Goal: Information Seeking & Learning: Find contact information

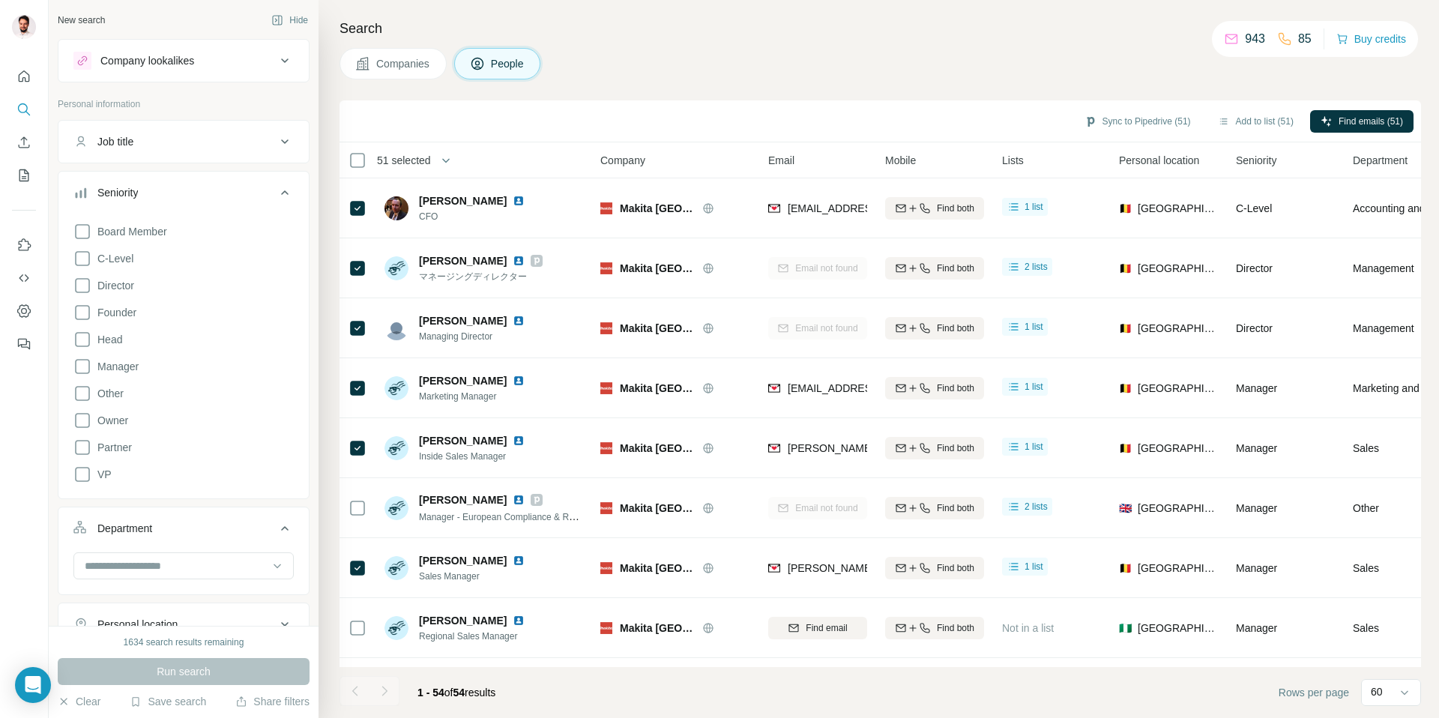
scroll to position [420, 0]
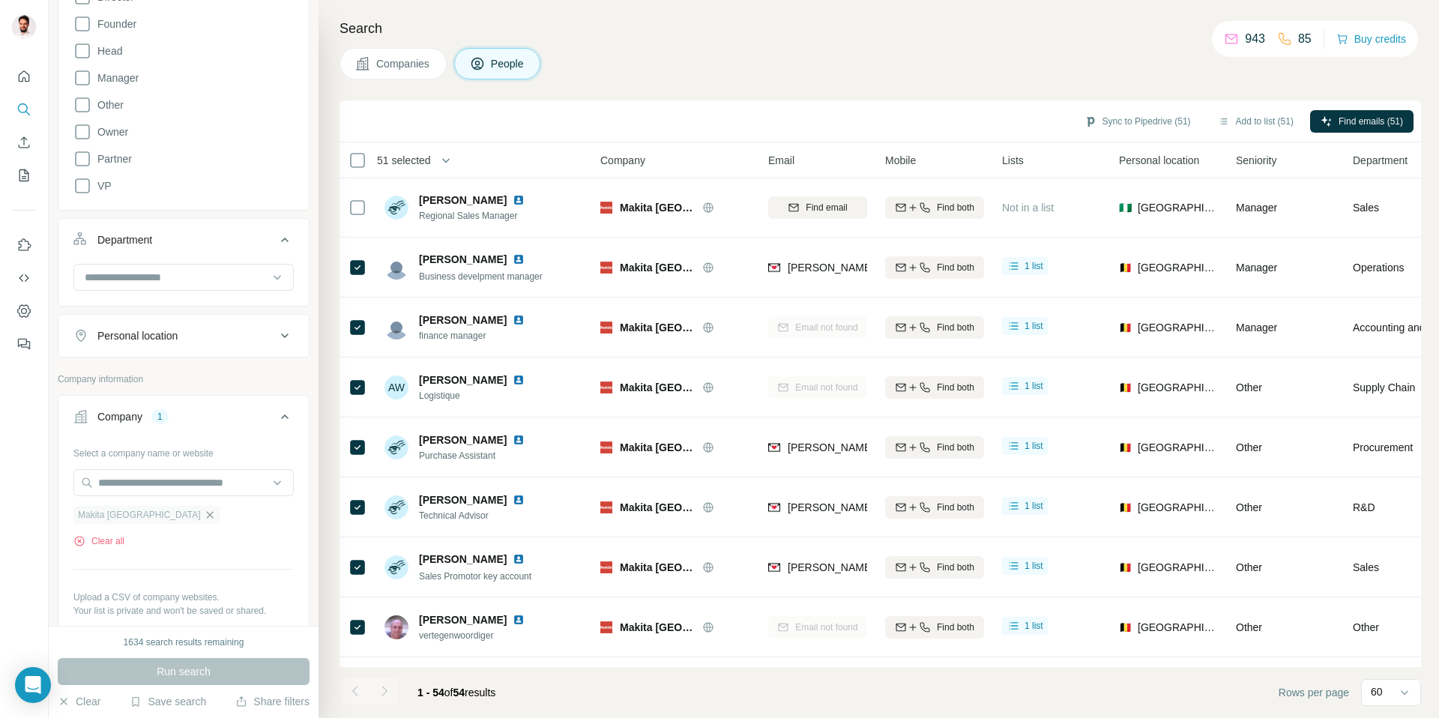
click at [204, 516] on icon "button" at bounding box center [210, 515] width 12 height 12
click at [153, 497] on div at bounding box center [183, 484] width 220 height 30
click at [164, 483] on input "text" at bounding box center [183, 482] width 220 height 27
paste input "**********"
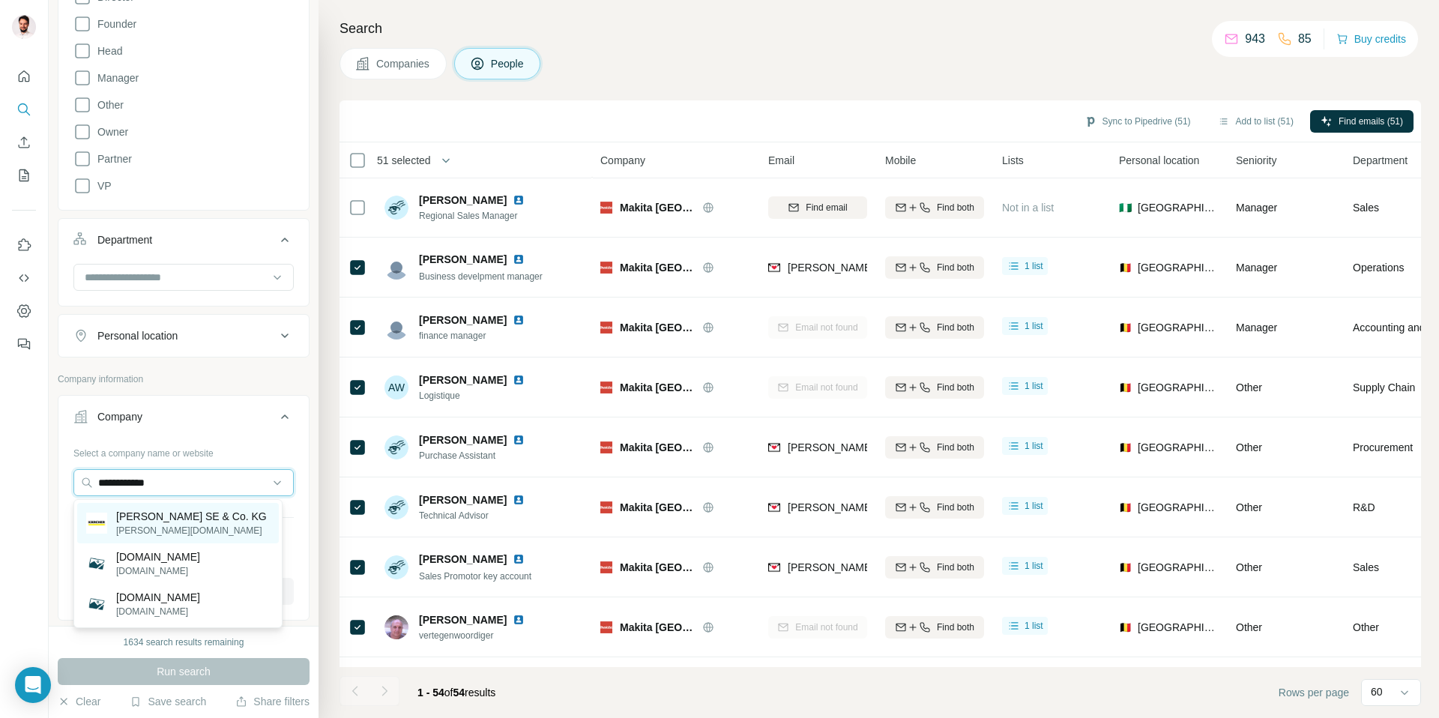
type input "**********"
click at [163, 522] on p "[PERSON_NAME] SE & Co. KG" at bounding box center [191, 516] width 151 height 15
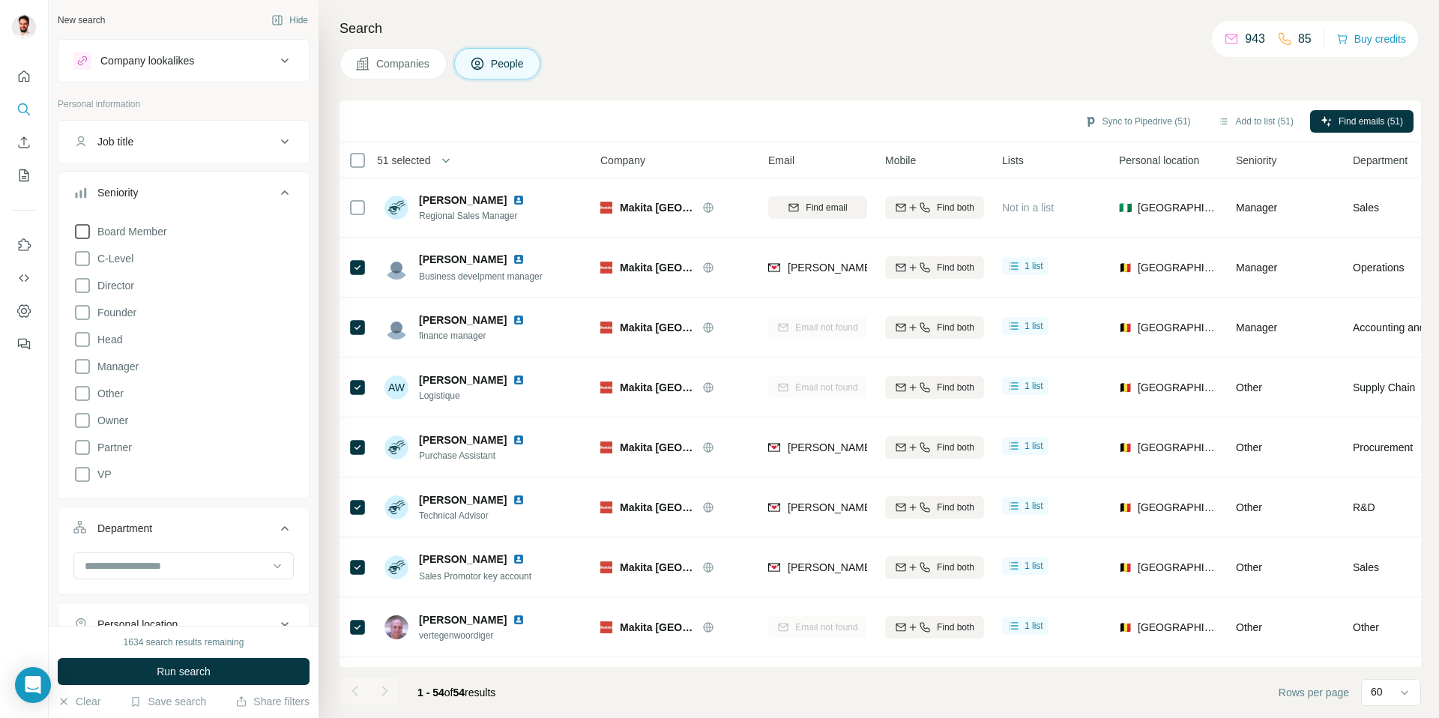
click at [111, 234] on span "Board Member" at bounding box center [129, 231] width 76 height 15
click at [154, 591] on input at bounding box center [175, 588] width 185 height 16
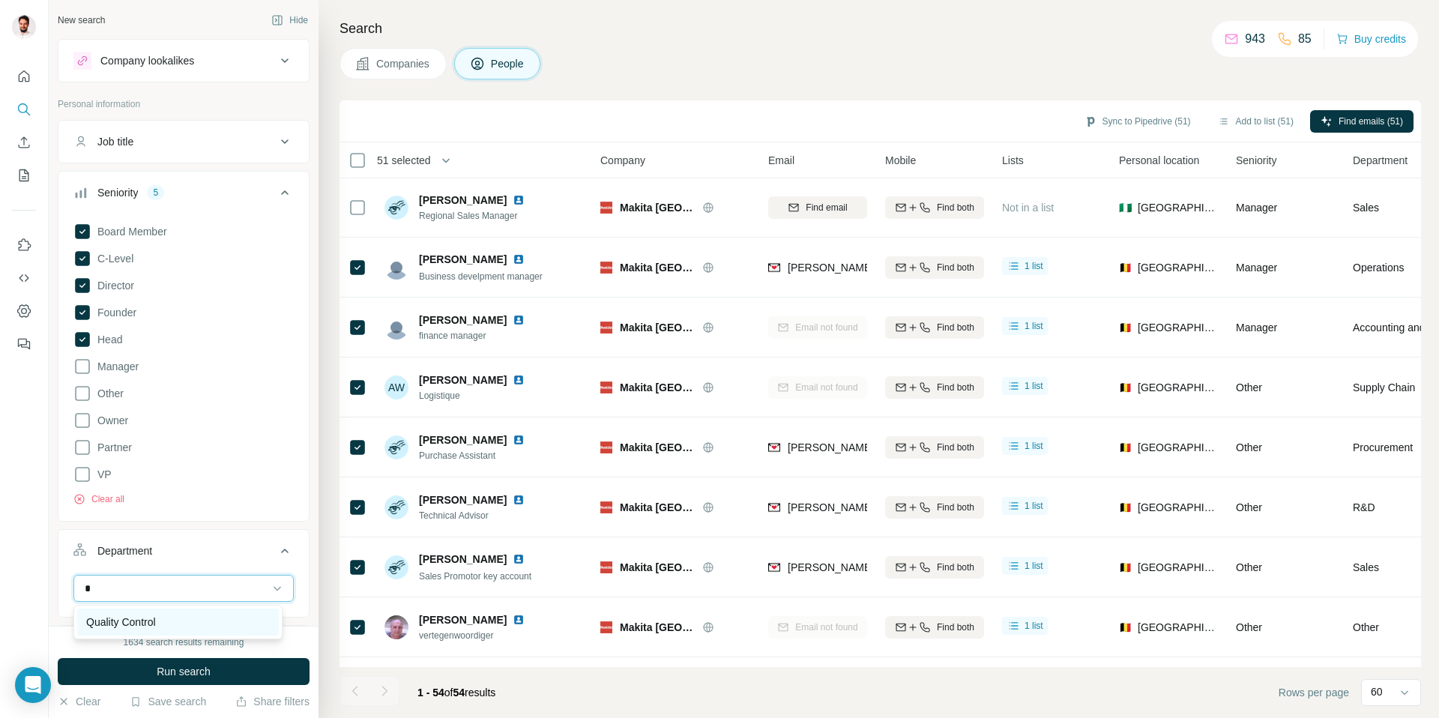
type input "*"
click at [164, 616] on div "Quality Control" at bounding box center [178, 622] width 184 height 15
click at [177, 594] on input at bounding box center [175, 588] width 185 height 16
type input "***"
click at [152, 619] on div "Legal" at bounding box center [178, 622] width 184 height 15
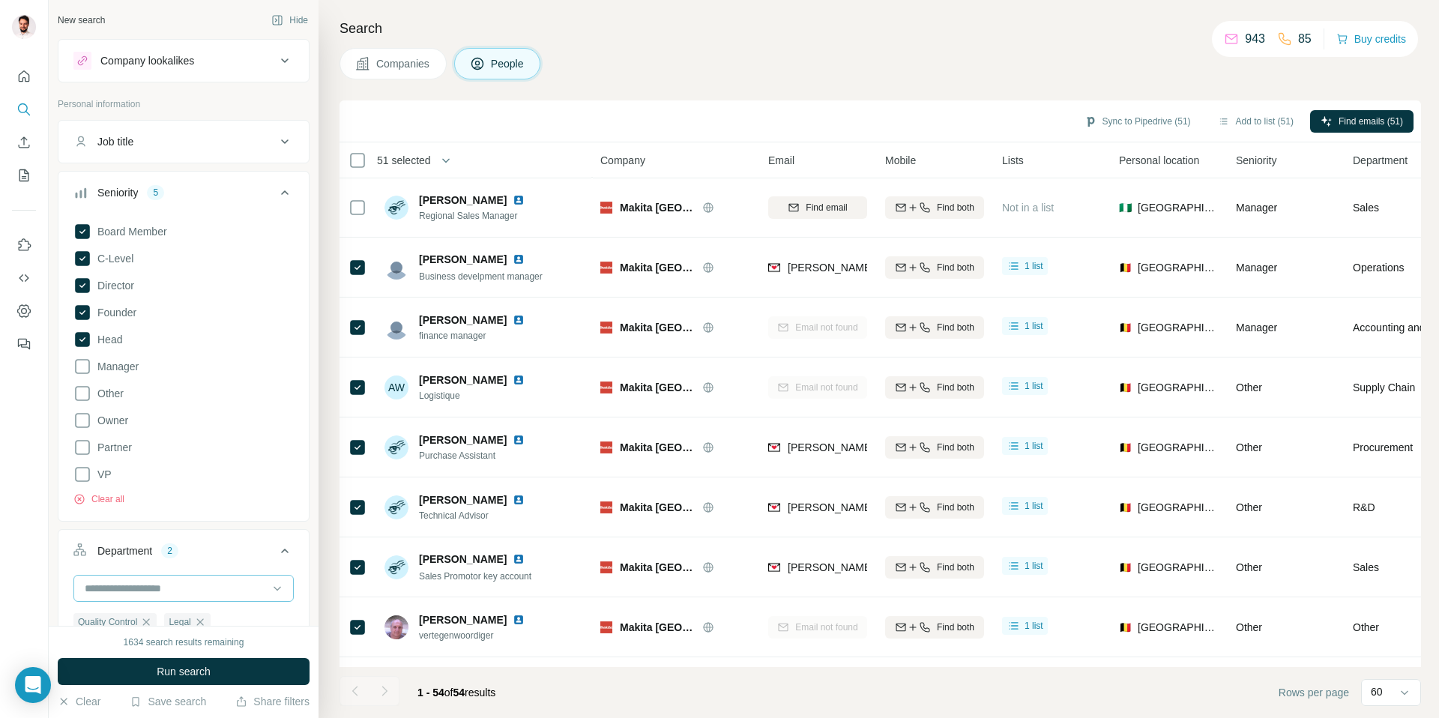
click at [149, 581] on input at bounding box center [175, 588] width 185 height 16
type input "****"
click at [116, 613] on div "Procurement" at bounding box center [178, 622] width 202 height 27
click at [133, 597] on div at bounding box center [175, 588] width 185 height 25
type input "****"
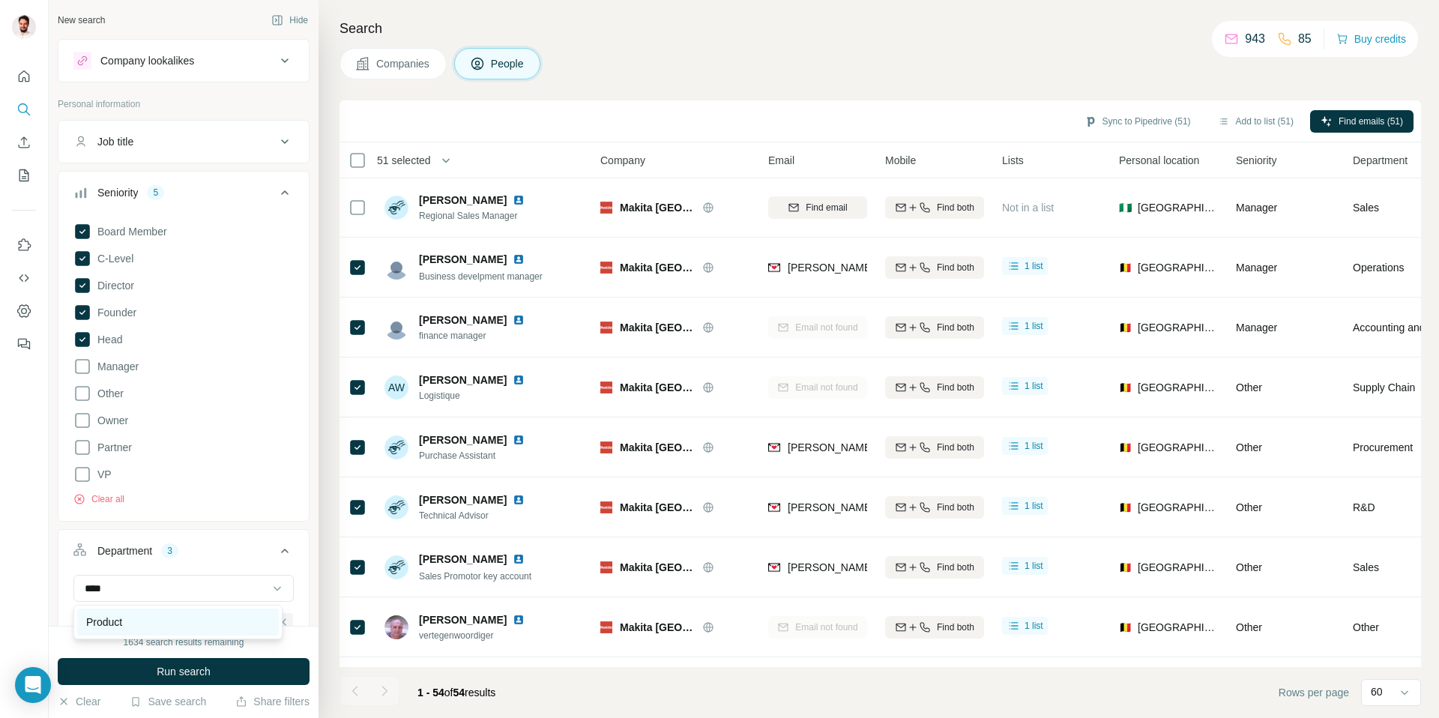
click at [122, 619] on p "Product" at bounding box center [104, 622] width 36 height 15
click at [172, 660] on button "Run search" at bounding box center [184, 671] width 252 height 27
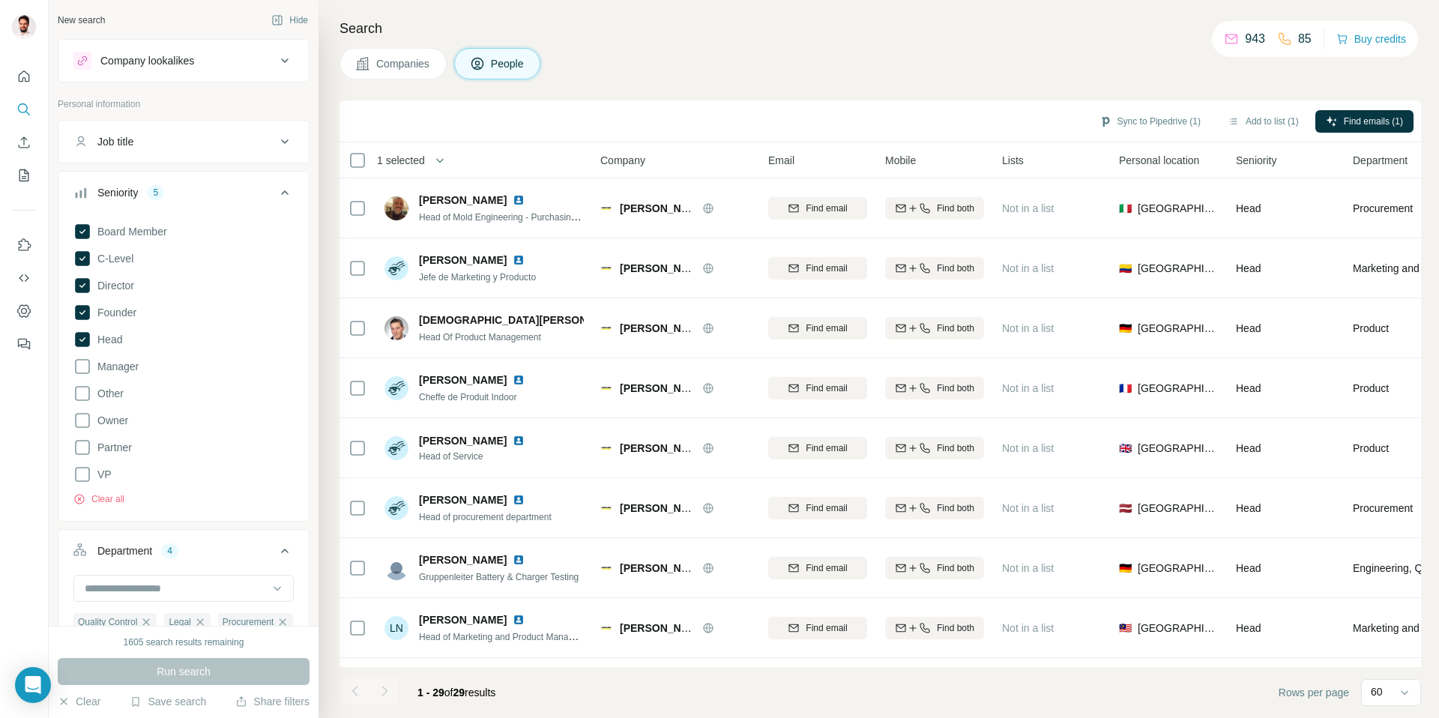
click at [555, 140] on div "Sync to Pipedrive (1) Add to list (1) Find emails (1)" at bounding box center [879, 121] width 1081 height 42
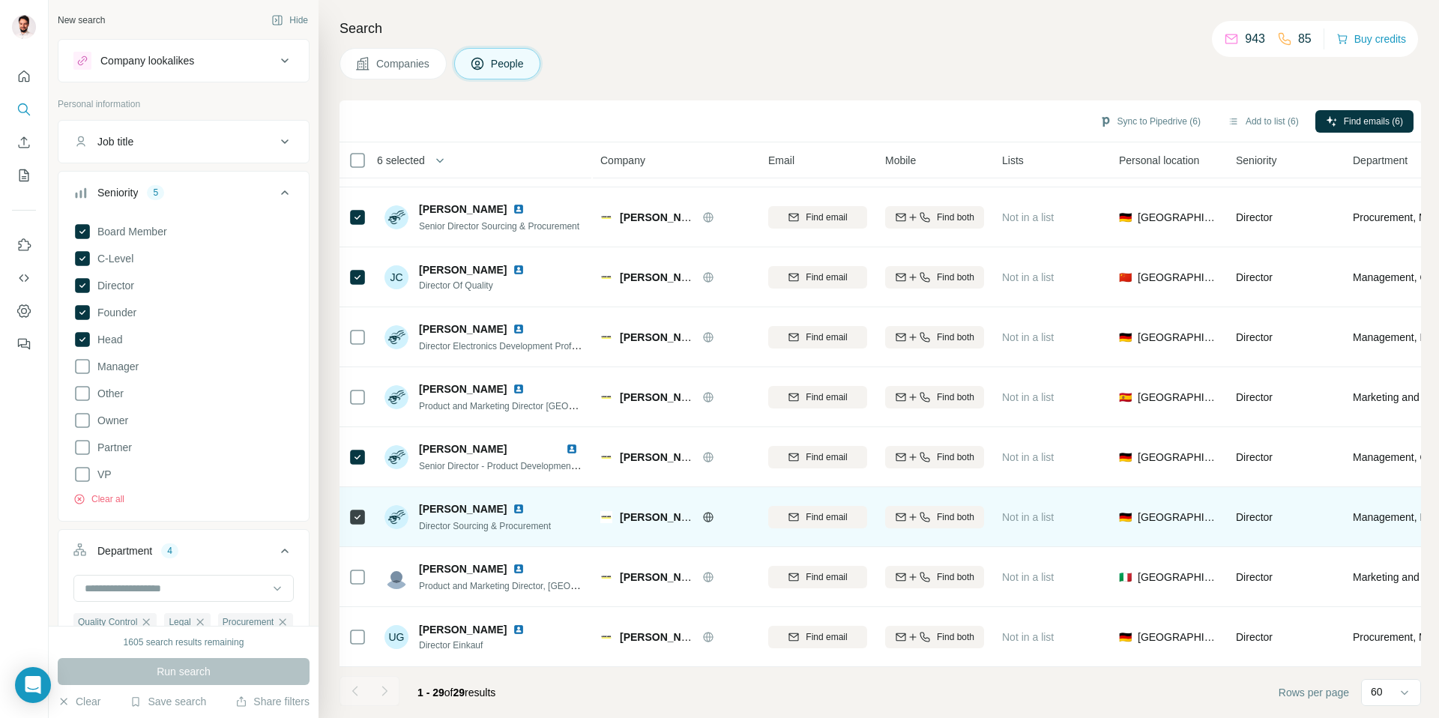
scroll to position [1258, 0]
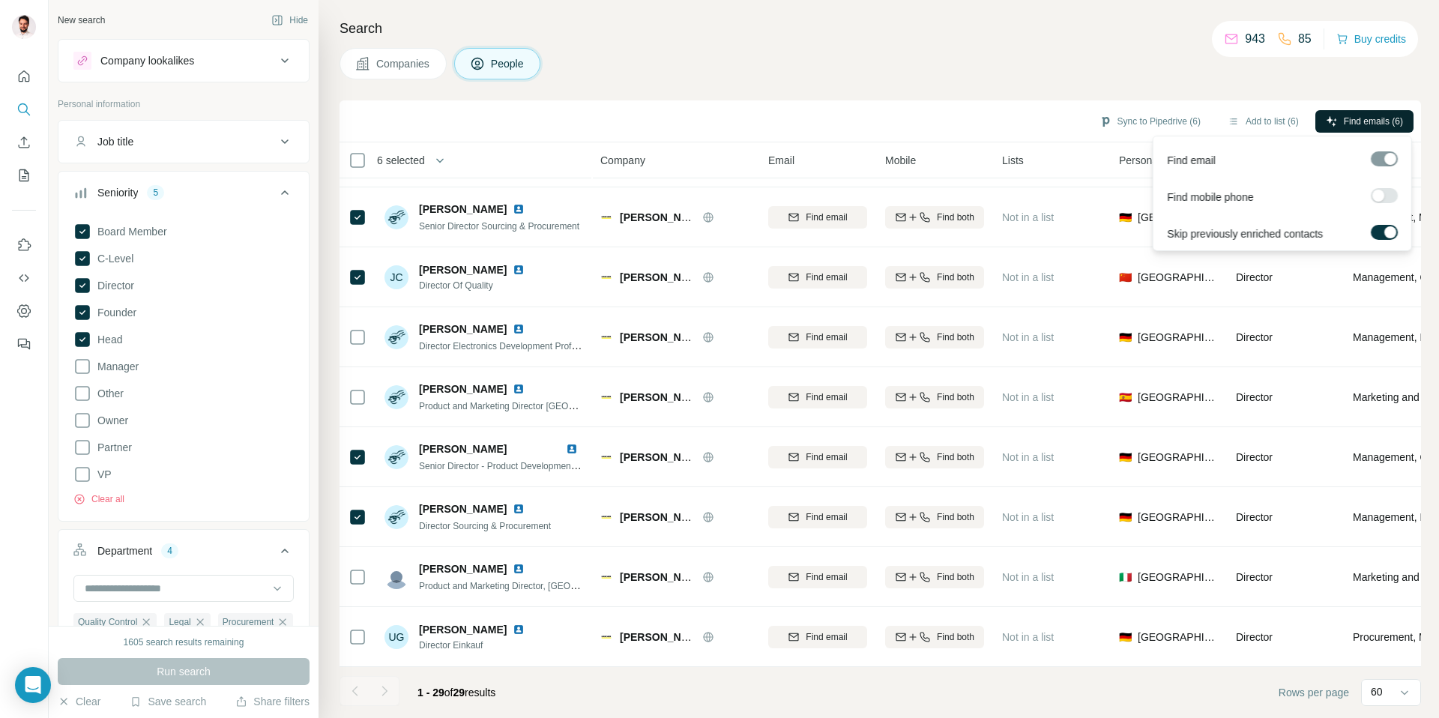
click at [1363, 111] on button "Find emails (6)" at bounding box center [1364, 121] width 98 height 22
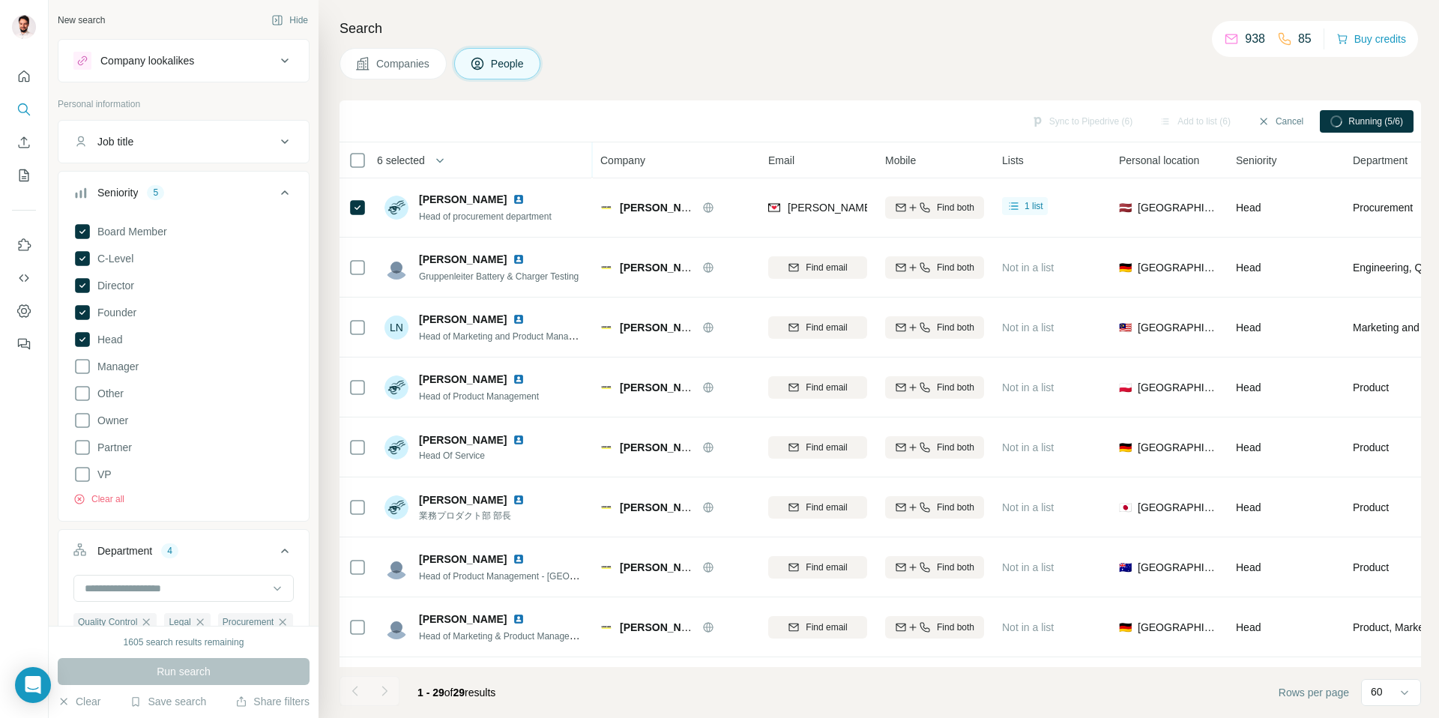
scroll to position [0, 0]
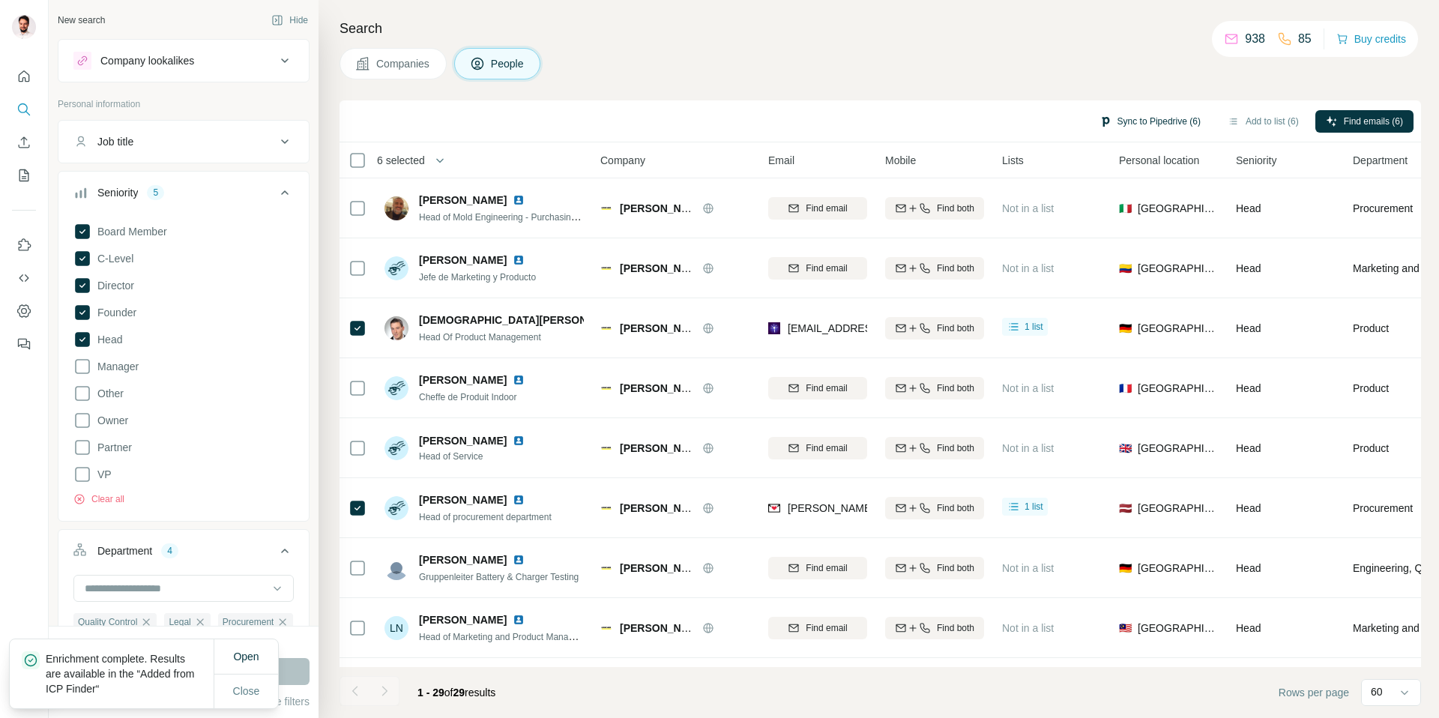
click at [1139, 124] on button "Sync to Pipedrive (6)" at bounding box center [1150, 121] width 122 height 22
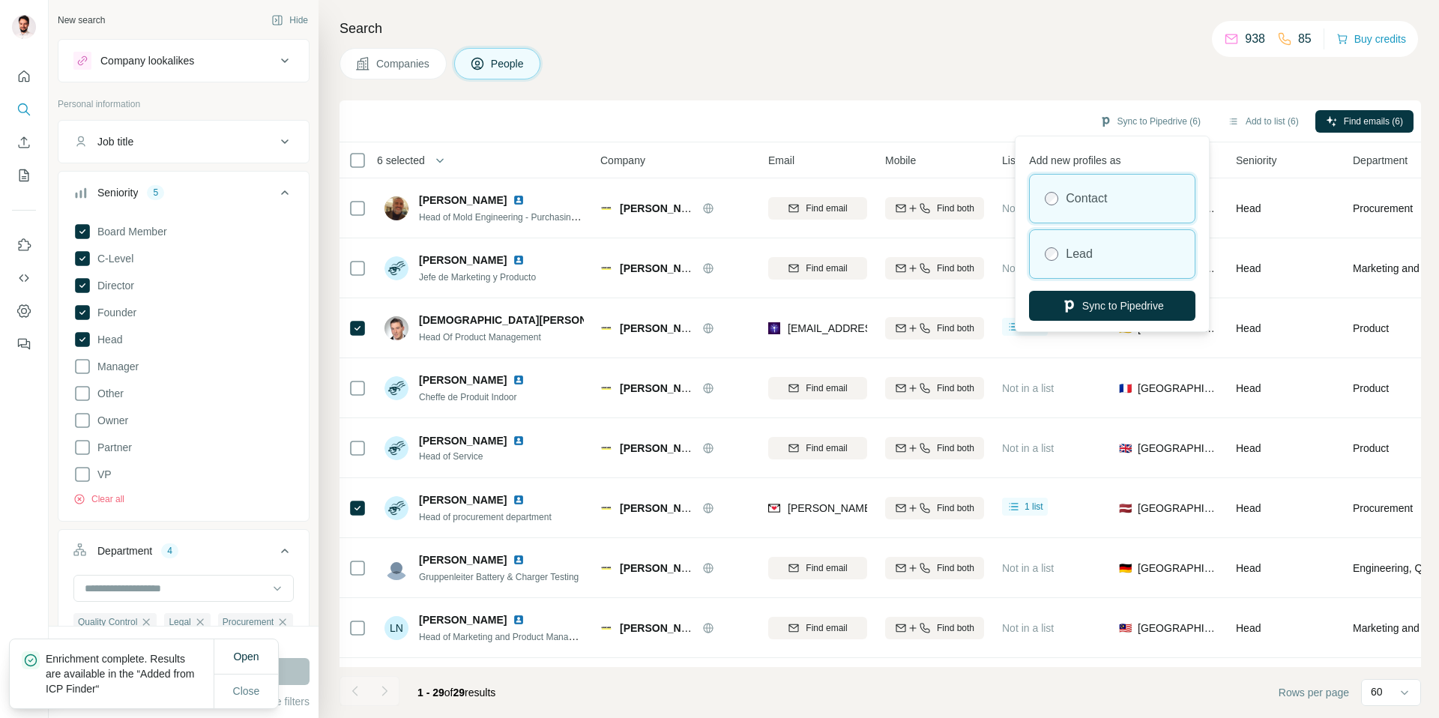
click at [1076, 264] on div "Lead" at bounding box center [1112, 254] width 165 height 48
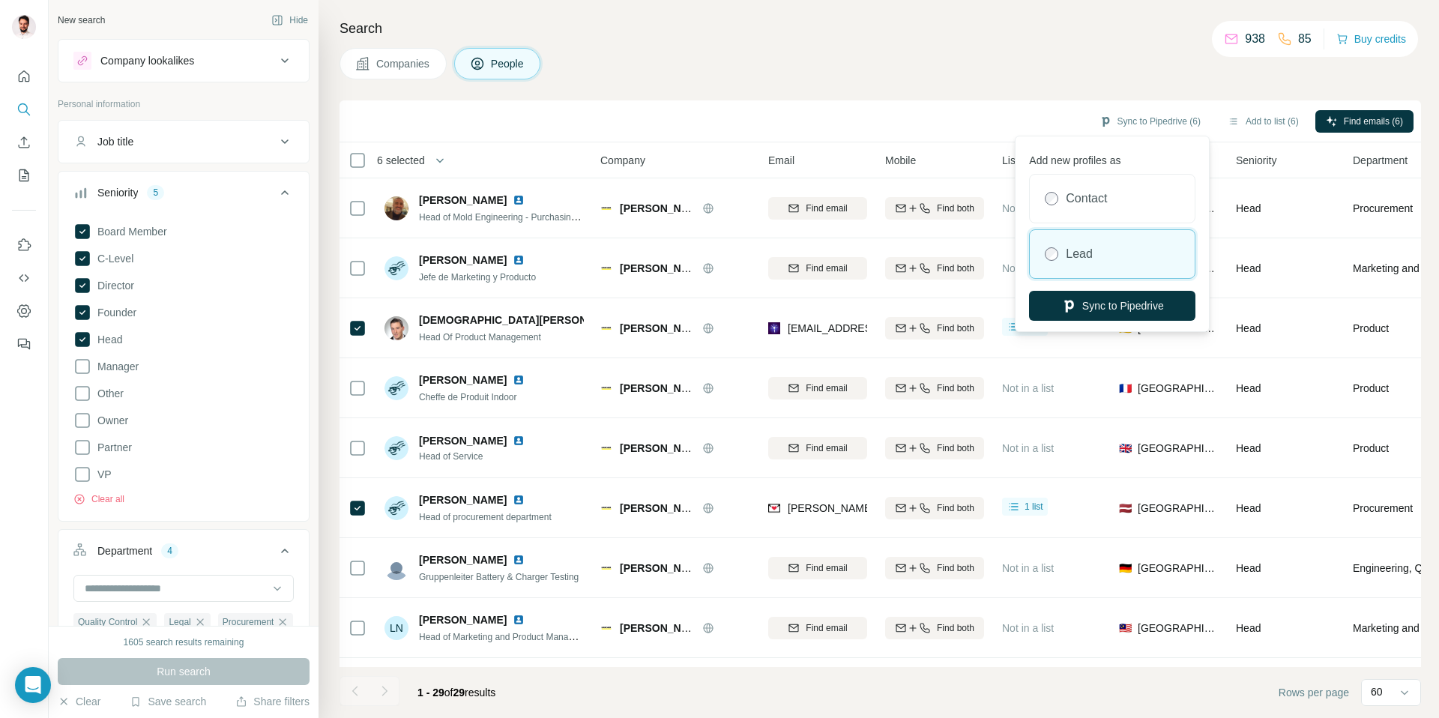
click at [1016, 103] on div "Sync to Pipedrive (6) Add to list (6) Find emails (6)" at bounding box center [879, 121] width 1081 height 42
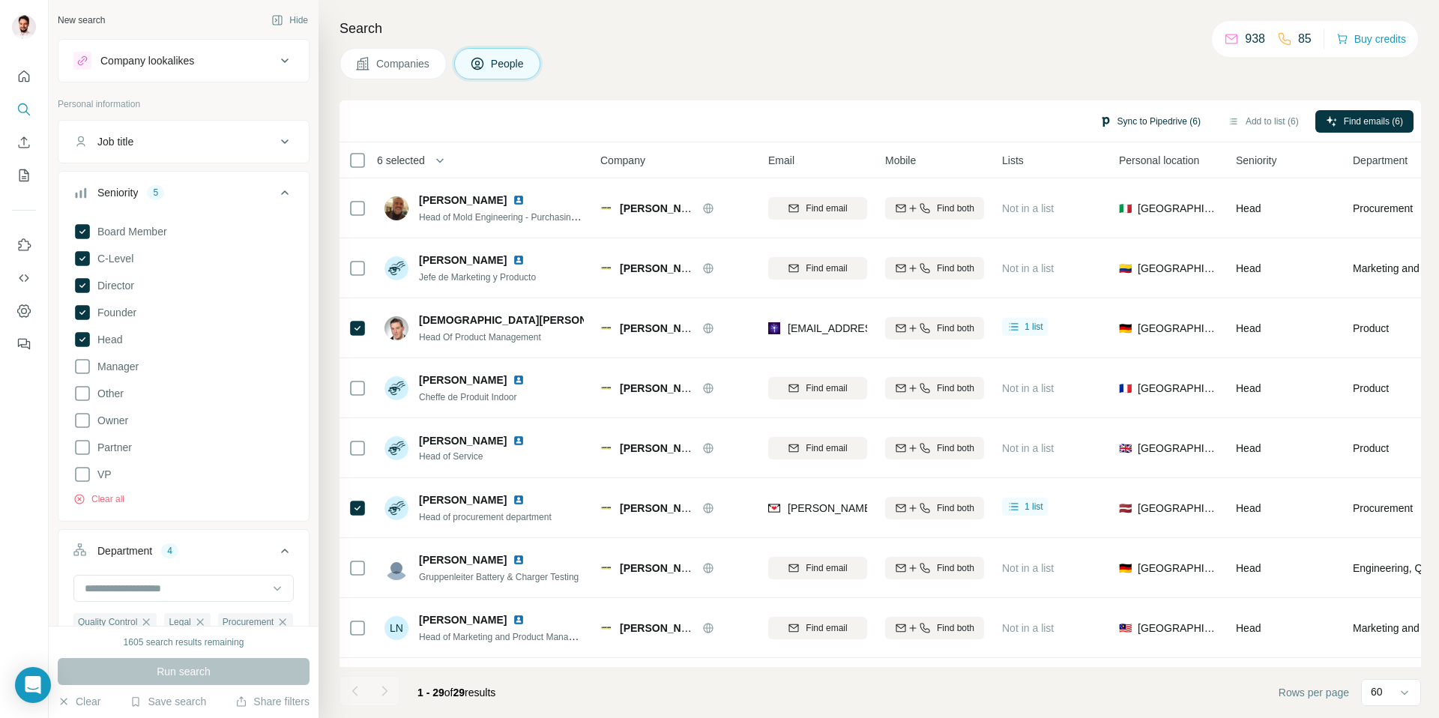
click at [1137, 121] on button "Sync to Pipedrive (6)" at bounding box center [1150, 121] width 122 height 22
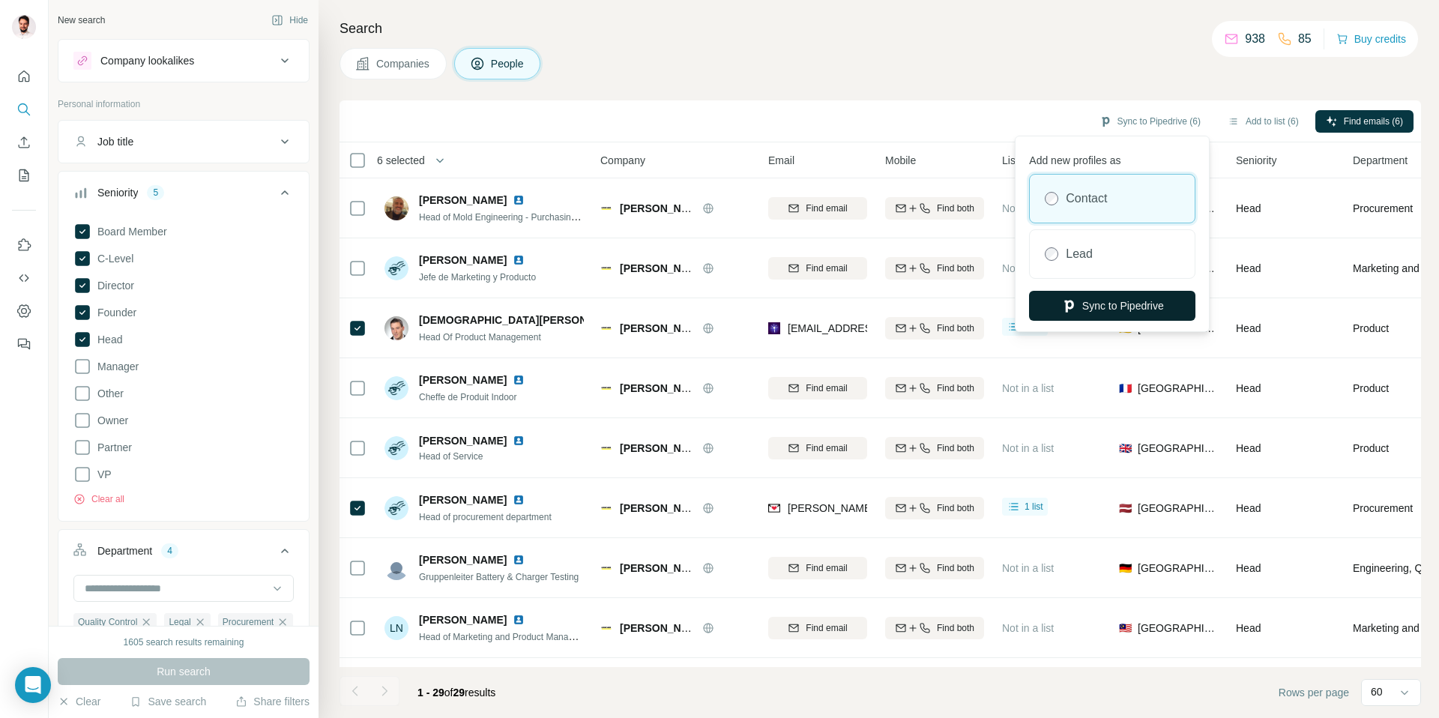
click at [1096, 309] on button "Sync to Pipedrive" at bounding box center [1112, 306] width 166 height 30
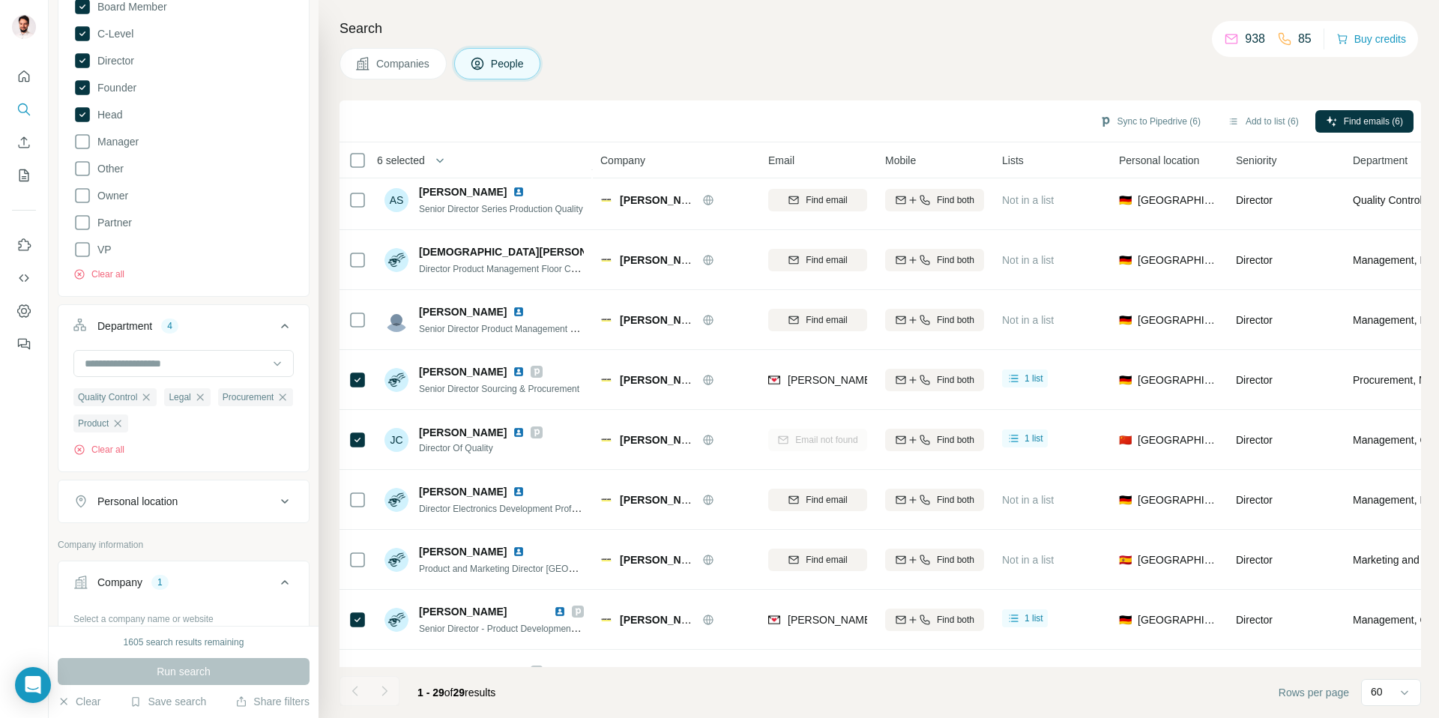
scroll to position [339, 0]
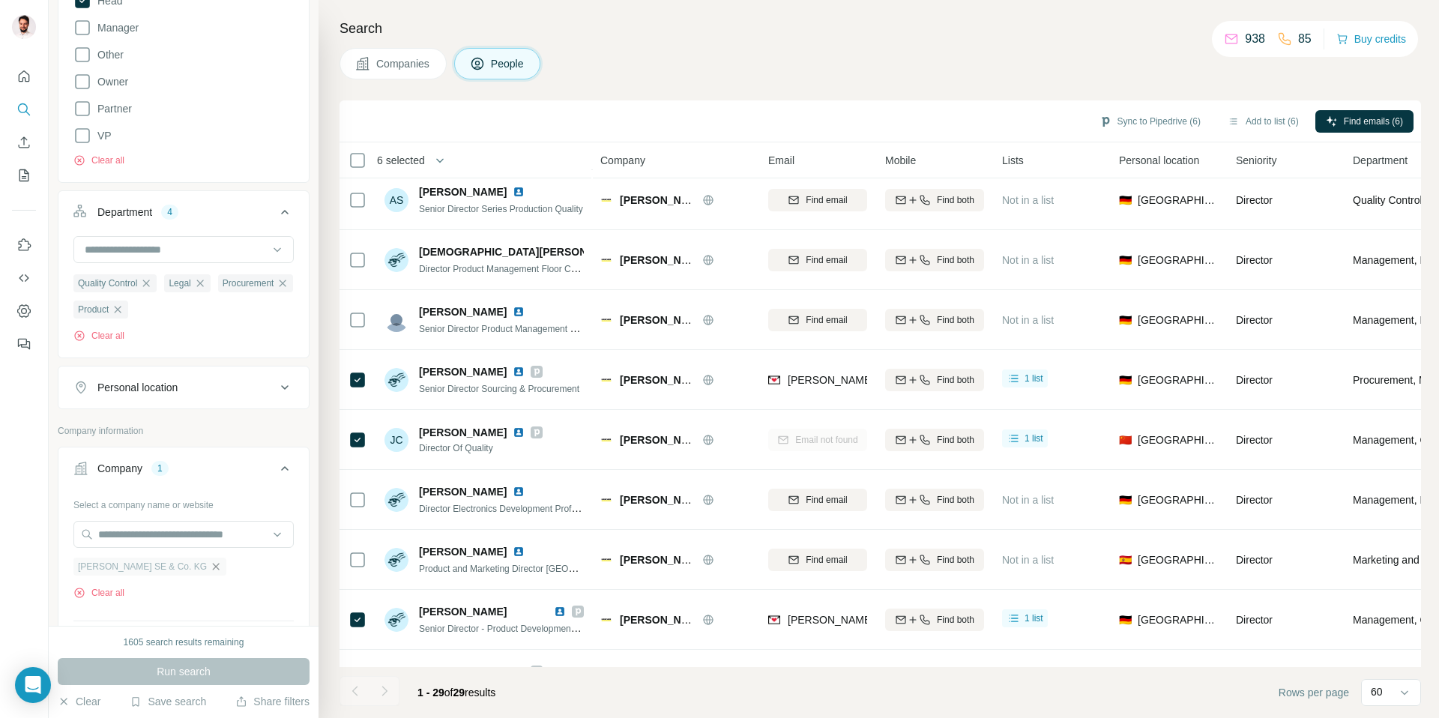
click at [210, 568] on icon "button" at bounding box center [216, 567] width 12 height 12
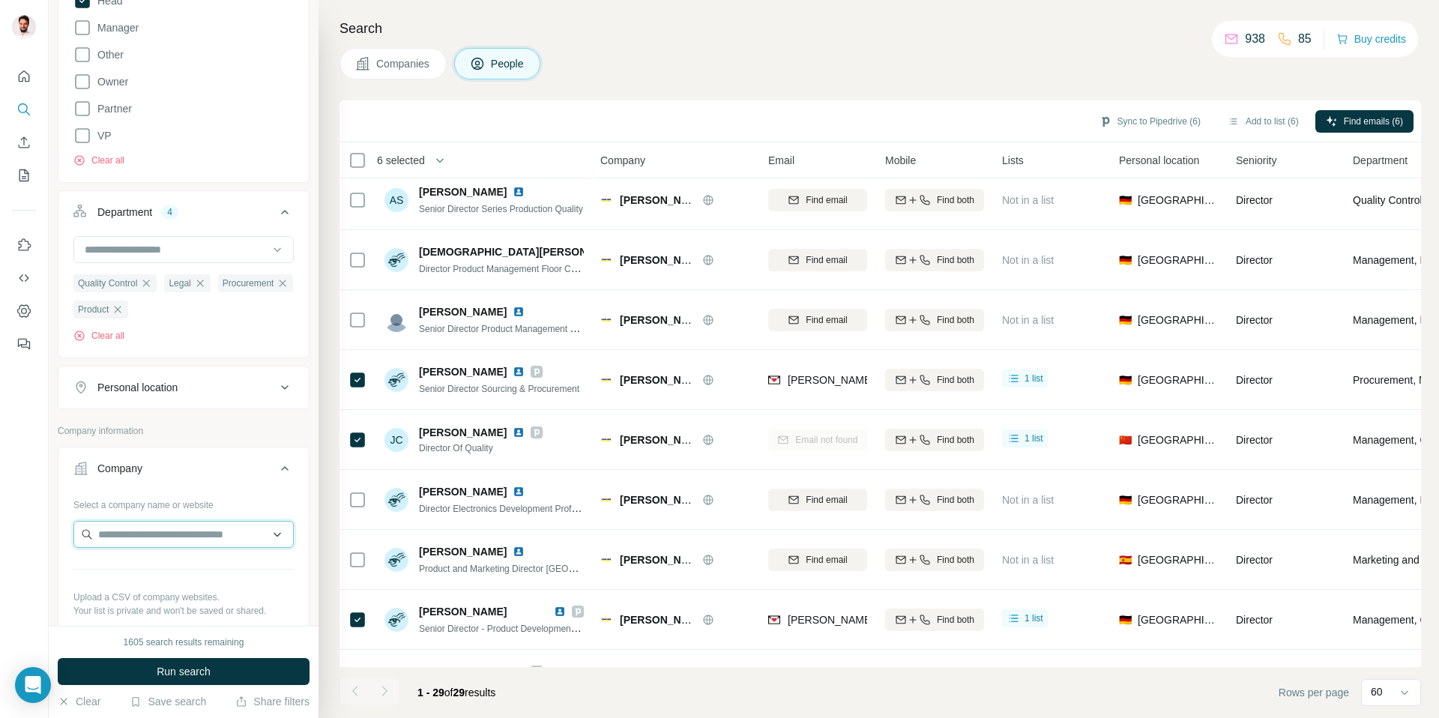
click at [185, 539] on input "text" at bounding box center [183, 534] width 220 height 27
type input "******"
click at [133, 576] on p "Jbl KG" at bounding box center [152, 569] width 72 height 15
click at [164, 677] on span "Run search" at bounding box center [184, 671] width 54 height 15
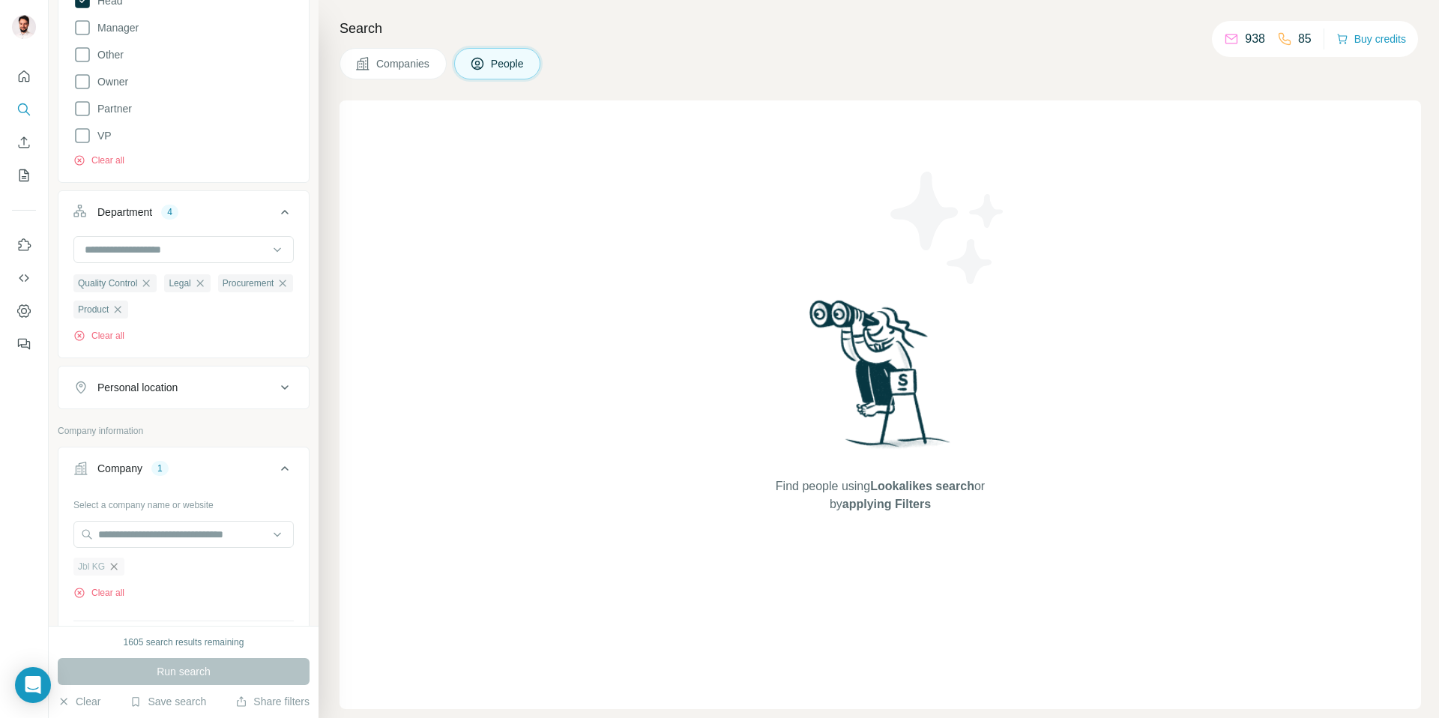
click at [112, 572] on icon "button" at bounding box center [114, 567] width 12 height 12
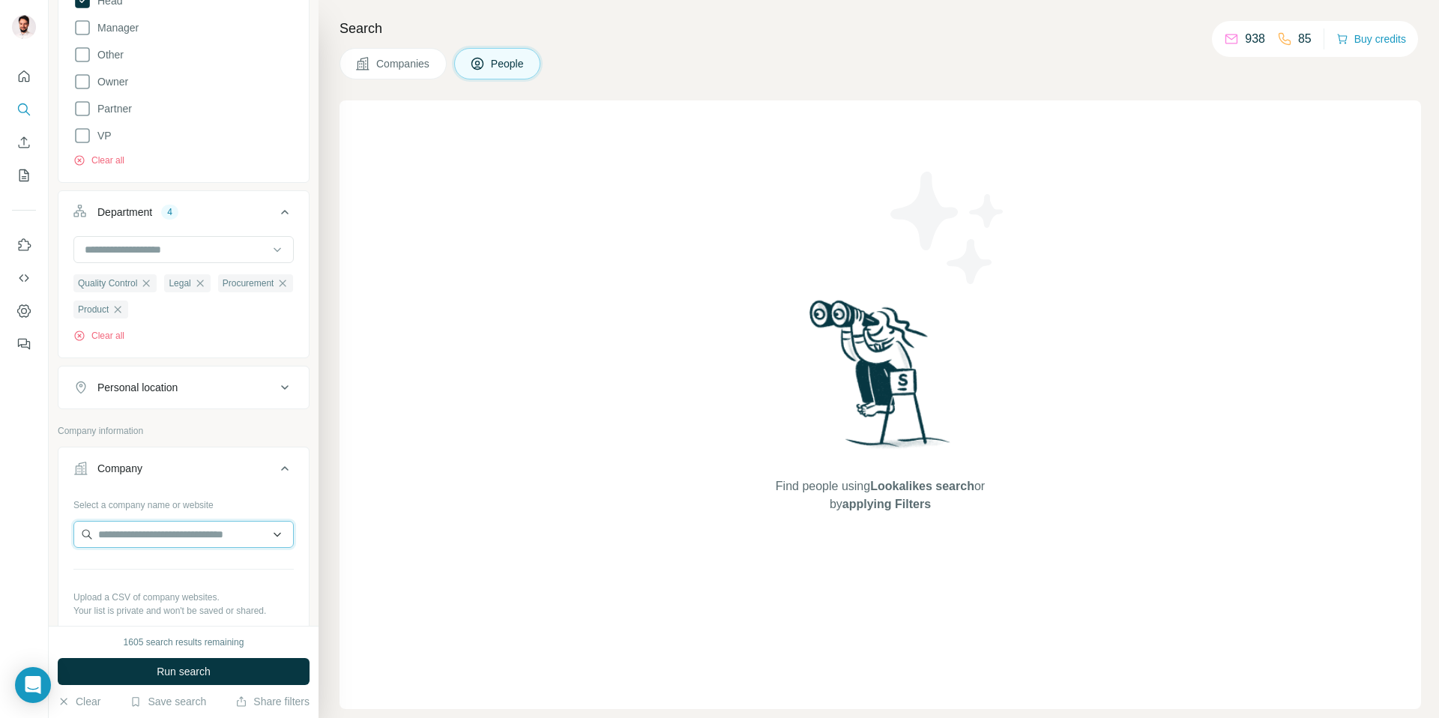
click at [118, 548] on input "text" at bounding box center [183, 534] width 220 height 27
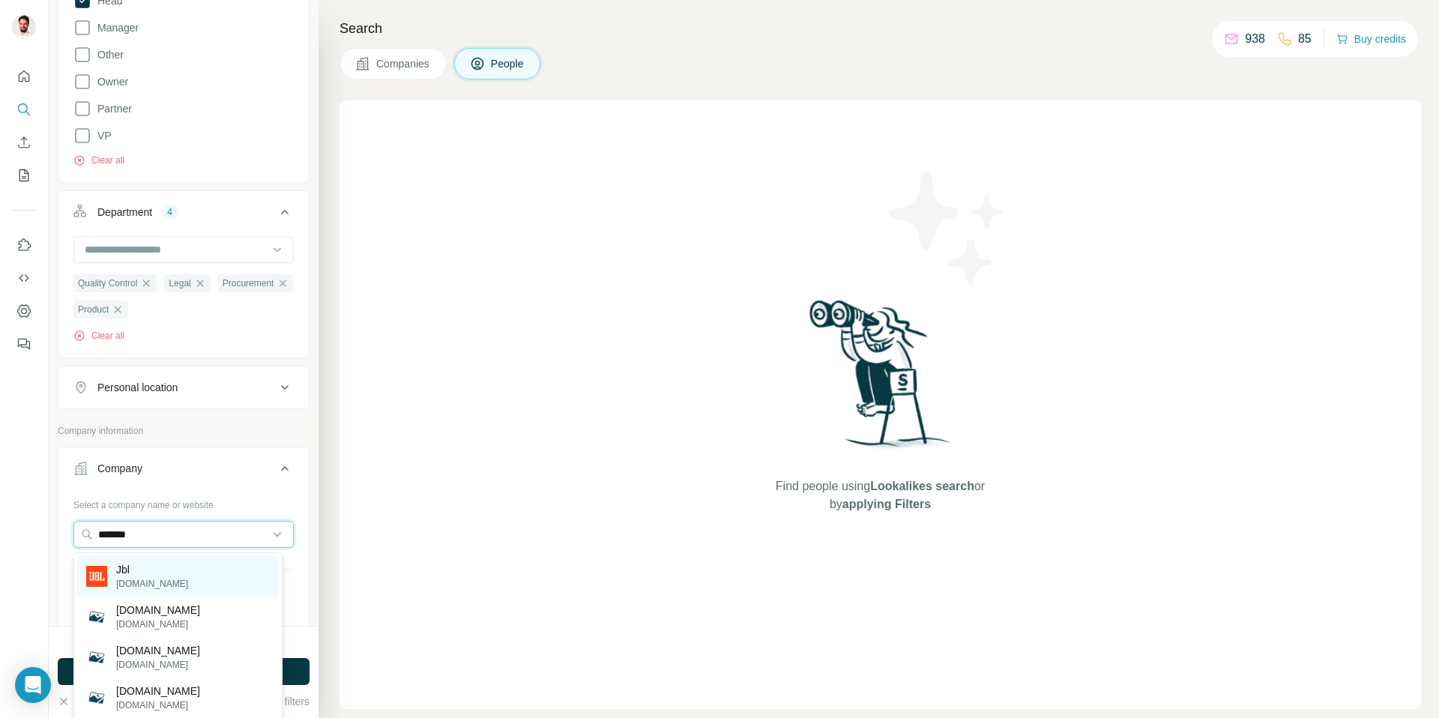
type input "*******"
click at [118, 590] on p "[DOMAIN_NAME]" at bounding box center [152, 583] width 72 height 13
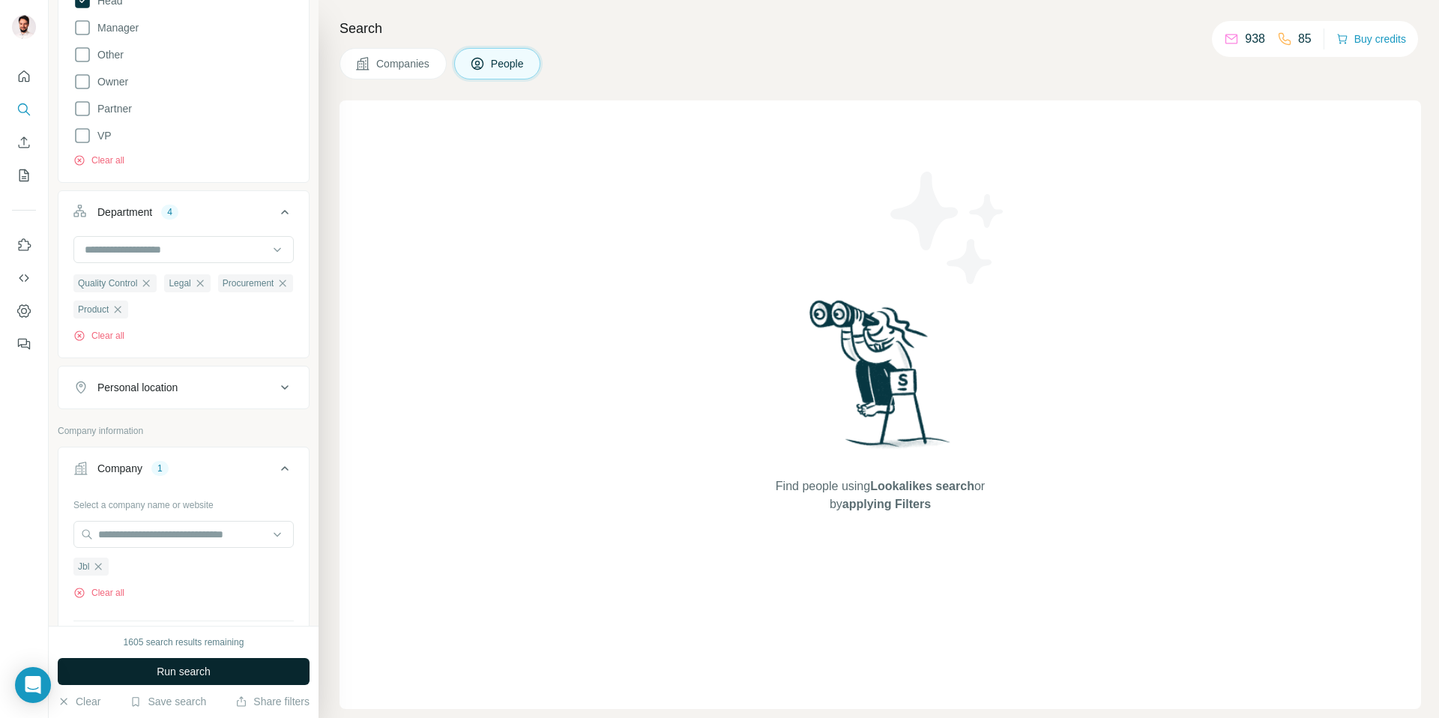
click at [171, 671] on span "Run search" at bounding box center [184, 671] width 54 height 15
click at [119, 338] on button "Clear all" at bounding box center [98, 335] width 51 height 13
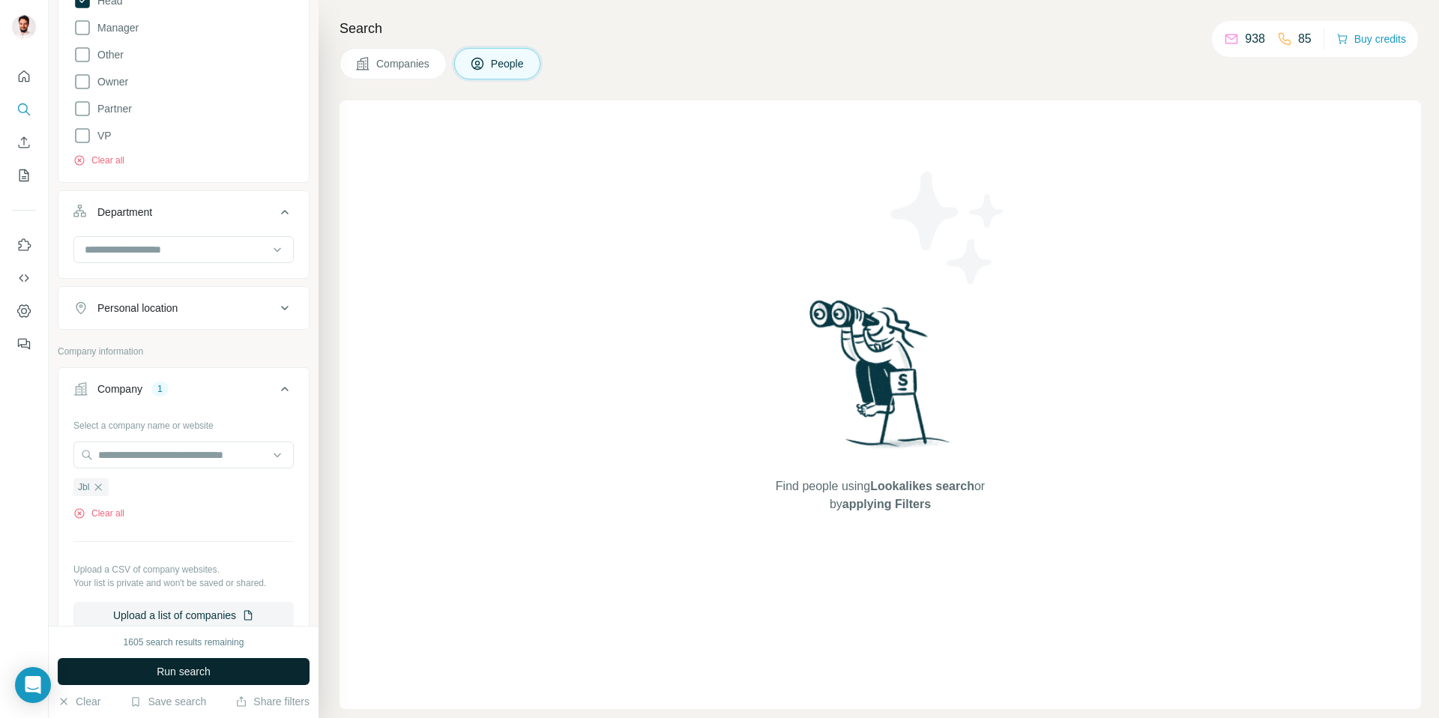
click at [119, 660] on button "Run search" at bounding box center [184, 671] width 252 height 27
click at [81, 710] on div "1605 search results remaining Run search Clear Save search Share filters" at bounding box center [184, 672] width 270 height 92
click at [82, 701] on button "Clear" at bounding box center [79, 701] width 43 height 15
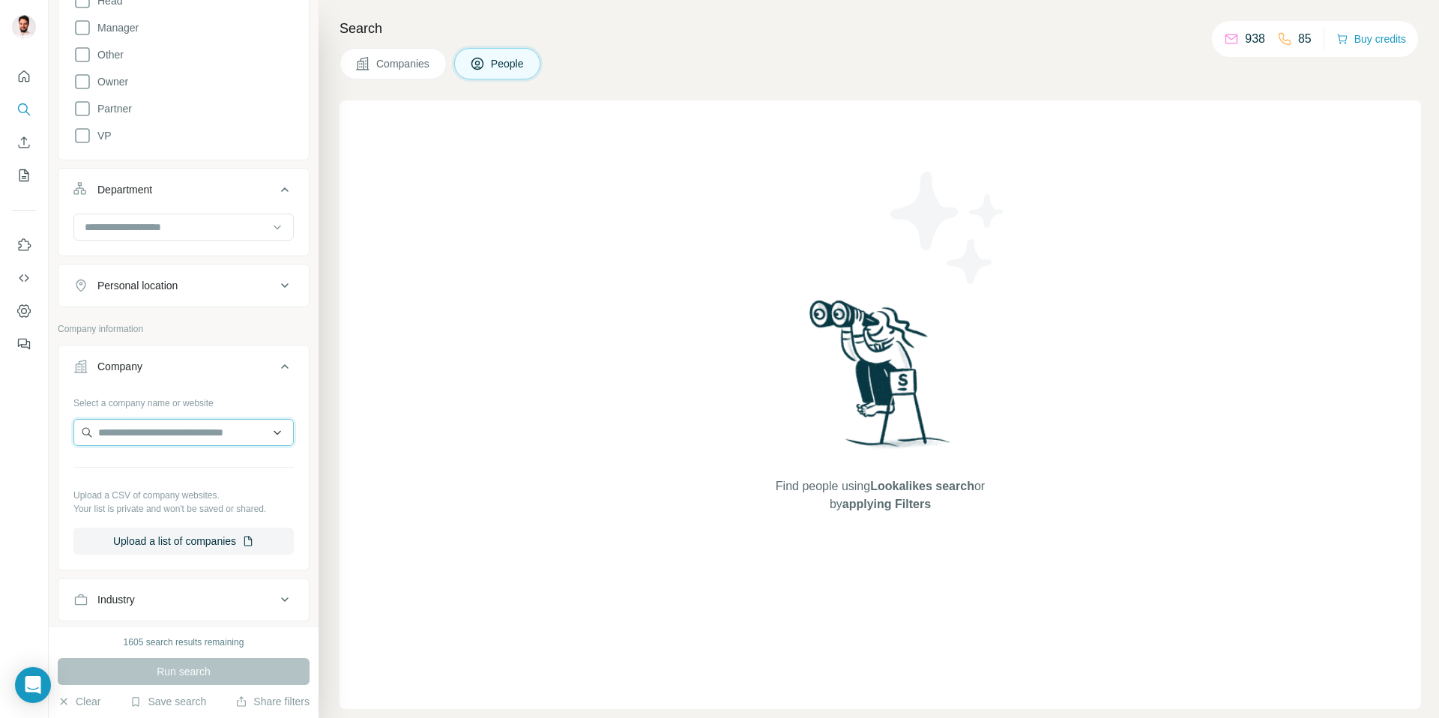
click at [146, 420] on input "text" at bounding box center [183, 432] width 220 height 27
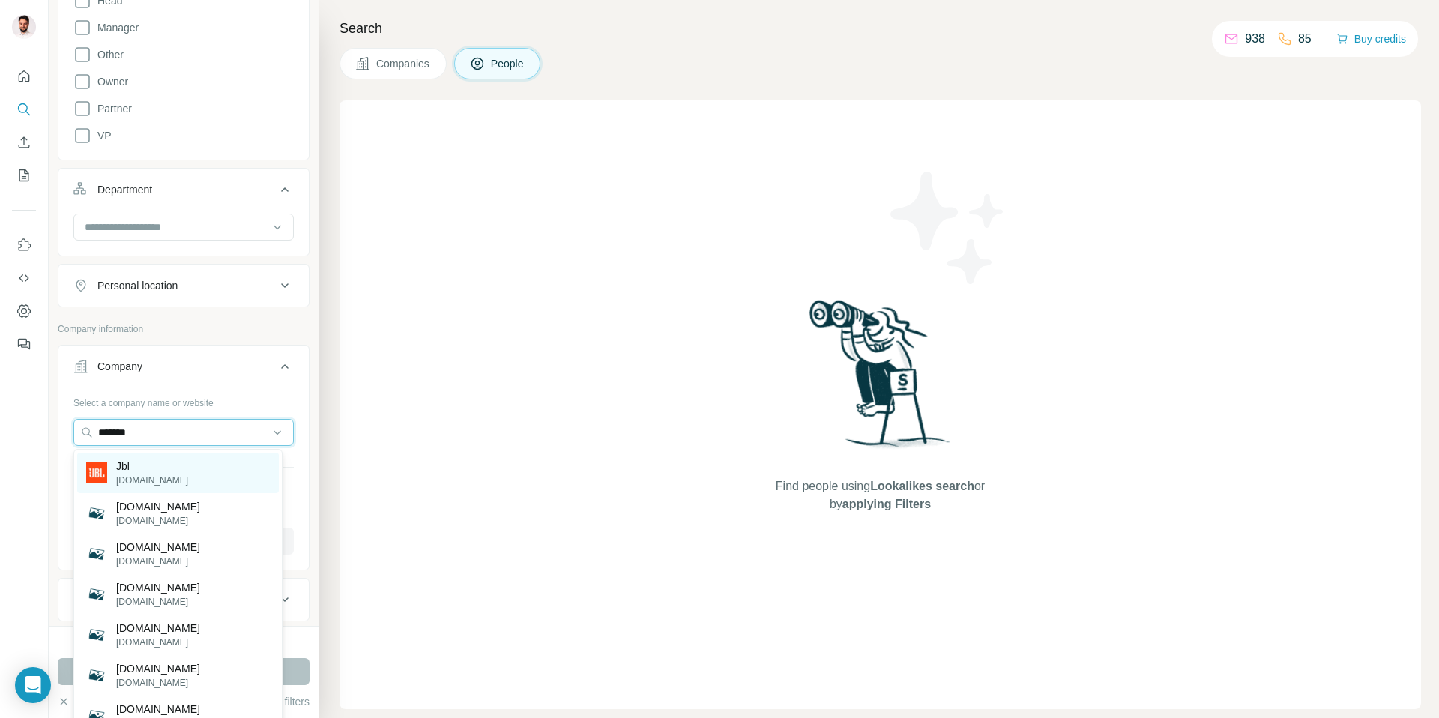
type input "*******"
click at [127, 459] on p "Jbl" at bounding box center [152, 466] width 72 height 15
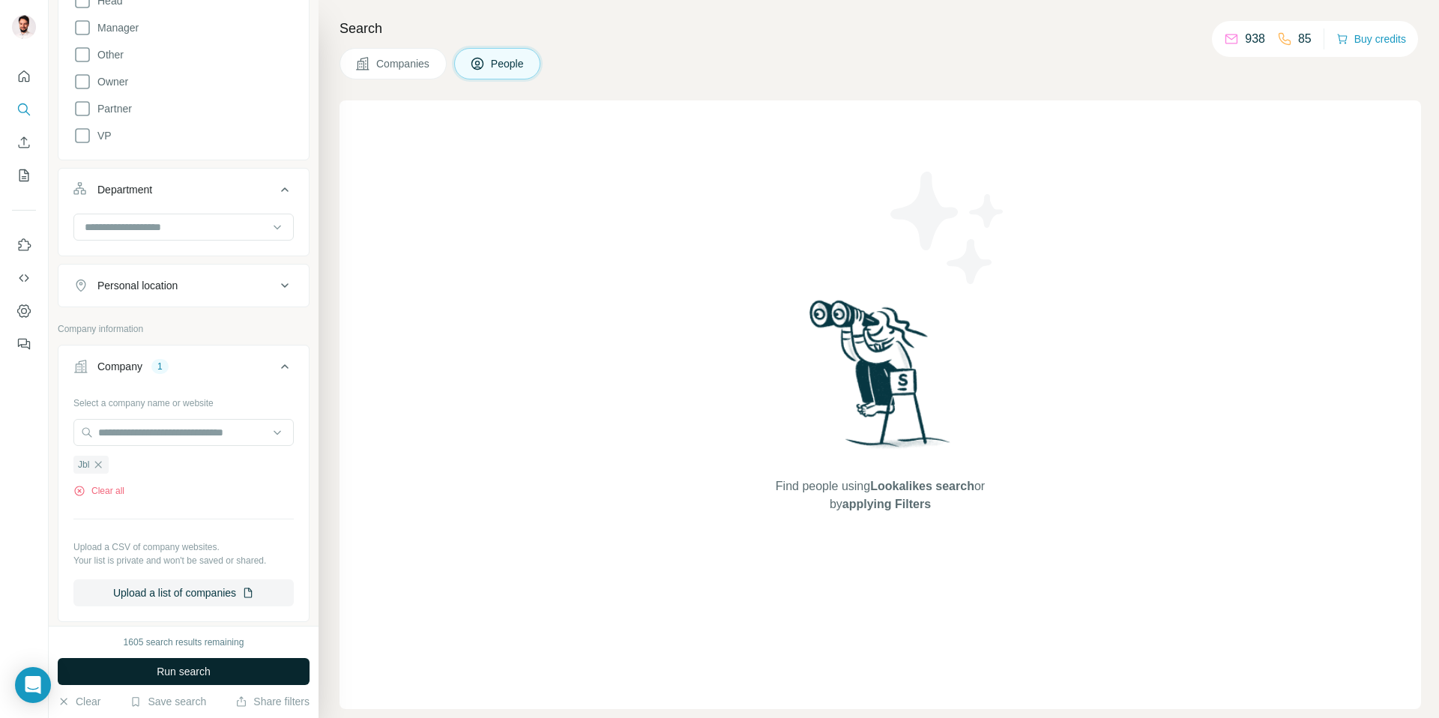
click at [139, 661] on button "Run search" at bounding box center [184, 671] width 252 height 27
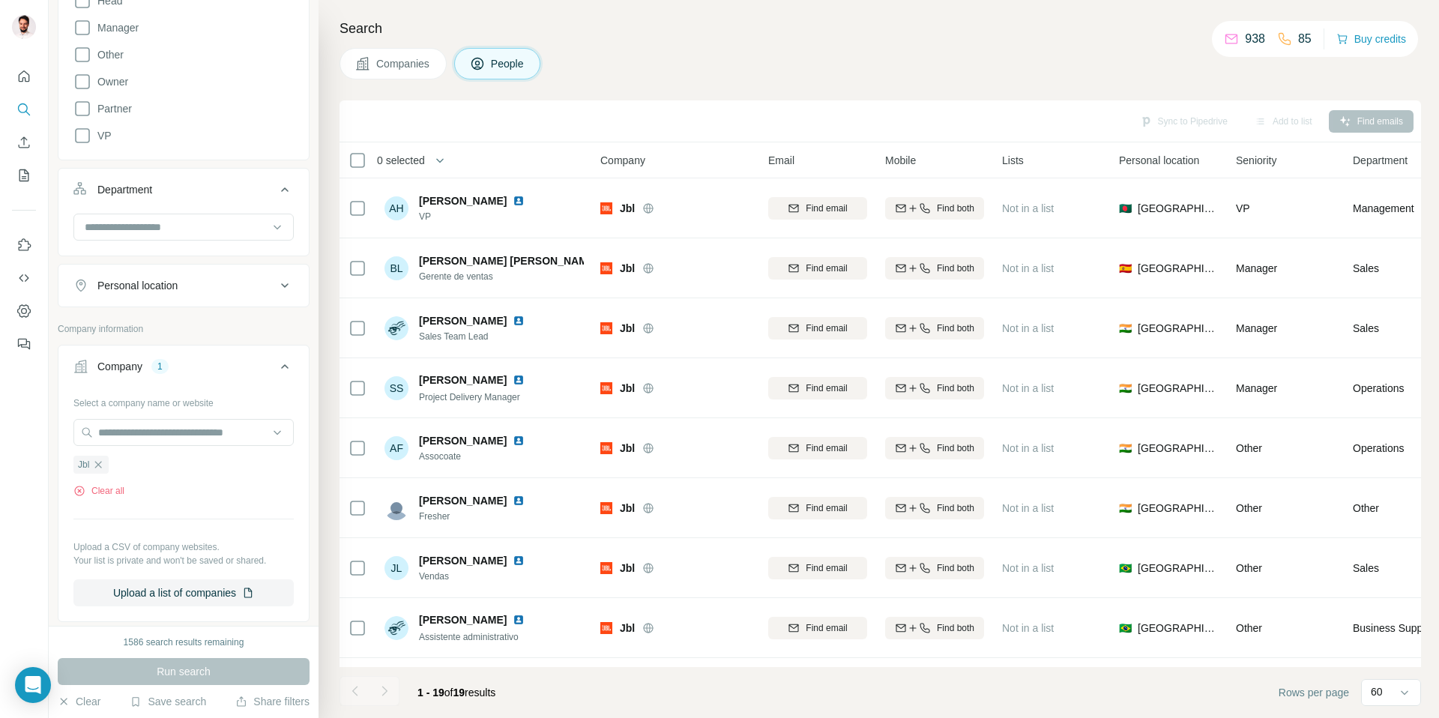
click at [722, 66] on div "Companies People" at bounding box center [879, 63] width 1081 height 31
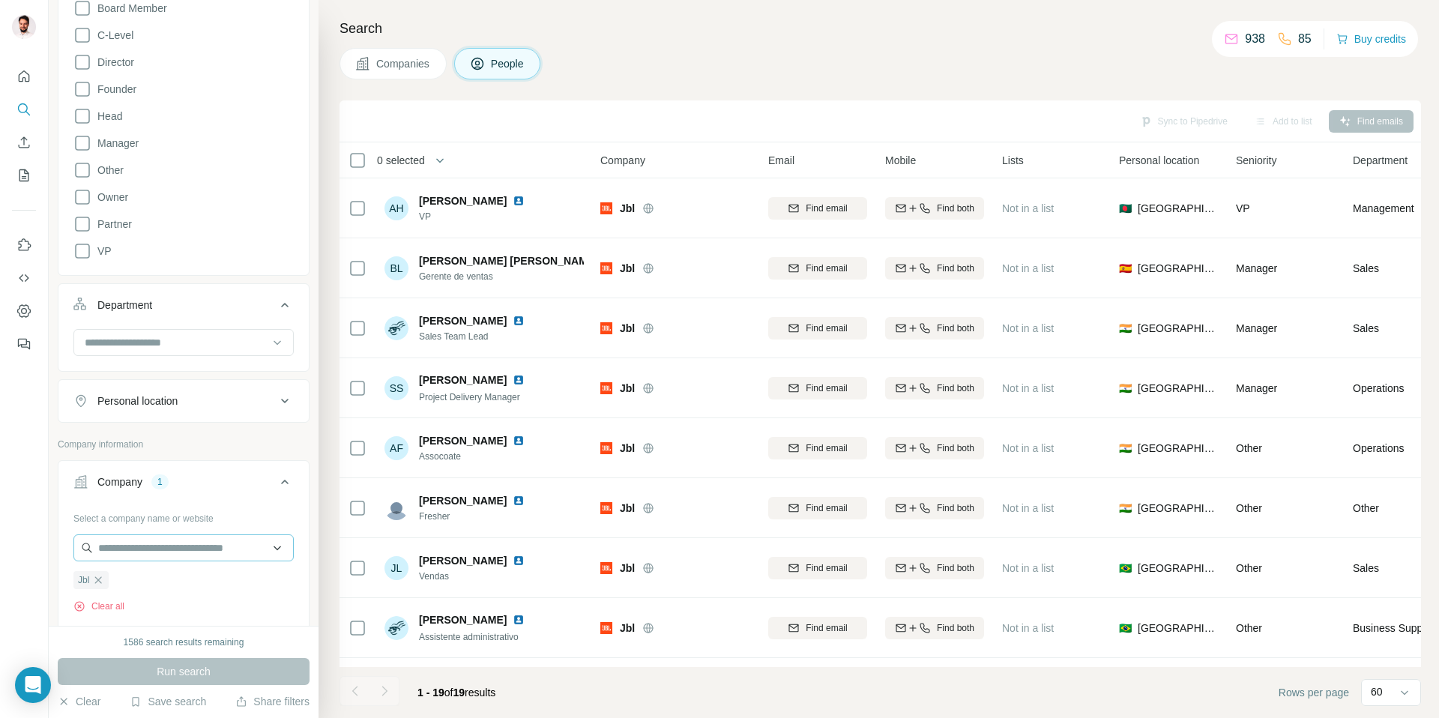
scroll to position [227, 0]
click at [103, 578] on icon "button" at bounding box center [98, 576] width 12 height 12
click at [123, 555] on input "text" at bounding box center [183, 544] width 220 height 27
type input "**********"
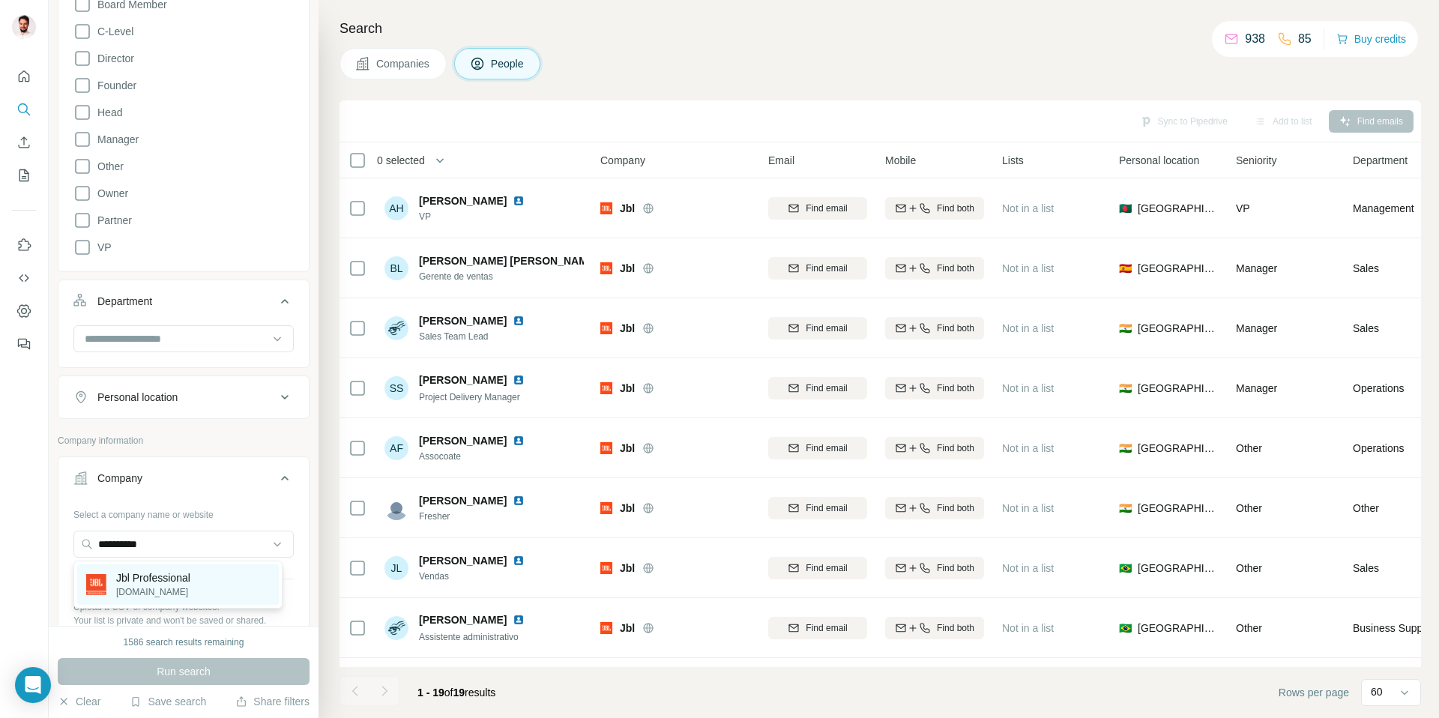
click at [139, 591] on p "[DOMAIN_NAME]" at bounding box center [153, 591] width 74 height 13
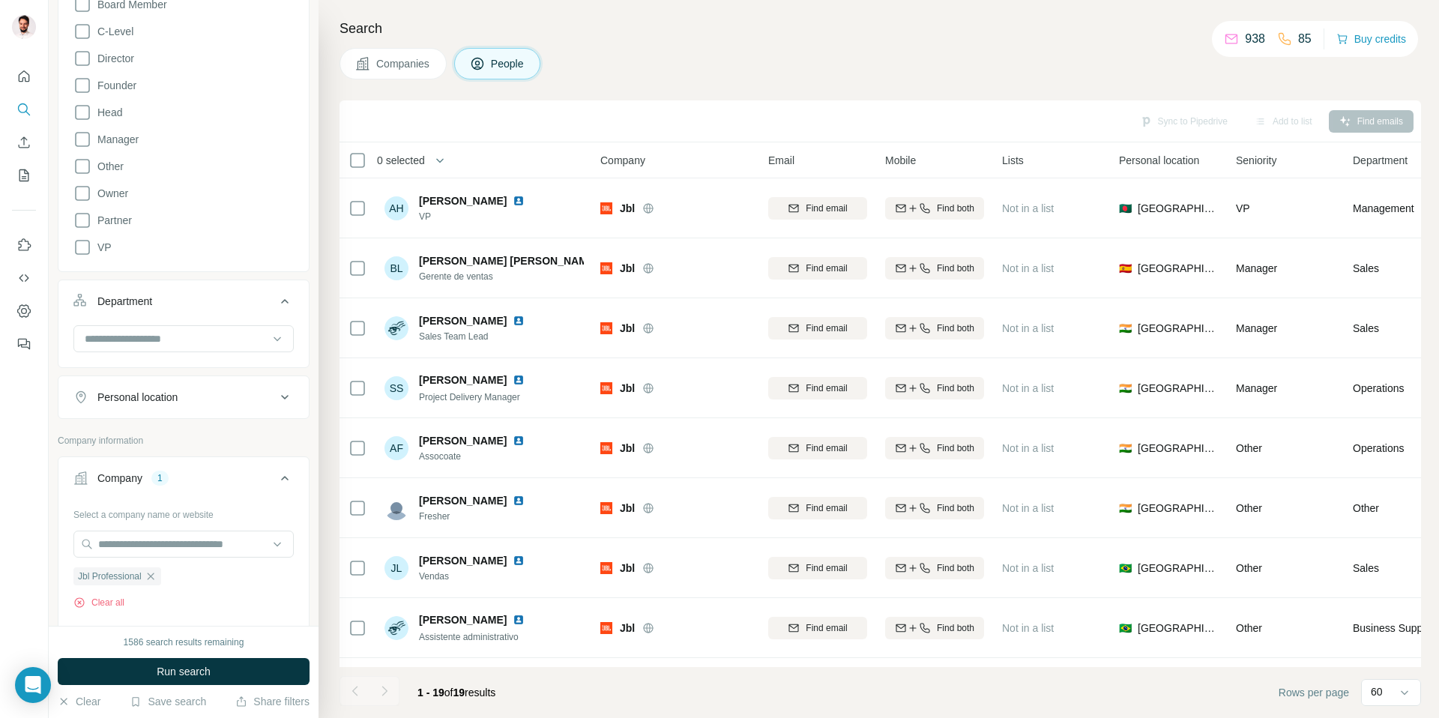
scroll to position [87, 0]
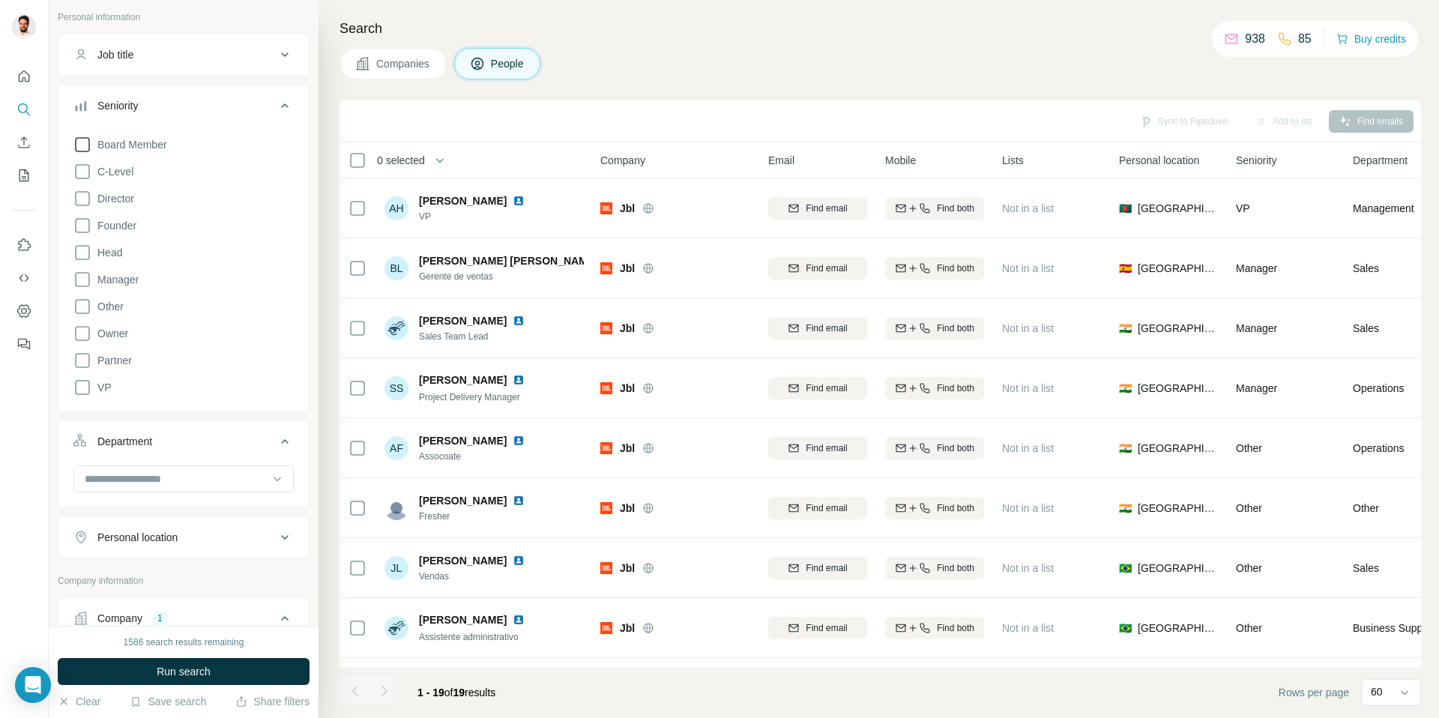
click at [108, 147] on span "Board Member" at bounding box center [129, 144] width 76 height 15
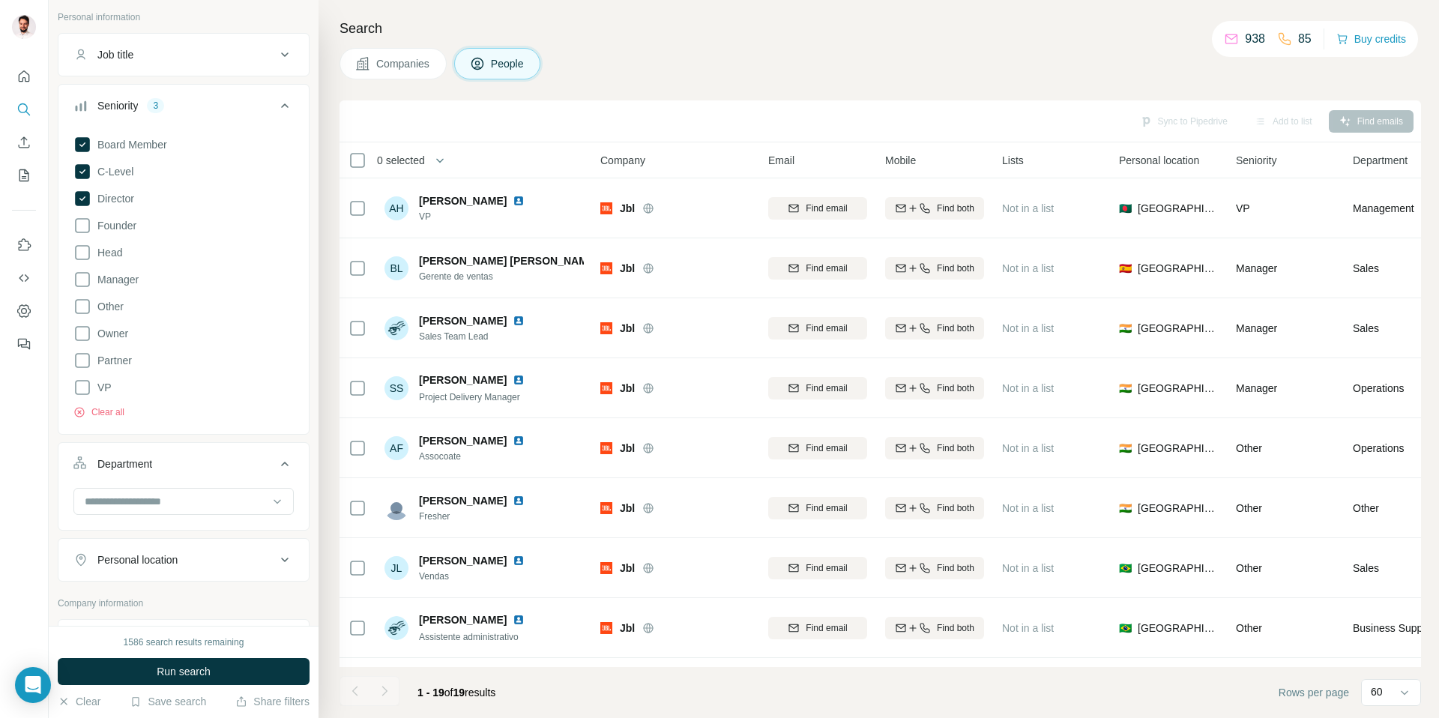
click at [109, 217] on div "Founder" at bounding box center [104, 226] width 63 height 18
click at [111, 248] on span "Head" at bounding box center [106, 252] width 31 height 15
click at [160, 495] on input at bounding box center [175, 501] width 185 height 16
type input "*"
click at [171, 540] on div "Quality Control" at bounding box center [178, 535] width 184 height 15
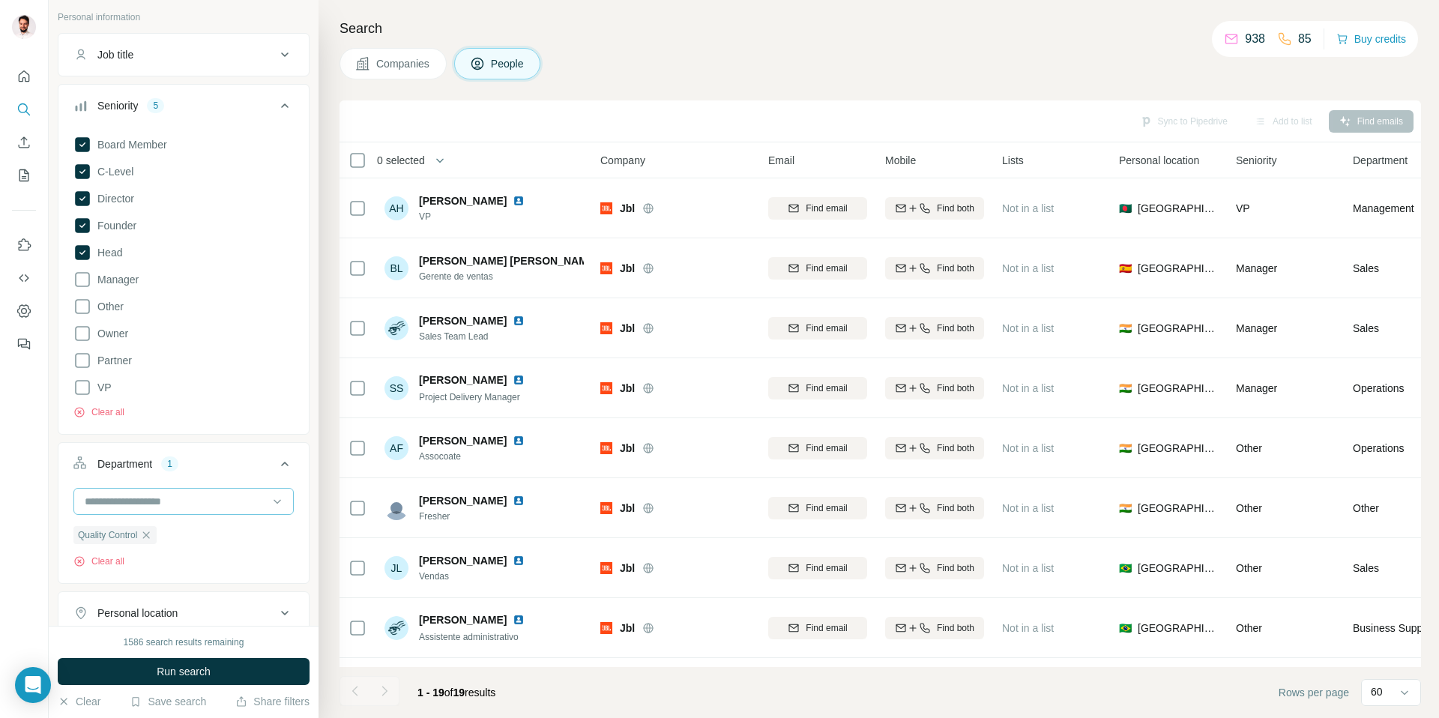
click at [190, 508] on input at bounding box center [175, 501] width 185 height 16
type input "***"
click at [139, 533] on div "Legal" at bounding box center [178, 535] width 184 height 15
click at [144, 502] on input at bounding box center [175, 501] width 185 height 16
type input "***"
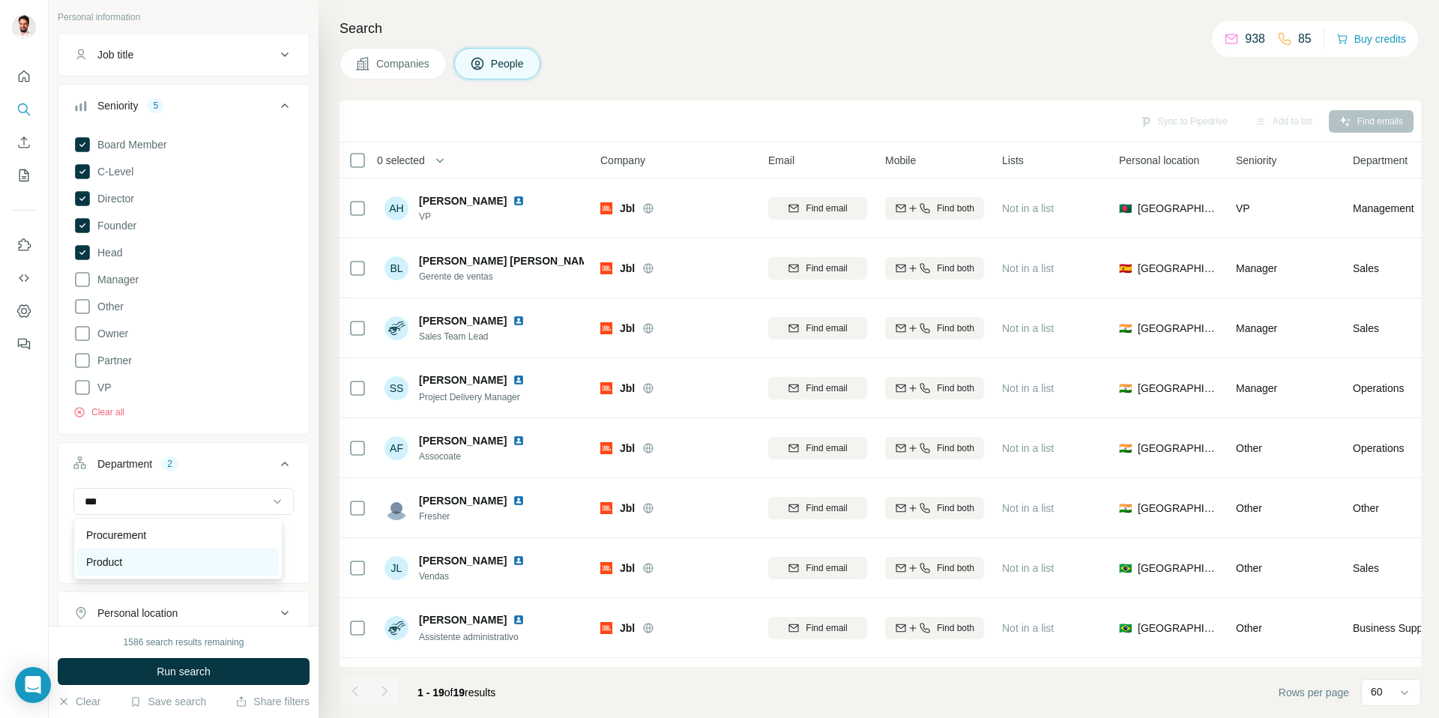
click at [118, 557] on p "Product" at bounding box center [104, 562] width 36 height 15
click at [153, 508] on input at bounding box center [175, 501] width 185 height 16
type input "***"
click at [124, 525] on div "Procurement" at bounding box center [178, 535] width 202 height 27
click at [177, 666] on span "Run search" at bounding box center [184, 671] width 54 height 15
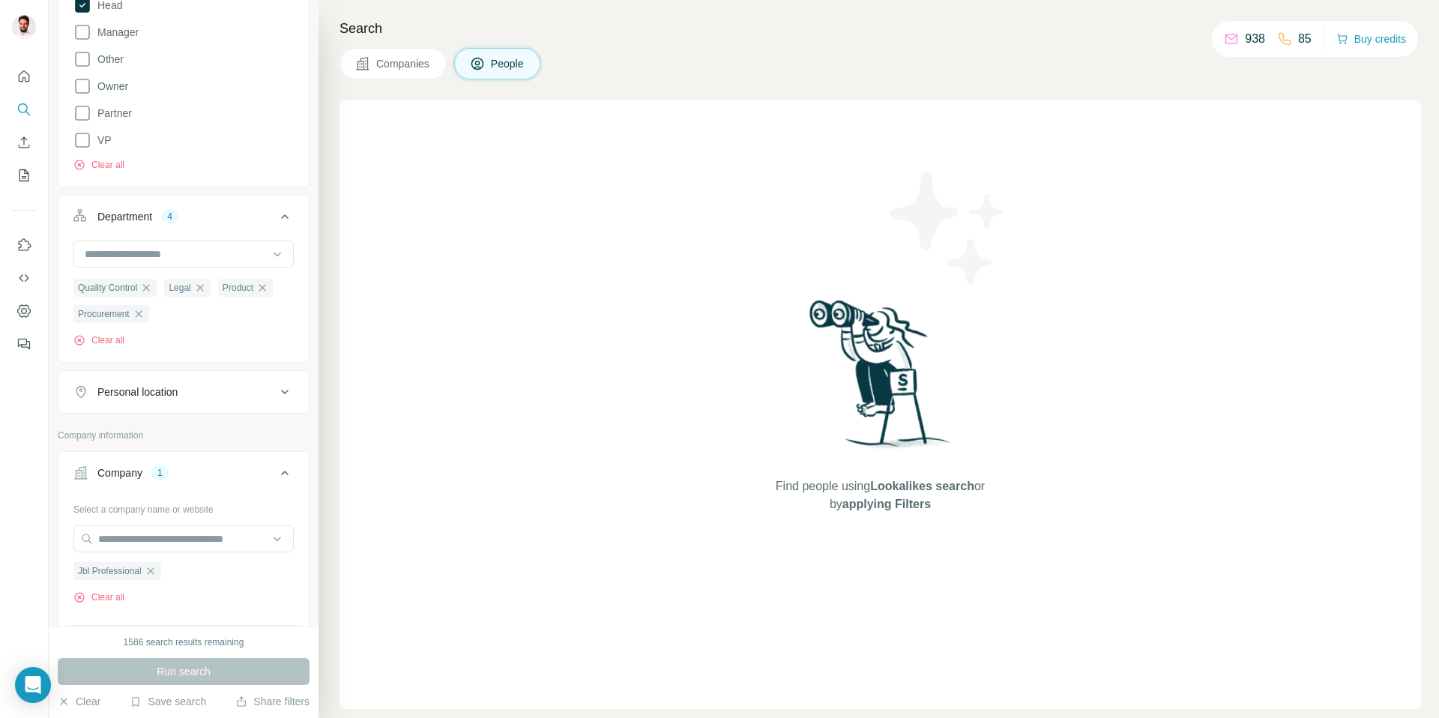
scroll to position [393, 0]
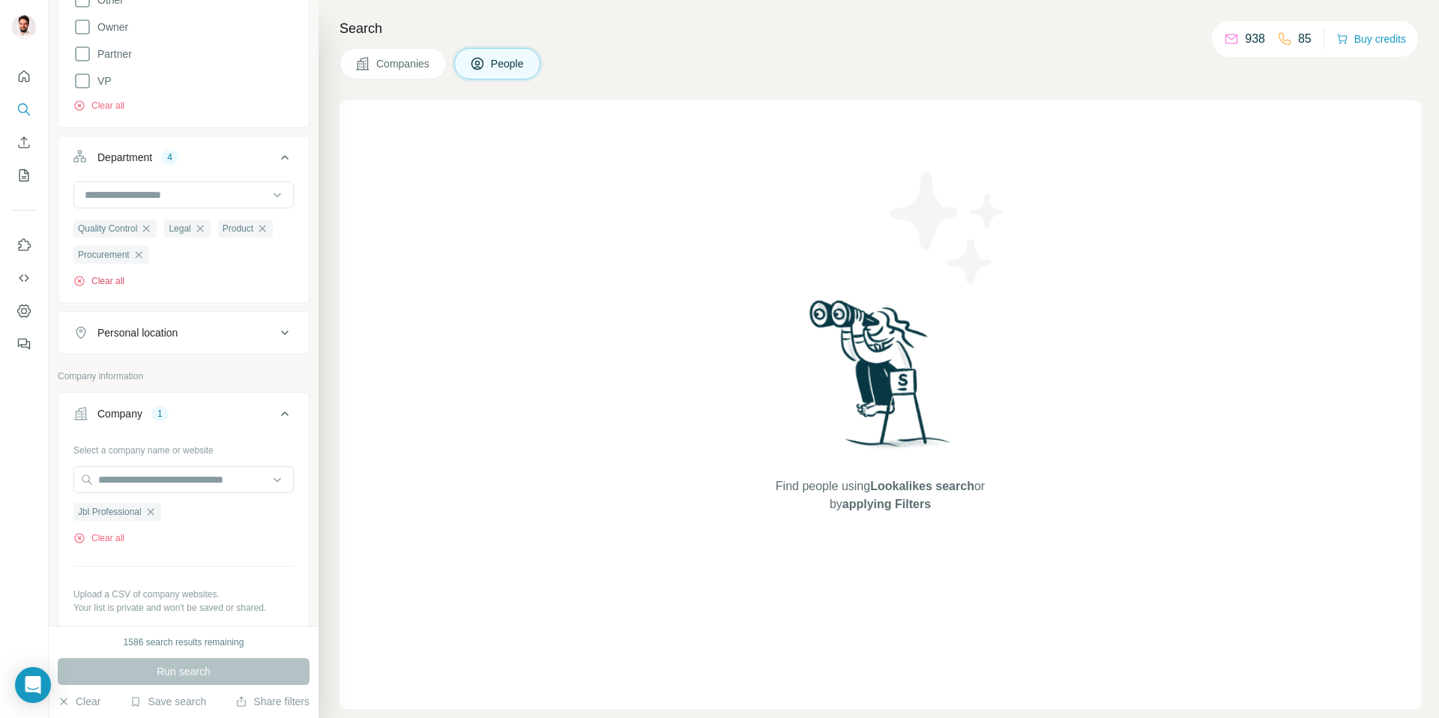
click at [121, 288] on button "Clear all" at bounding box center [98, 280] width 51 height 13
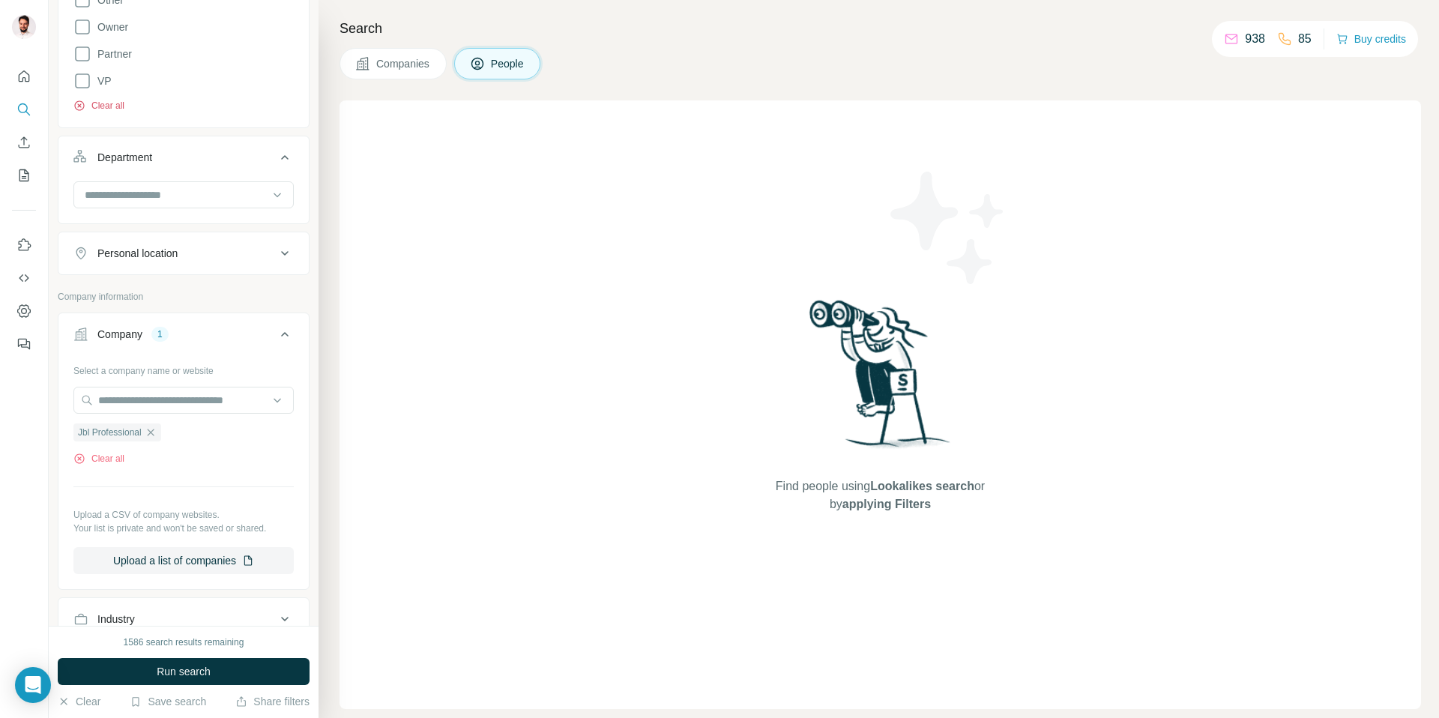
click at [107, 105] on button "Clear all" at bounding box center [98, 105] width 51 height 13
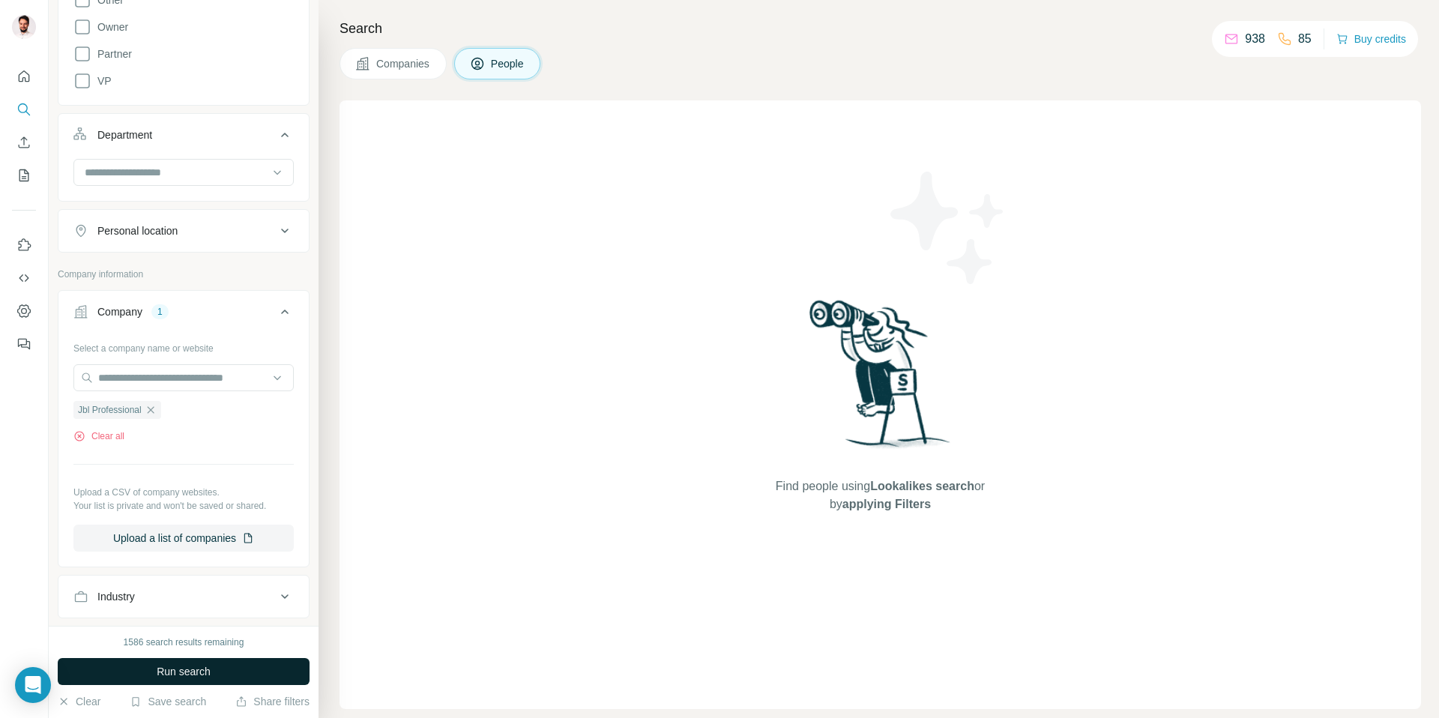
click at [222, 668] on button "Run search" at bounding box center [184, 671] width 252 height 27
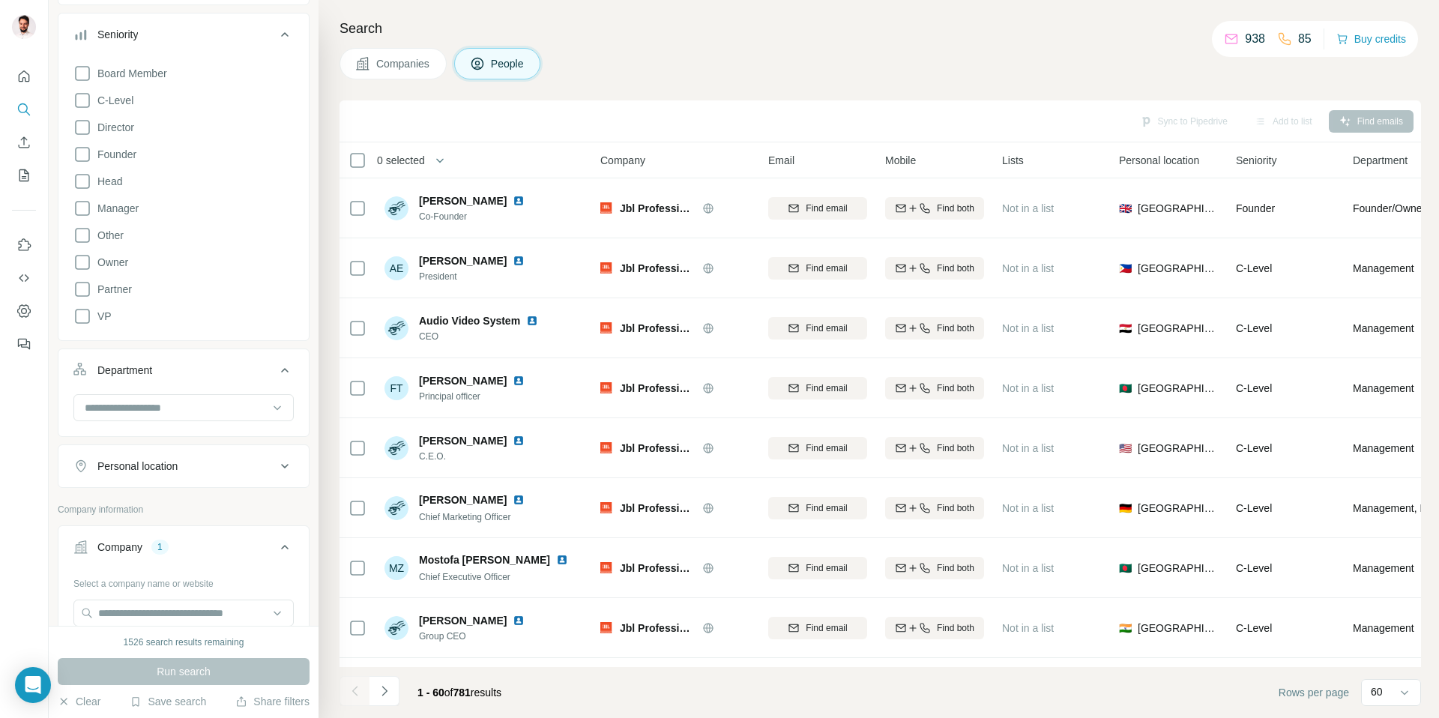
scroll to position [79, 0]
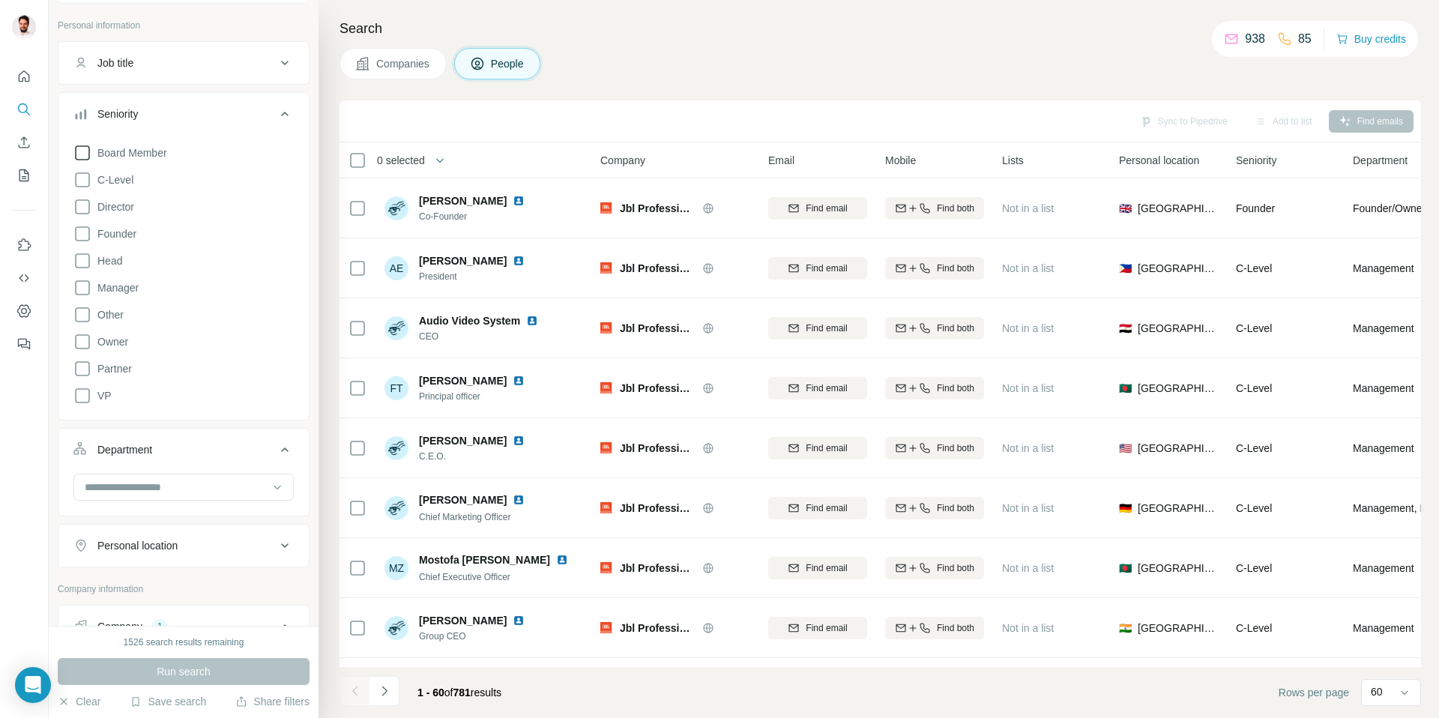
click at [83, 156] on icon at bounding box center [82, 153] width 18 height 18
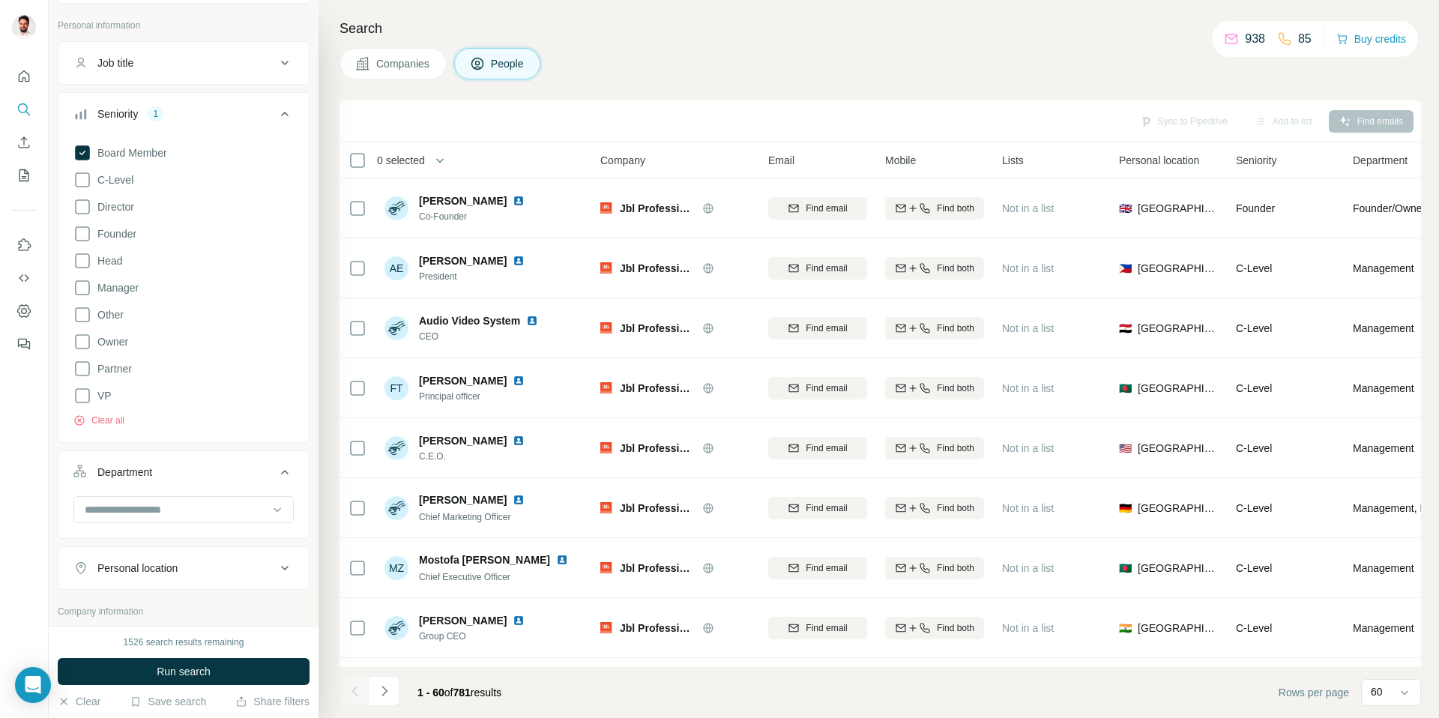
click at [85, 181] on icon at bounding box center [82, 180] width 18 height 18
click at [85, 205] on icon at bounding box center [82, 207] width 18 height 18
click at [87, 240] on icon at bounding box center [82, 233] width 15 height 15
click at [88, 259] on icon at bounding box center [82, 261] width 18 height 18
click at [217, 668] on button "Run search" at bounding box center [184, 671] width 252 height 27
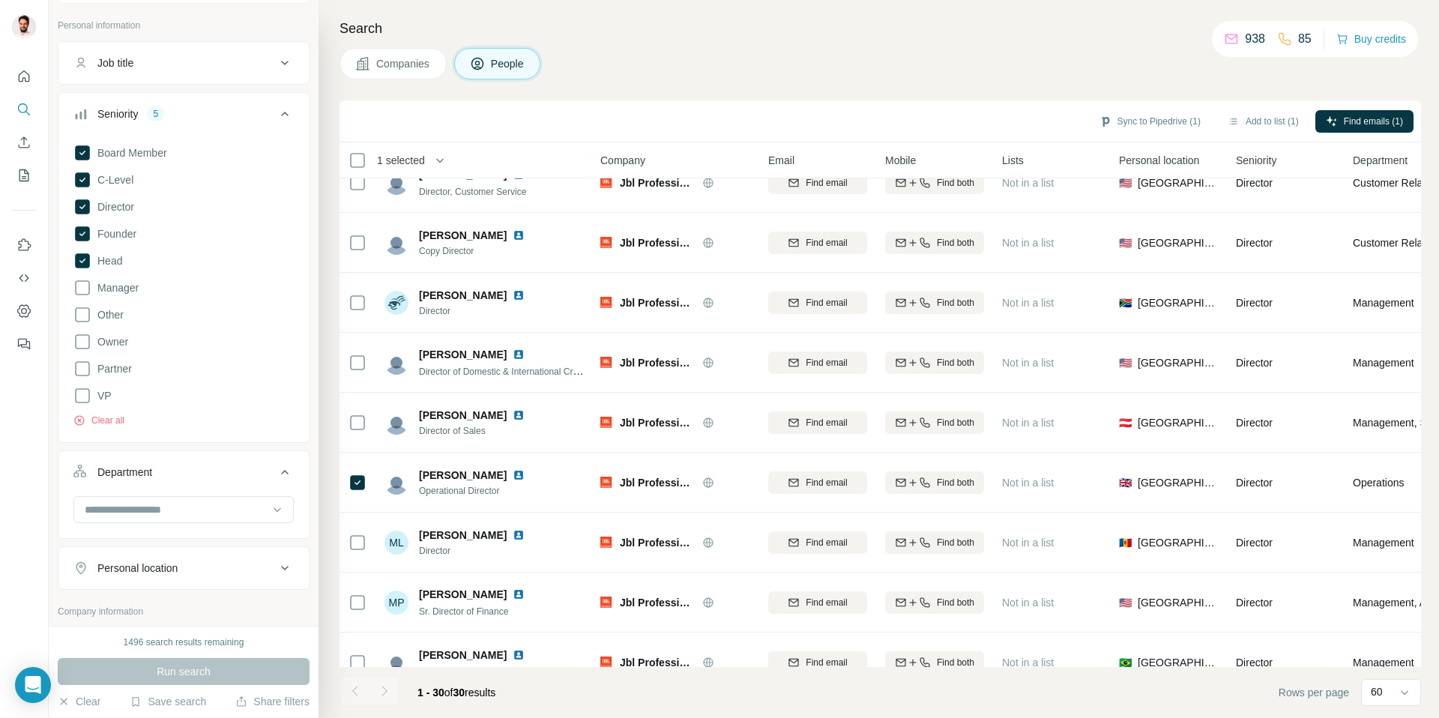
scroll to position [1318, 0]
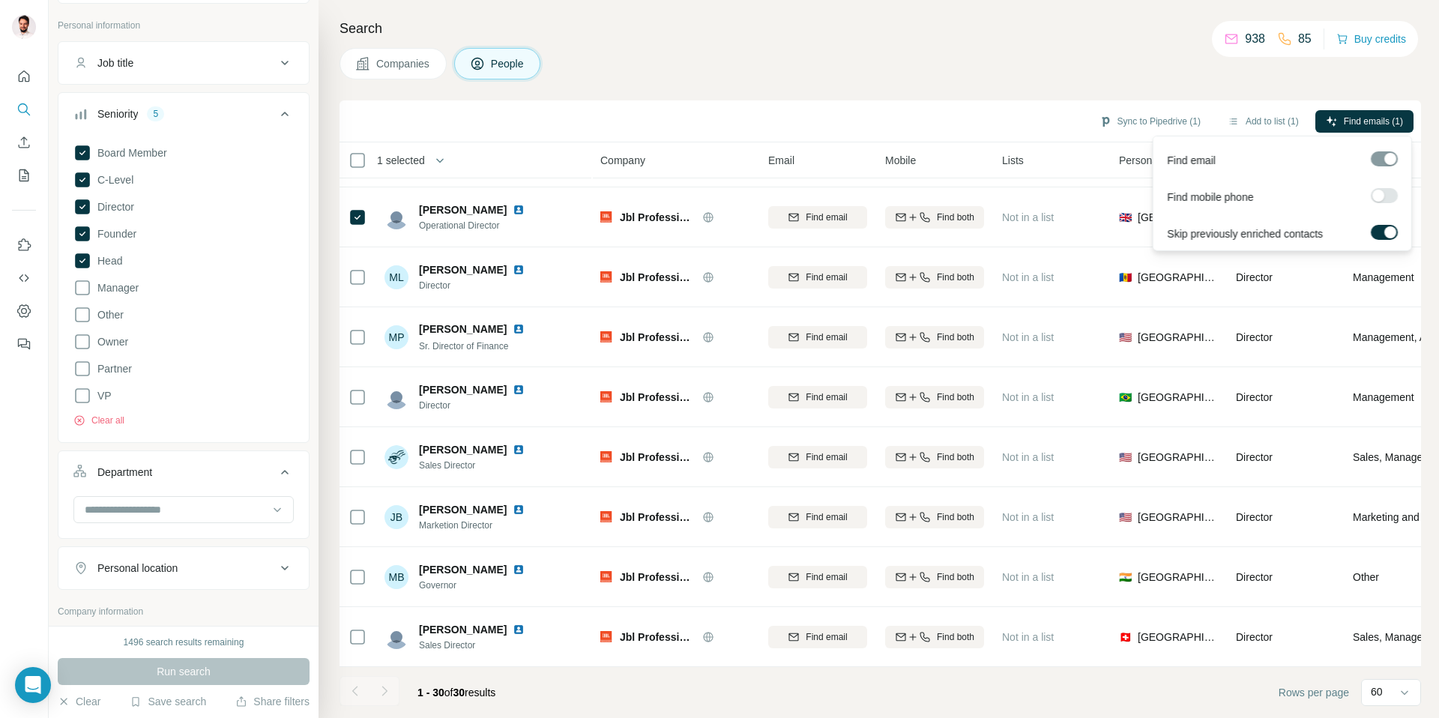
click at [1382, 197] on div at bounding box center [1378, 196] width 12 height 12
click at [1368, 117] on span "Find emails & mobiles (1)" at bounding box center [1352, 121] width 101 height 13
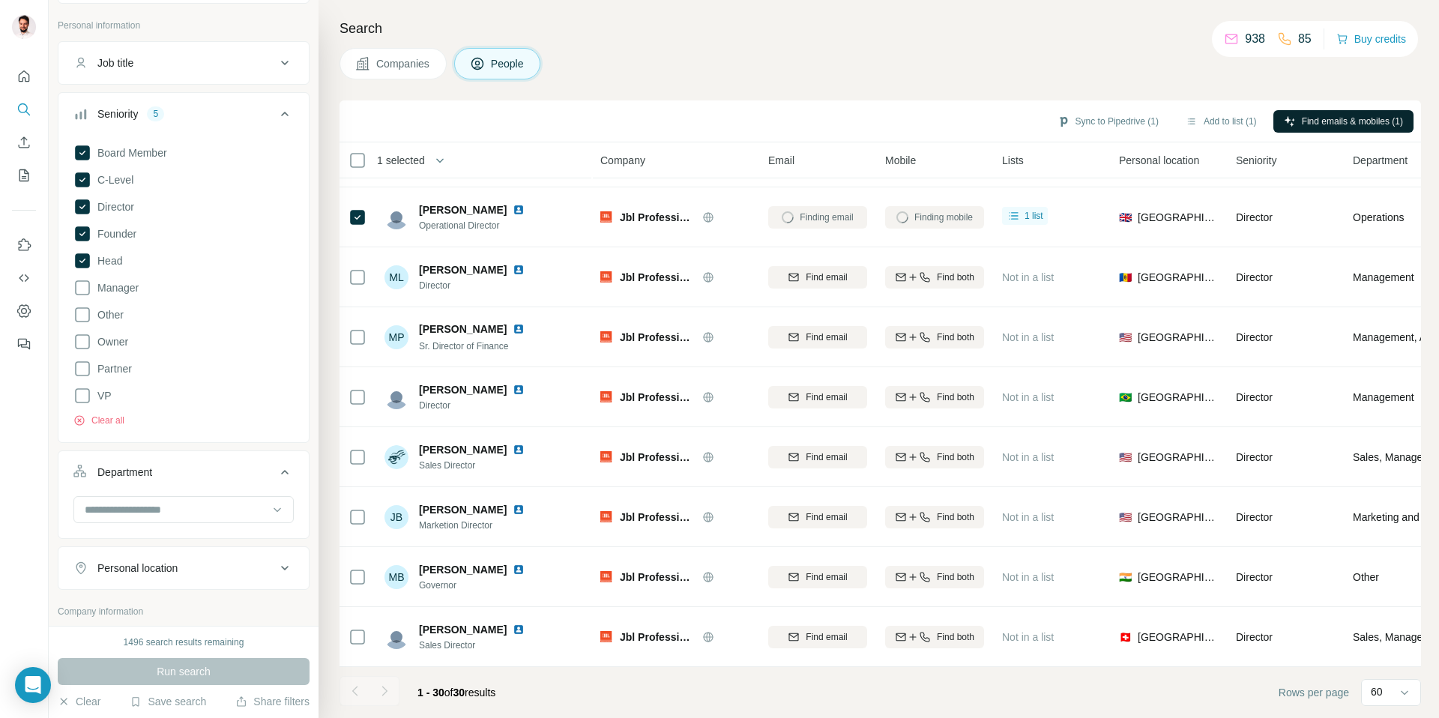
click at [959, 111] on div "Sync to Pipedrive (1) Add to list (1) Find emails & mobiles (1)" at bounding box center [880, 121] width 1066 height 26
click at [1079, 118] on button "Sync to Pipedrive (1)" at bounding box center [1108, 121] width 122 height 22
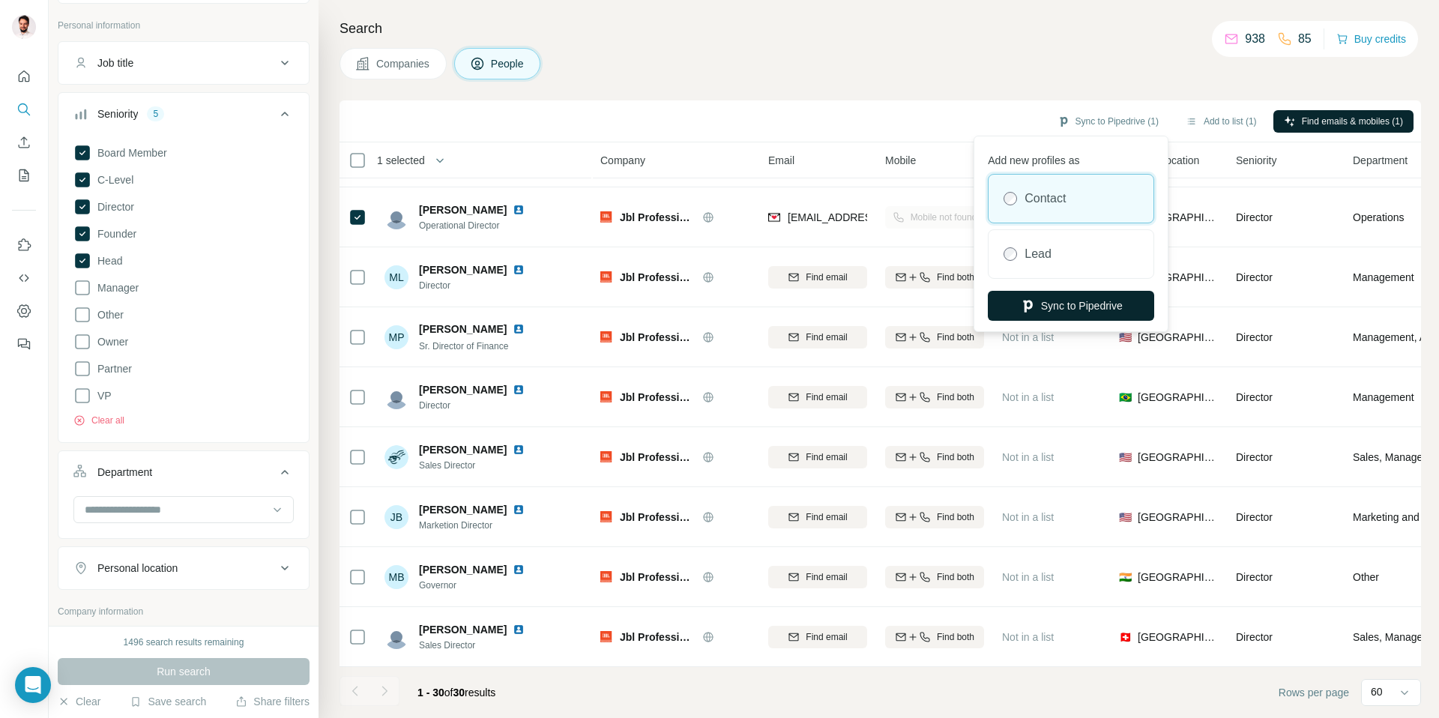
click at [1055, 308] on button "Sync to Pipedrive" at bounding box center [1071, 306] width 166 height 30
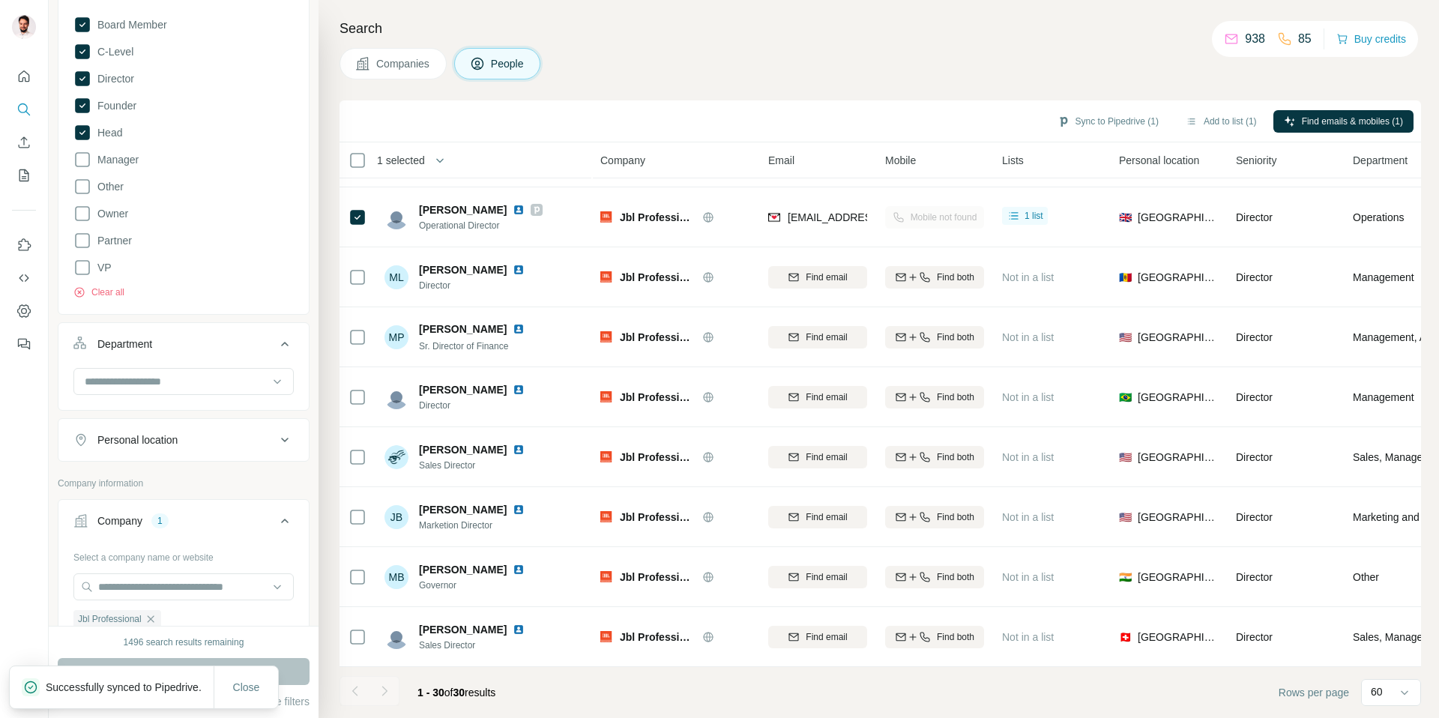
scroll to position [265, 0]
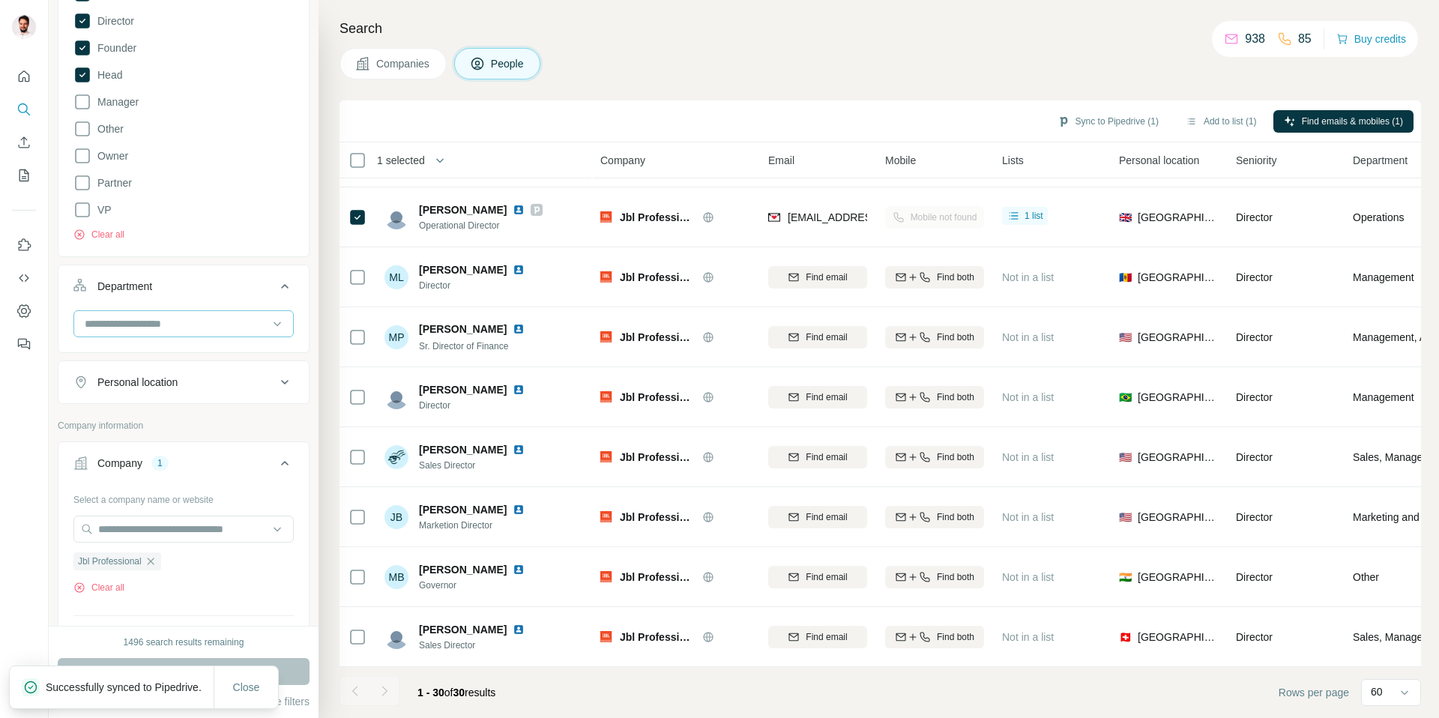
click at [178, 325] on input at bounding box center [175, 324] width 185 height 16
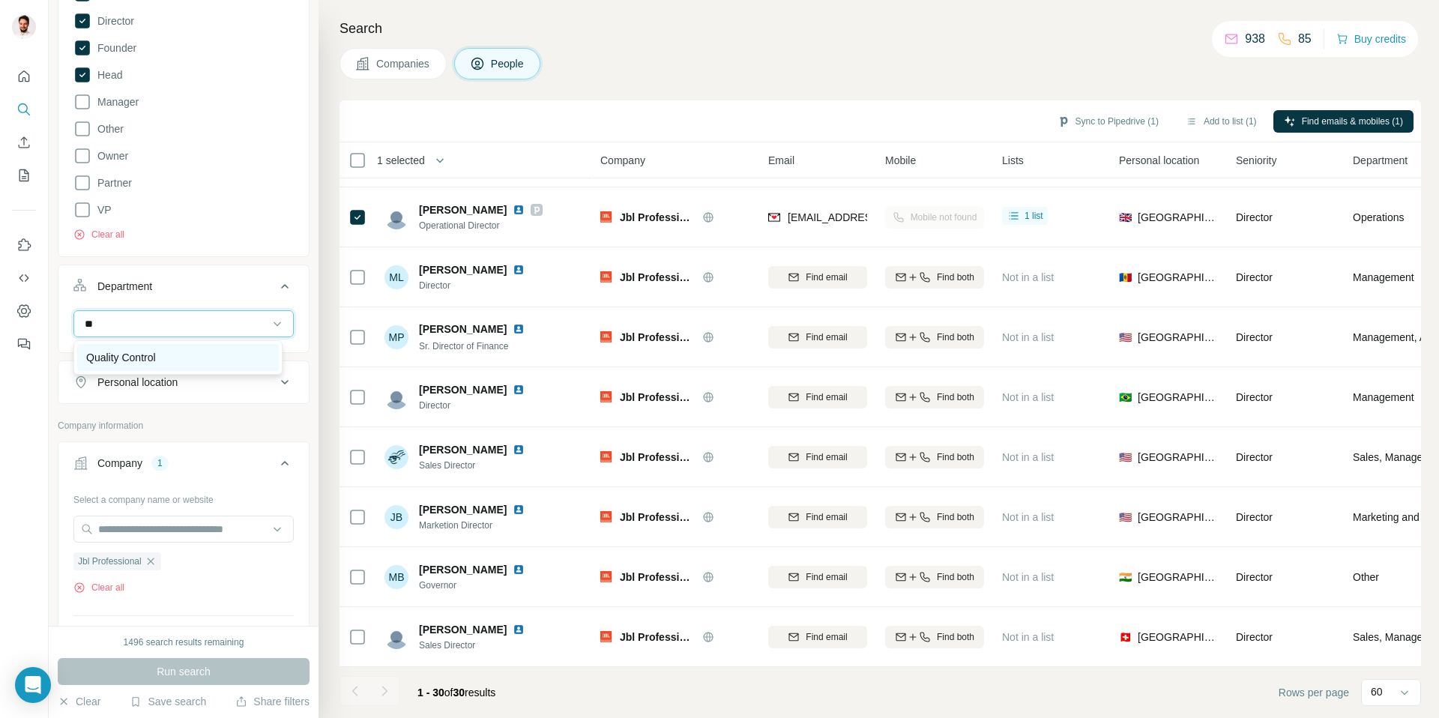
type input "**"
click at [179, 359] on div "Quality Control" at bounding box center [178, 357] width 184 height 15
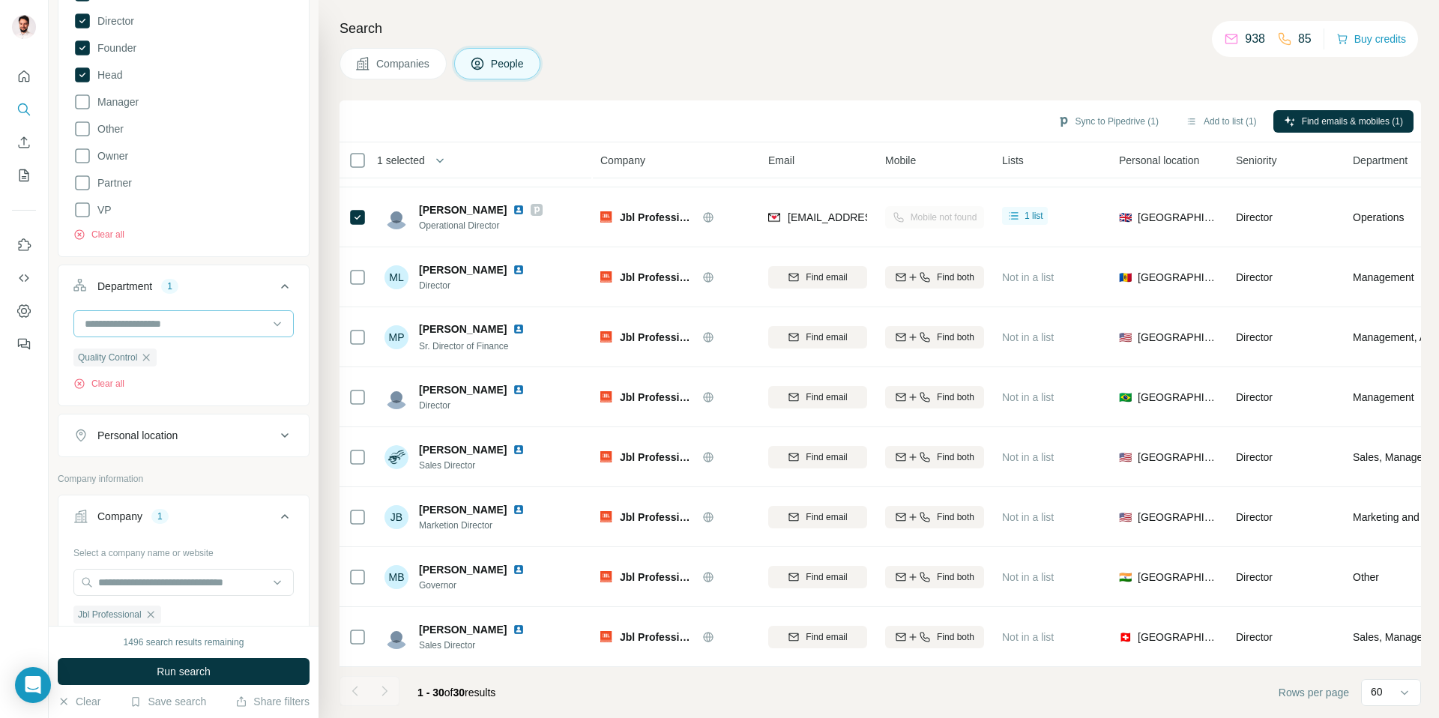
click at [178, 323] on input at bounding box center [175, 324] width 185 height 16
type input "****"
click at [157, 354] on div "Legal" at bounding box center [178, 357] width 184 height 15
click at [181, 320] on input at bounding box center [175, 324] width 185 height 16
type input "***"
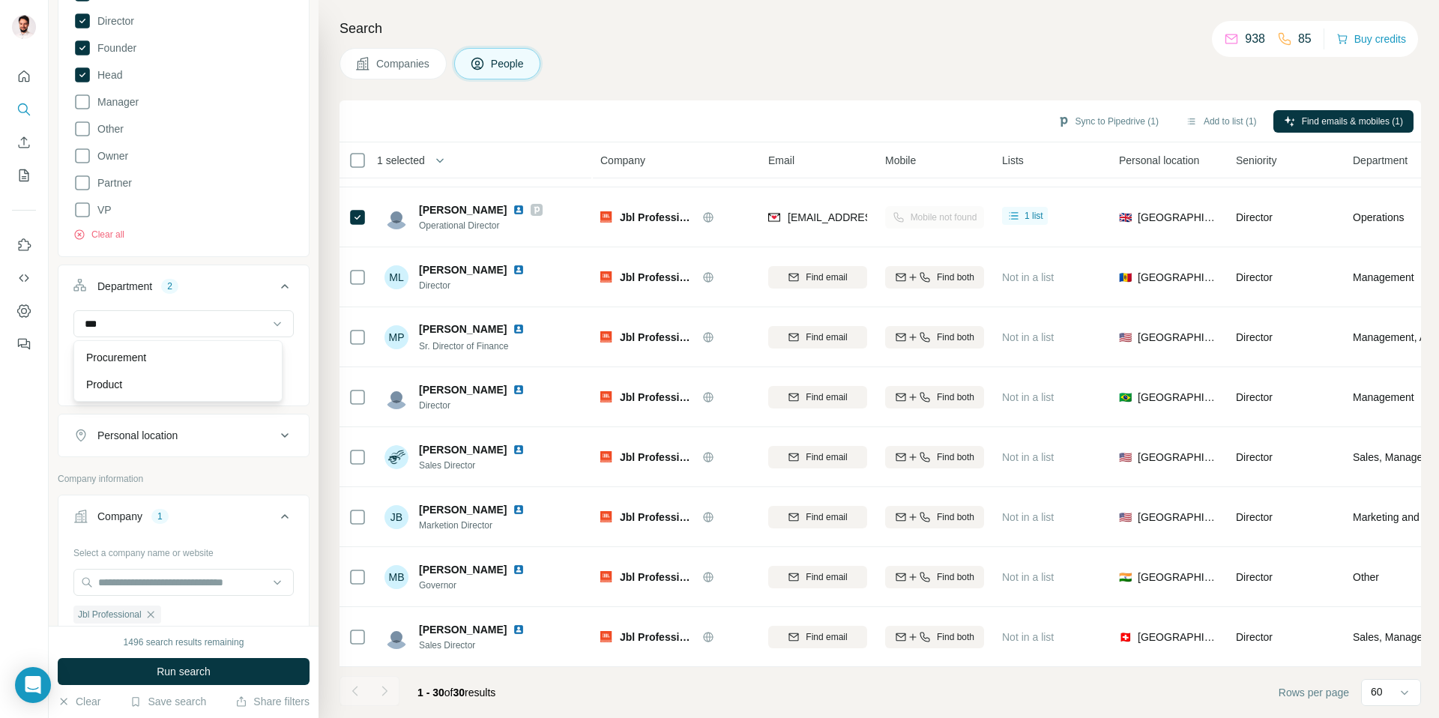
click at [148, 358] on div "Procurement Product" at bounding box center [177, 370] width 209 height 61
click at [193, 319] on input at bounding box center [175, 324] width 185 height 16
type input "***"
click at [122, 378] on p "Product" at bounding box center [104, 384] width 36 height 15
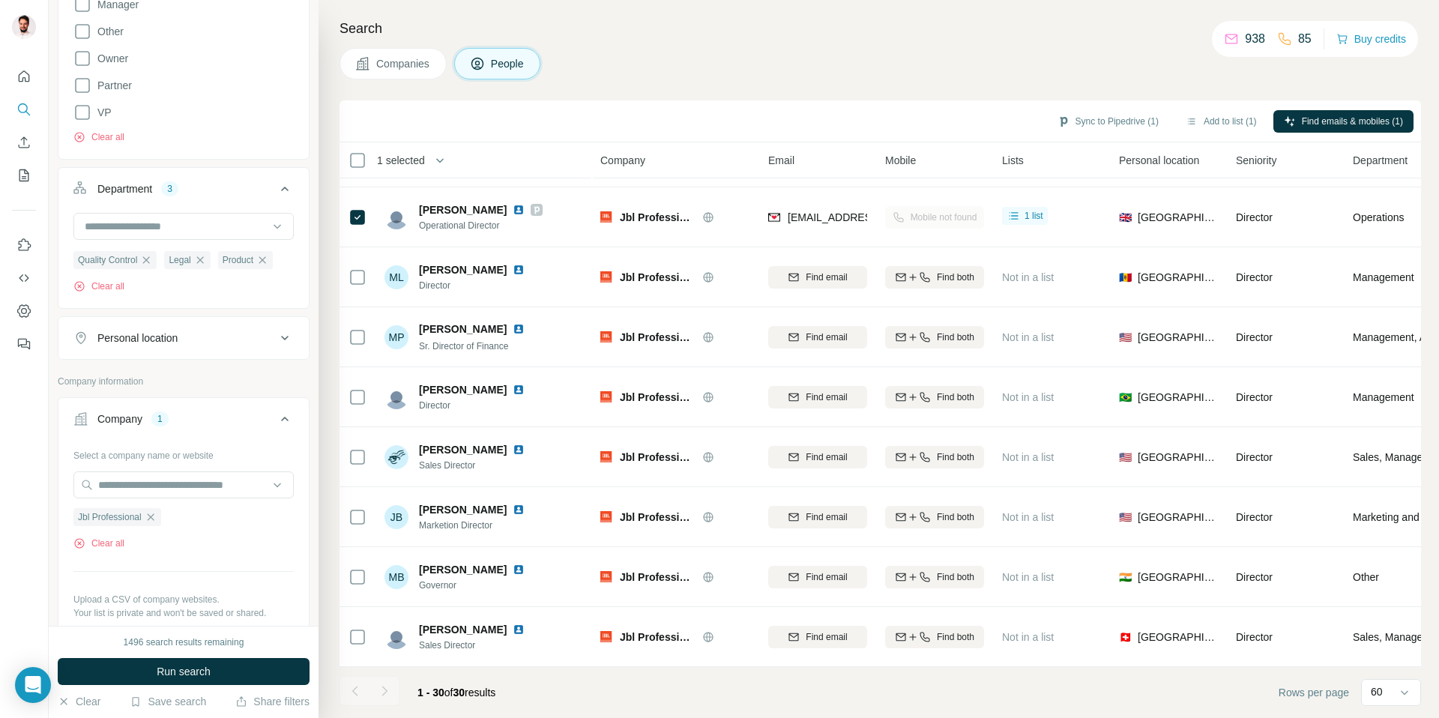
scroll to position [366, 0]
click at [157, 517] on icon "button" at bounding box center [151, 513] width 12 height 12
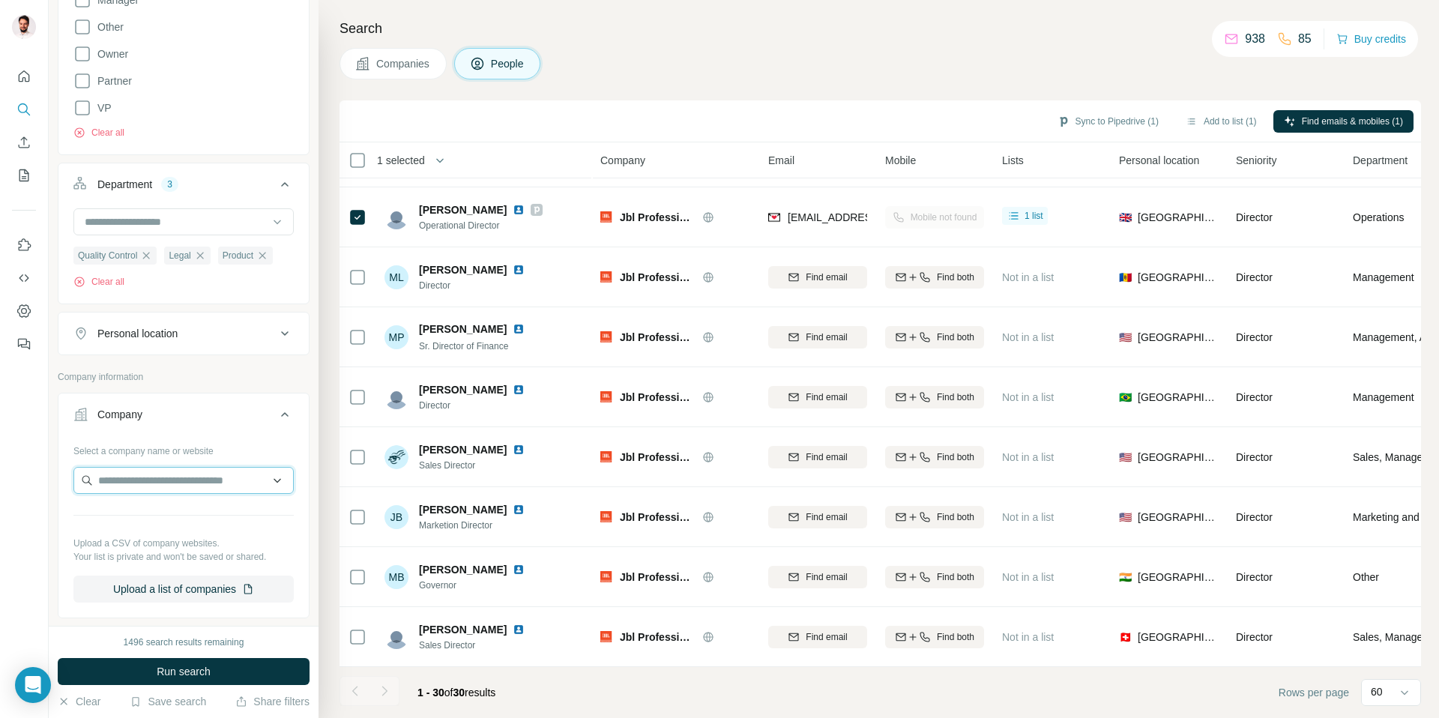
click at [160, 489] on input "text" at bounding box center [183, 480] width 220 height 27
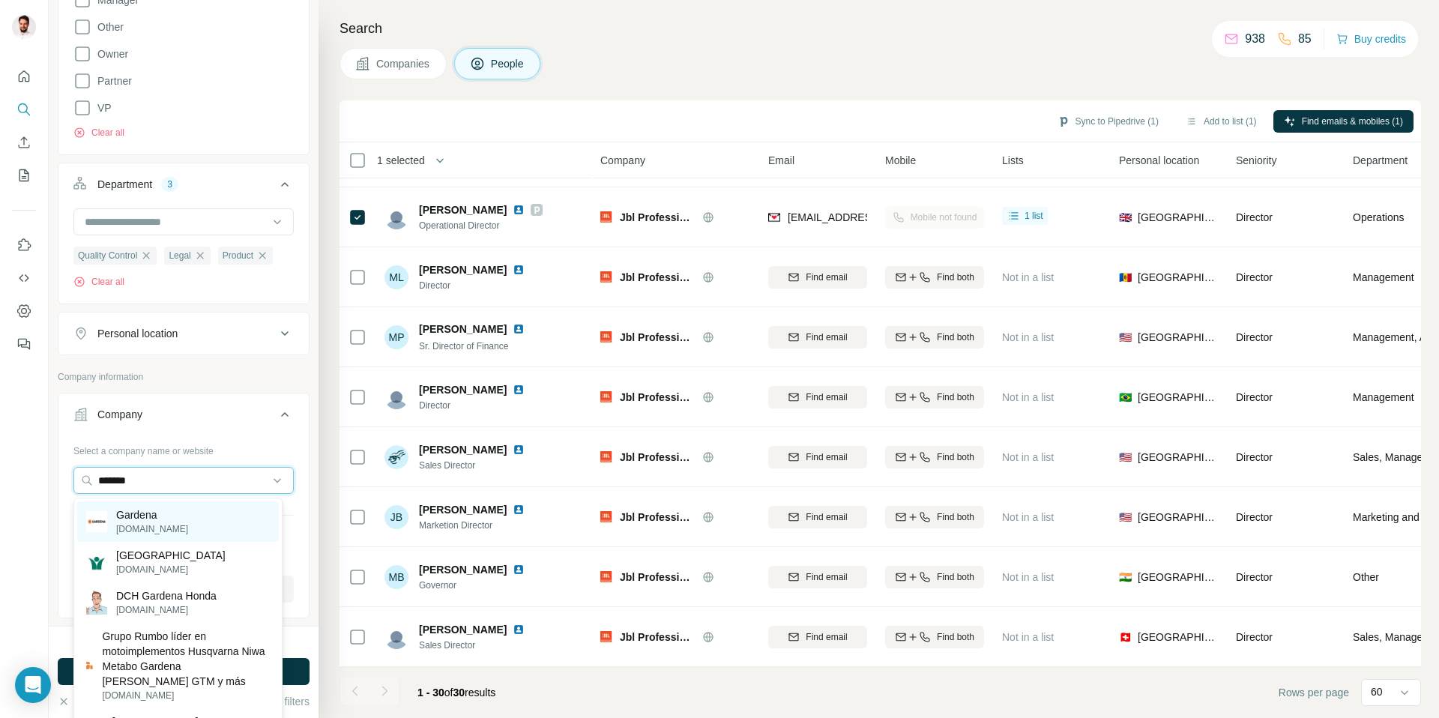
type input "*******"
click at [160, 519] on p "Gardena" at bounding box center [152, 514] width 72 height 15
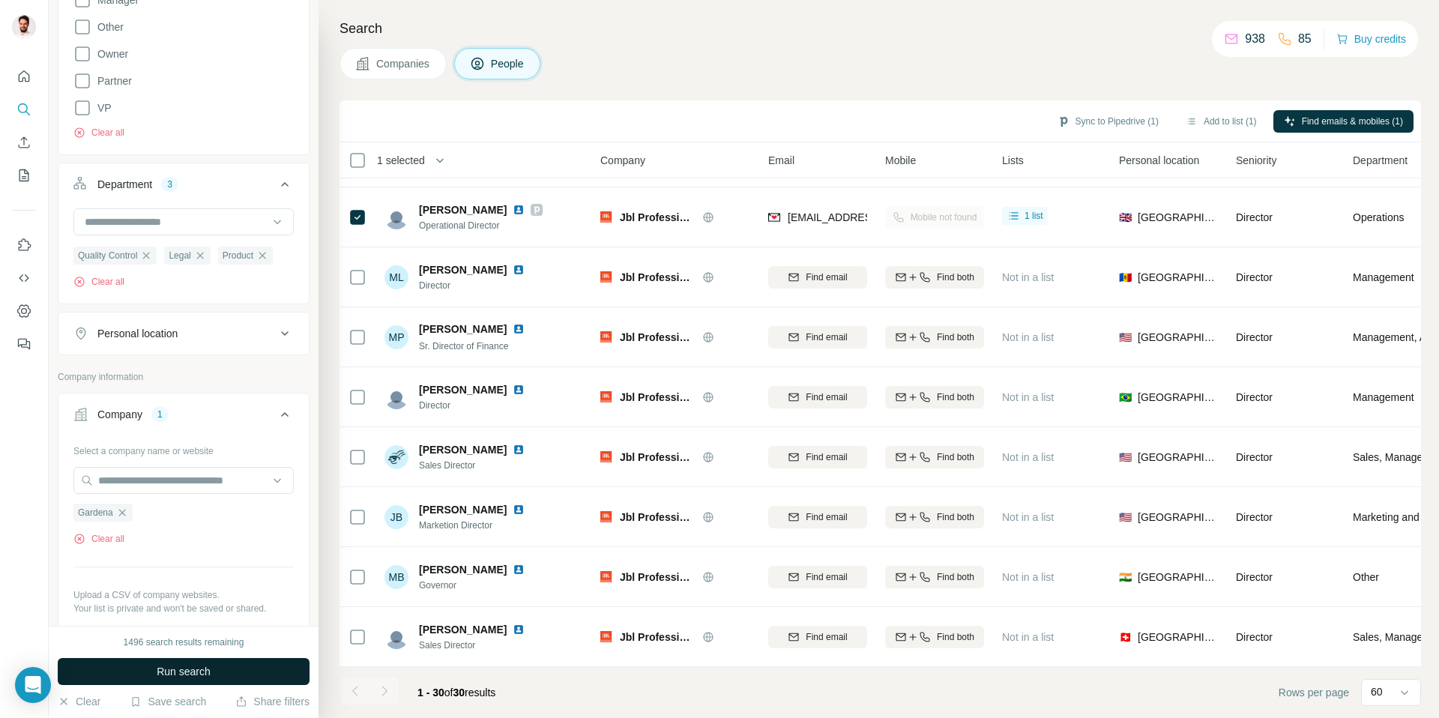
click at [184, 670] on span "Run search" at bounding box center [184, 671] width 54 height 15
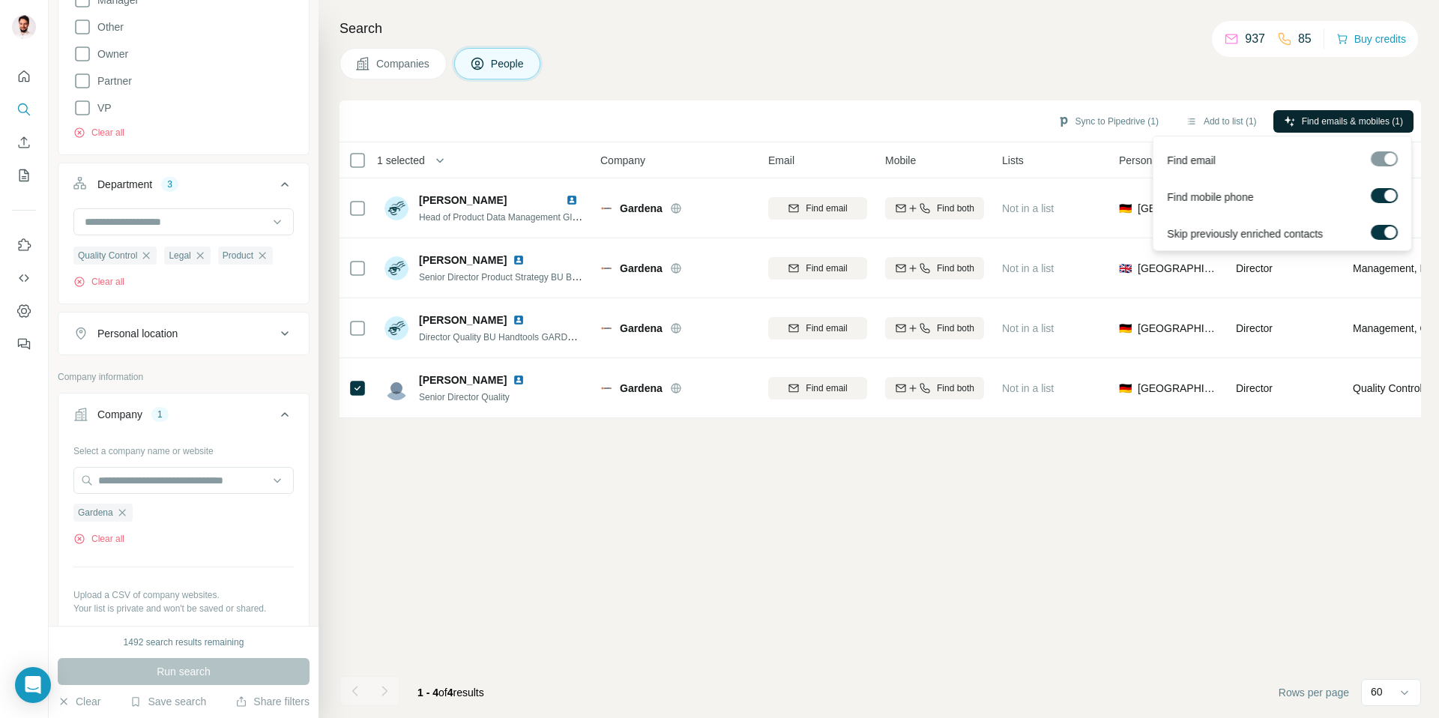
click at [1304, 124] on span "Find emails & mobiles (1)" at bounding box center [1352, 121] width 101 height 13
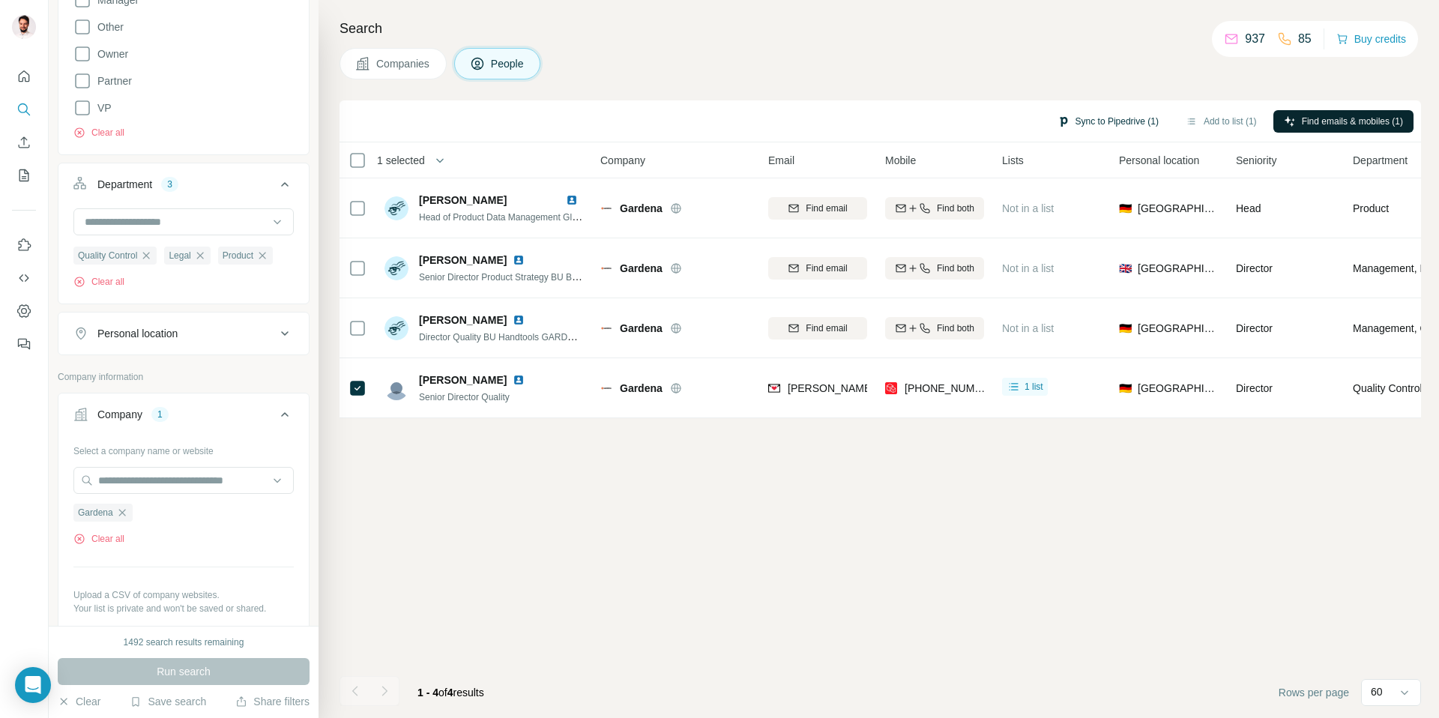
click at [1064, 121] on button "Sync to Pipedrive (1)" at bounding box center [1108, 121] width 122 height 22
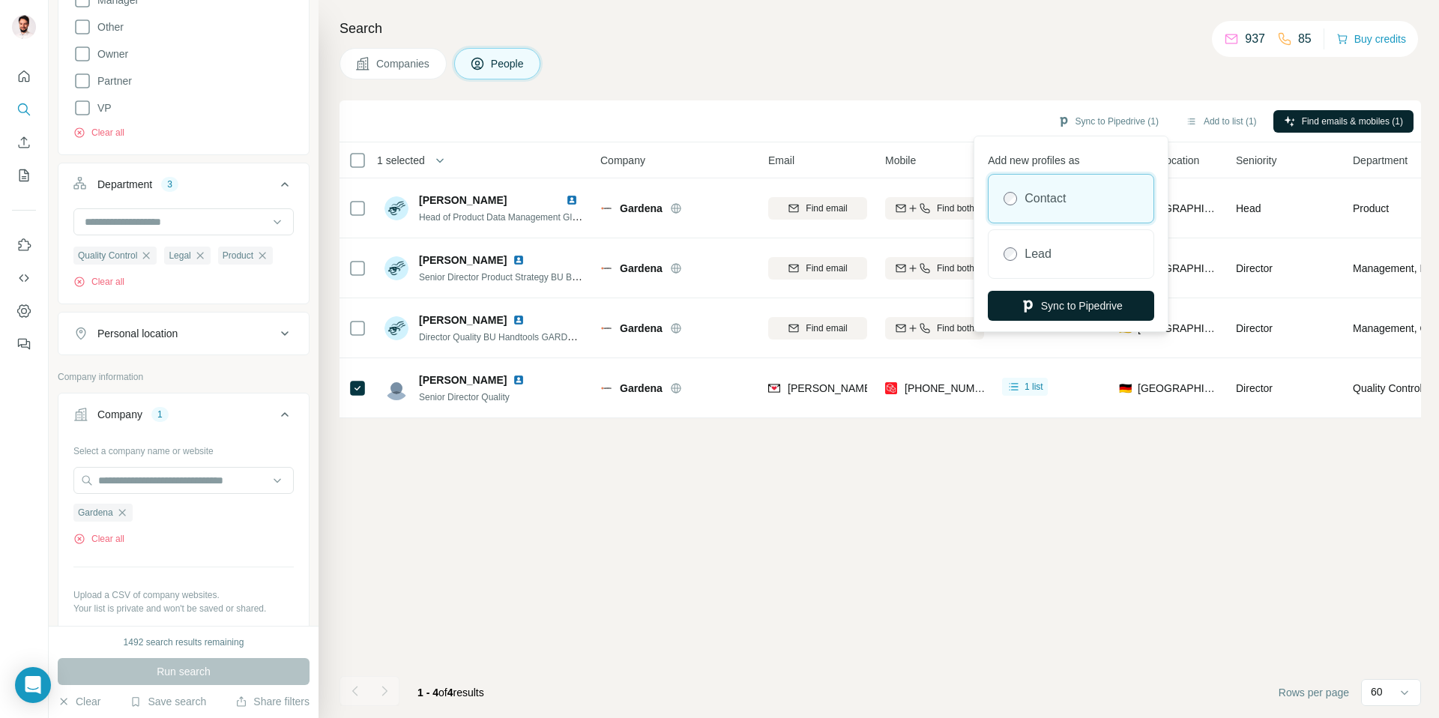
click at [1019, 319] on button "Sync to Pipedrive" at bounding box center [1071, 306] width 166 height 30
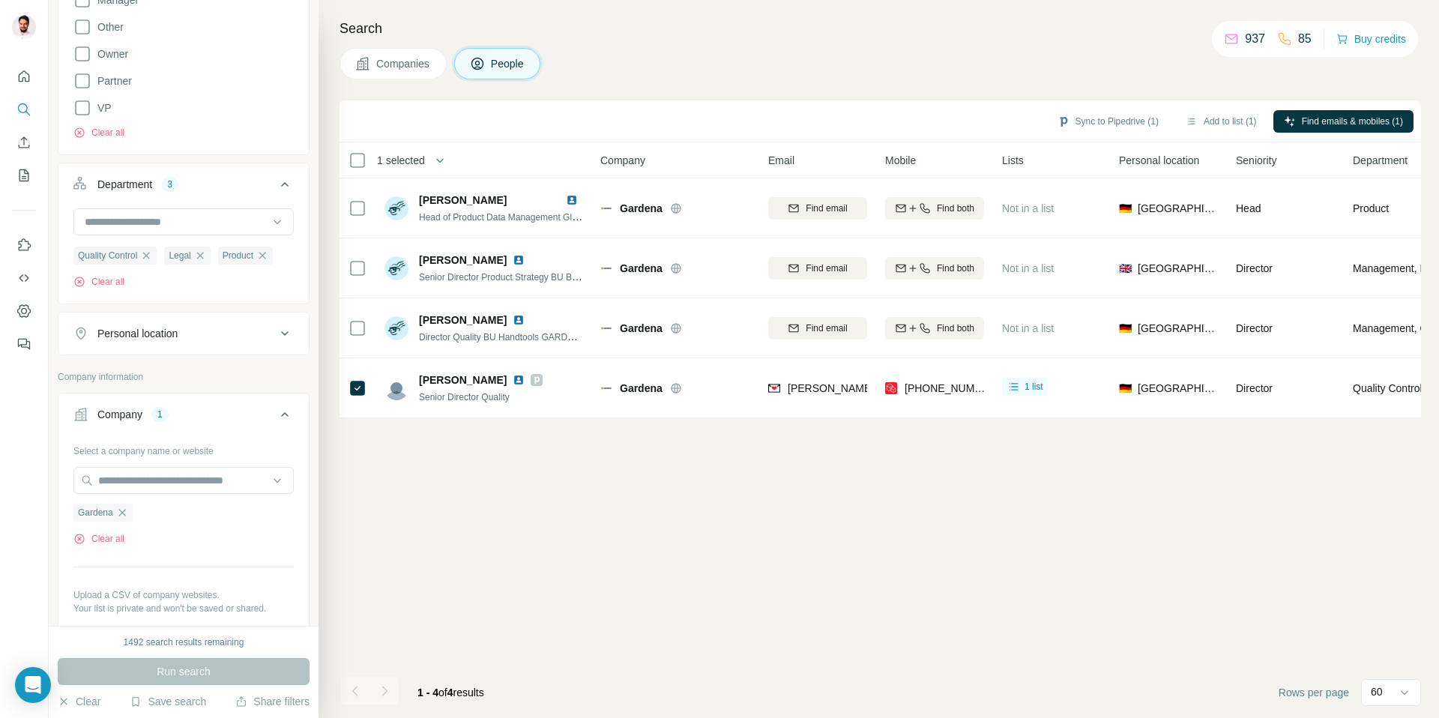
scroll to position [366, 0]
click at [125, 516] on icon "button" at bounding box center [121, 512] width 7 height 7
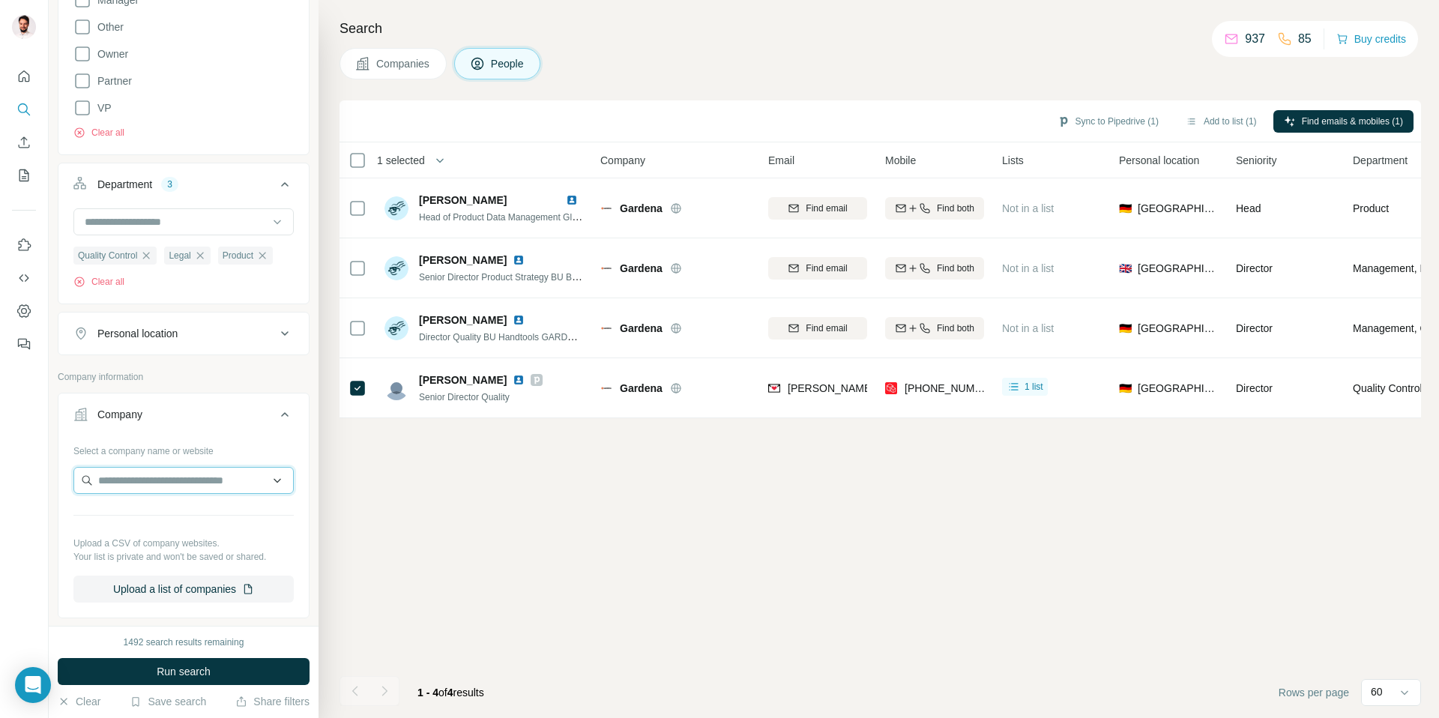
click at [119, 486] on input "text" at bounding box center [183, 480] width 220 height 27
paste input "**********"
type input "**********"
click at [161, 511] on p "Dino Toys s.r.o." at bounding box center [152, 514] width 72 height 15
click at [189, 671] on span "Run search" at bounding box center [184, 671] width 54 height 15
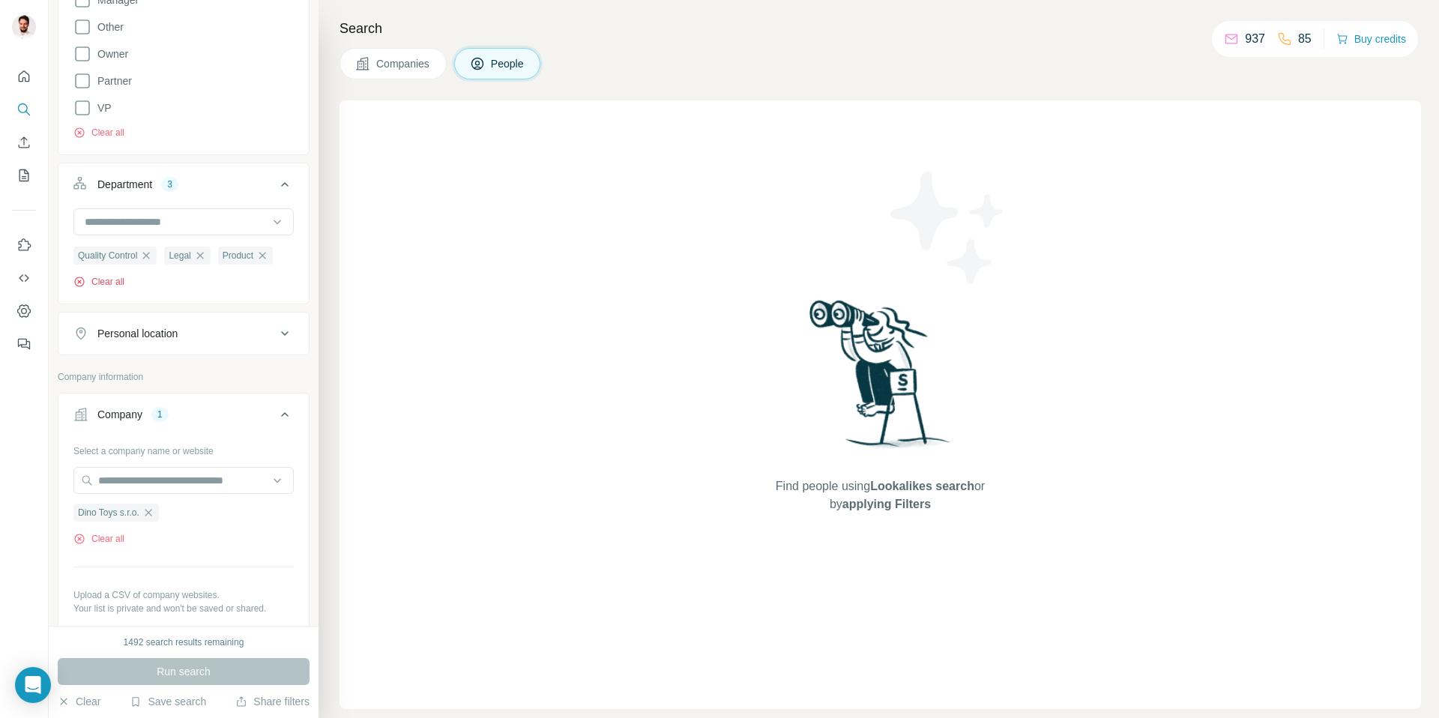
click at [109, 278] on button "Clear all" at bounding box center [98, 281] width 51 height 13
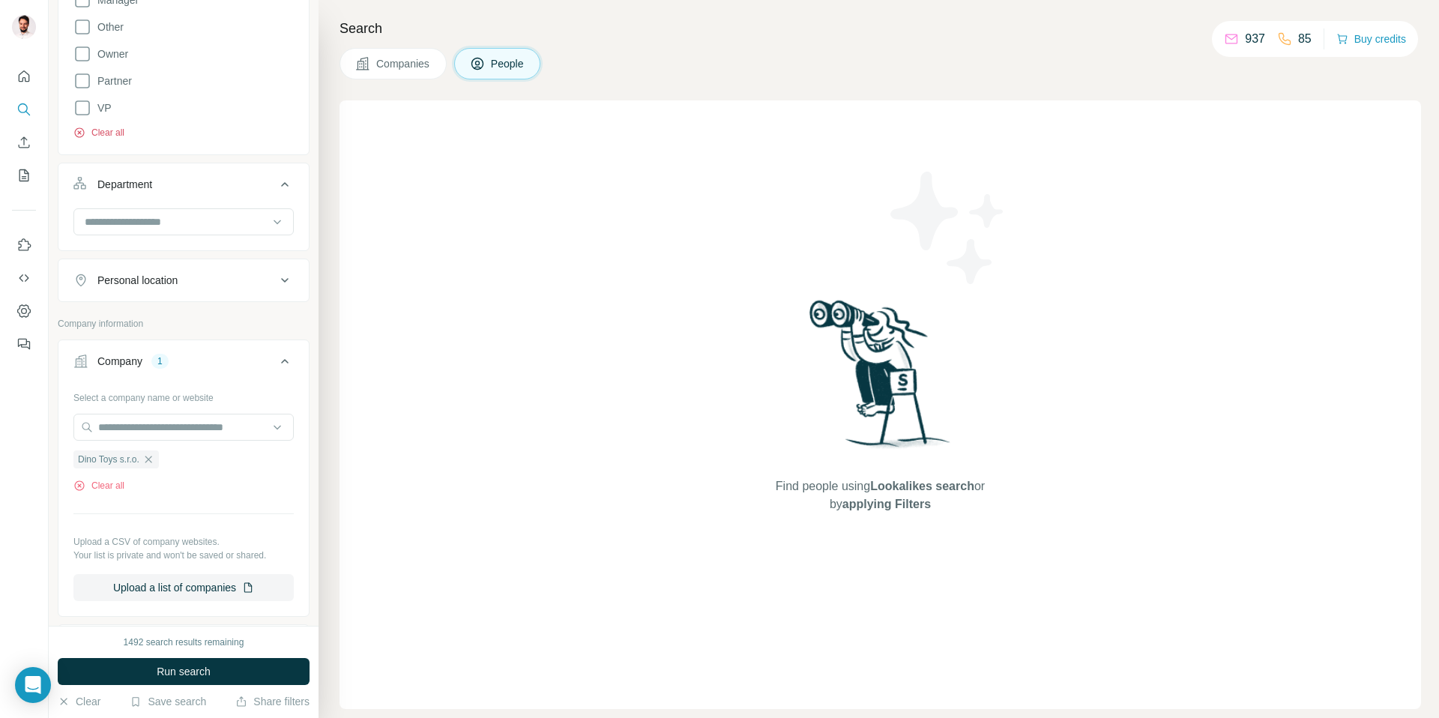
click at [104, 126] on button "Clear all" at bounding box center [98, 132] width 51 height 13
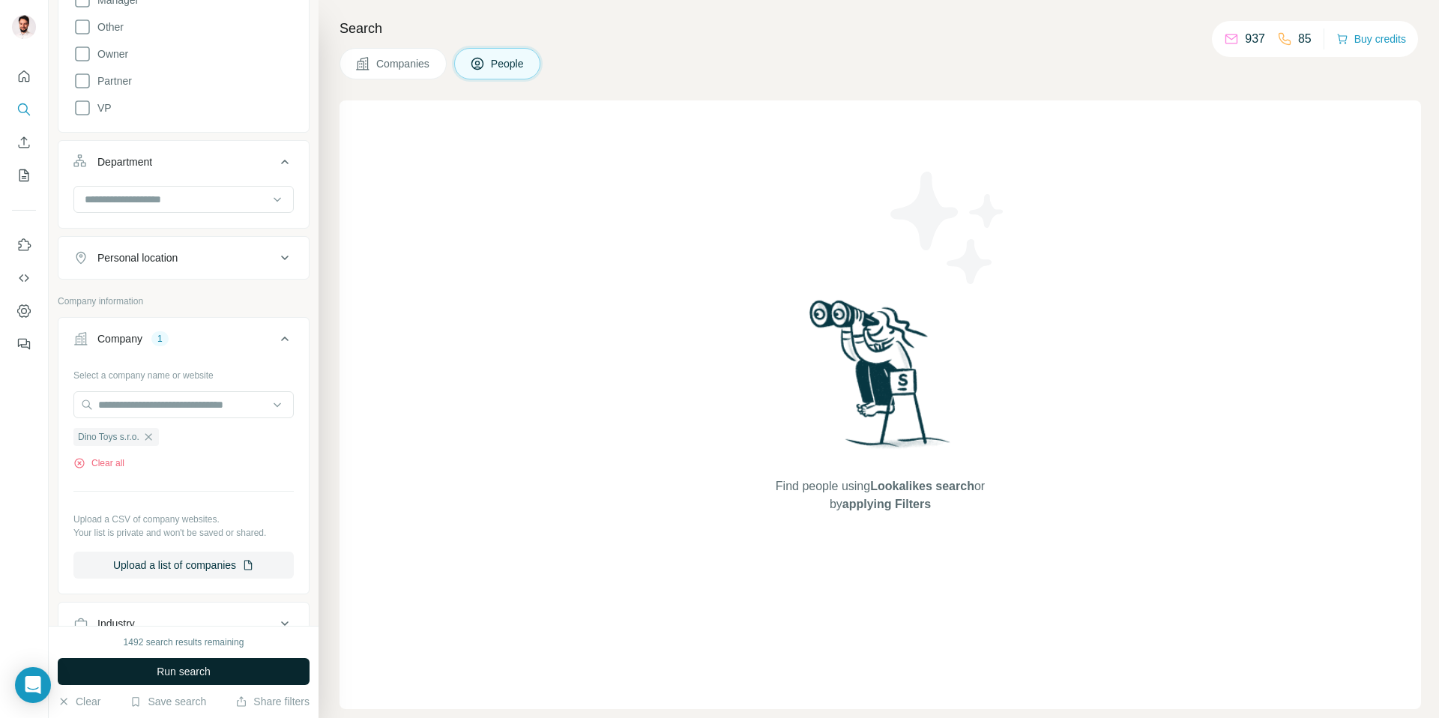
click at [171, 671] on span "Run search" at bounding box center [184, 671] width 54 height 15
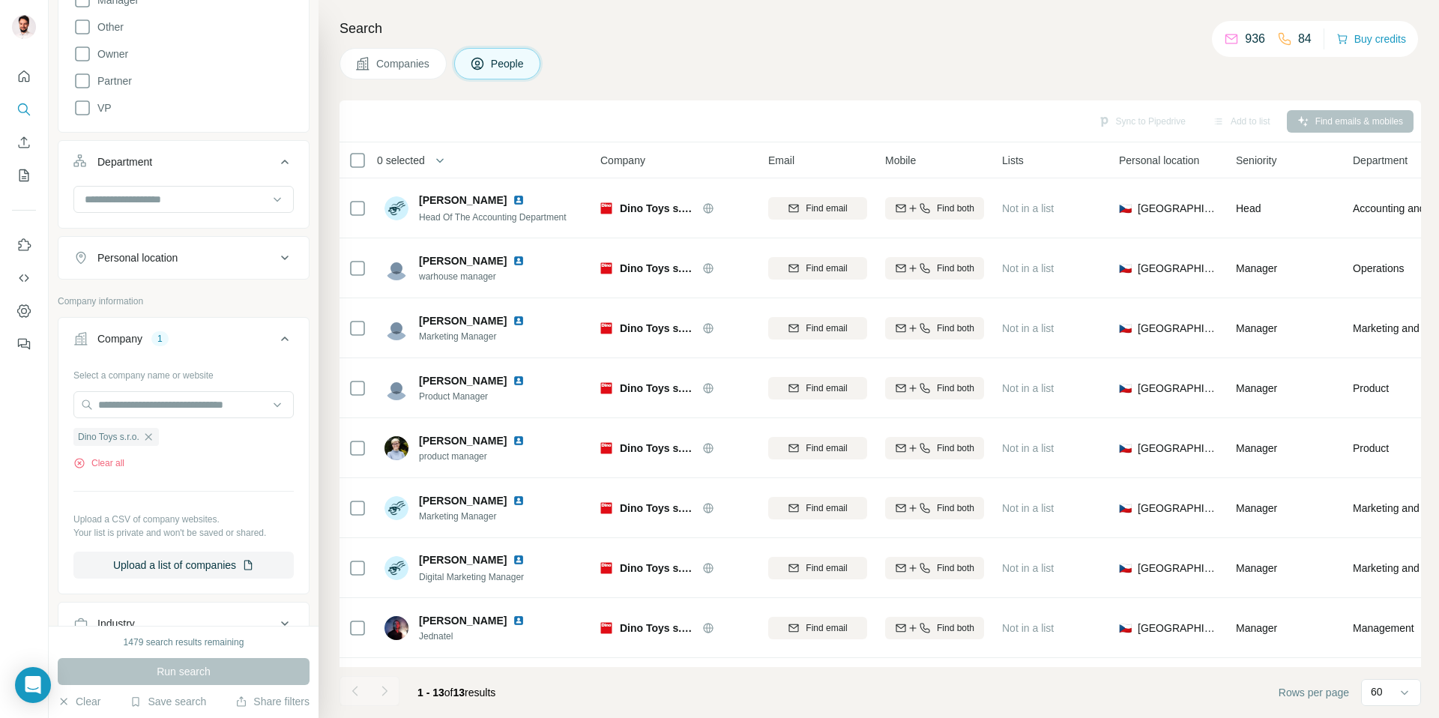
click at [145, 434] on icon "button" at bounding box center [148, 437] width 12 height 12
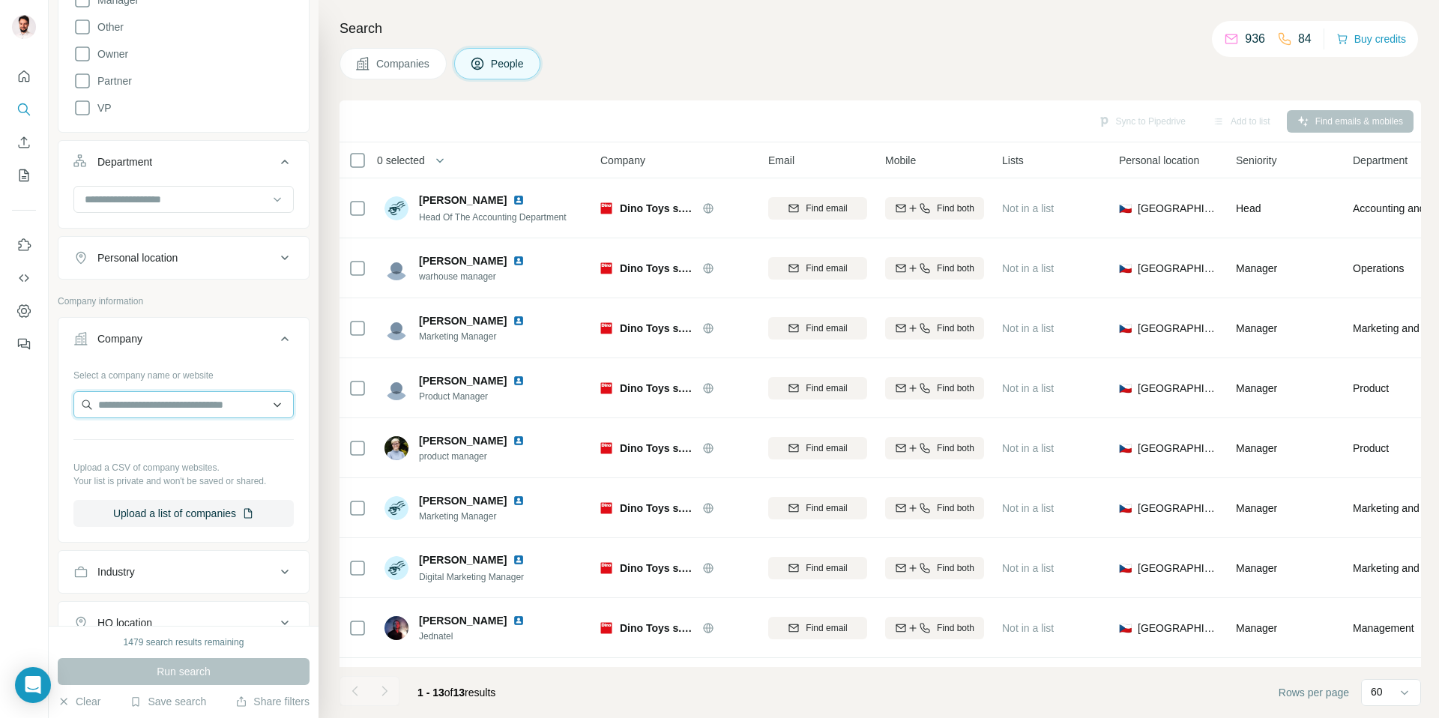
click at [164, 414] on input "text" at bounding box center [183, 404] width 220 height 27
paste input "**********"
click at [197, 405] on input "**********" at bounding box center [183, 404] width 220 height 27
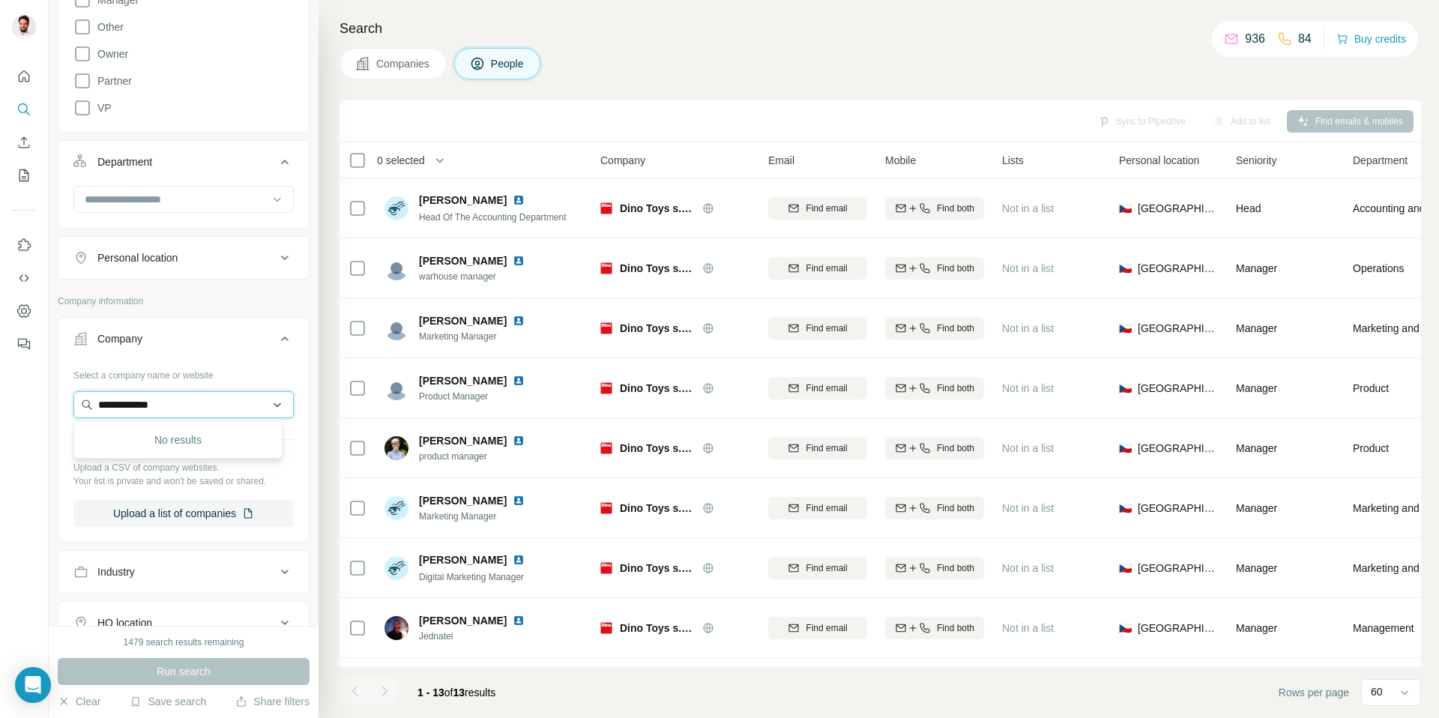
type input "**********"
click at [125, 456] on p "[DOMAIN_NAME]" at bounding box center [152, 452] width 73 height 13
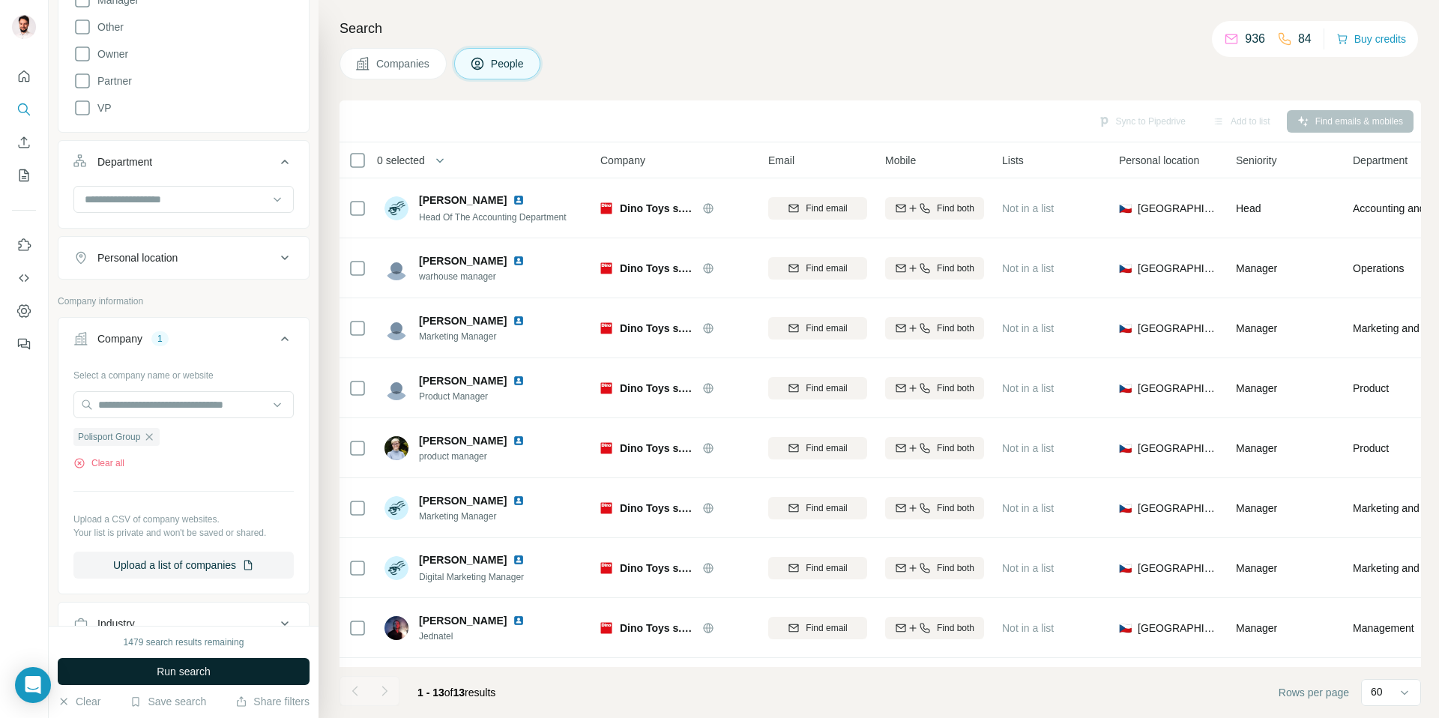
click at [179, 671] on span "Run search" at bounding box center [184, 671] width 54 height 15
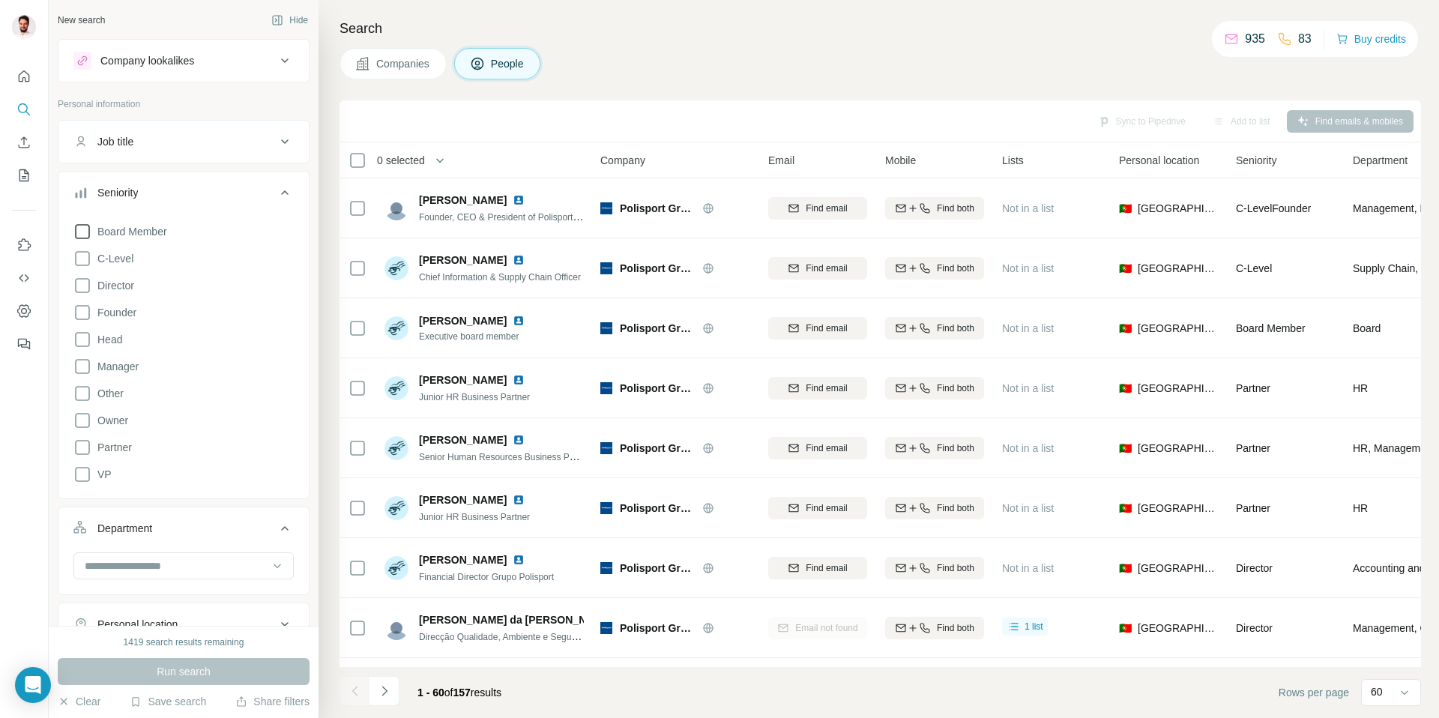
click at [81, 229] on icon at bounding box center [82, 232] width 18 height 18
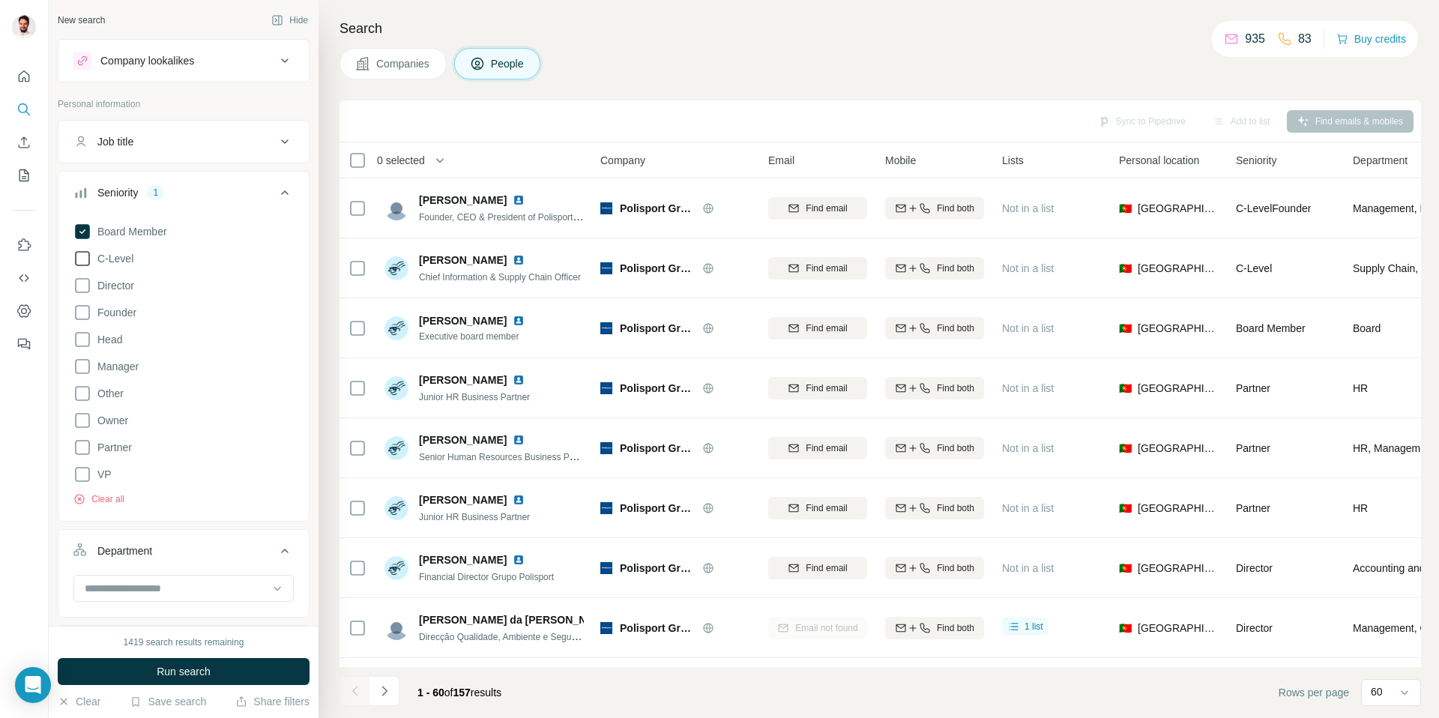
click at [78, 253] on icon at bounding box center [82, 259] width 18 height 18
click at [79, 258] on icon at bounding box center [82, 258] width 15 height 15
click at [81, 262] on icon at bounding box center [82, 259] width 18 height 18
click at [83, 295] on div "Board Member C-Level Director Founder Head Manager Other Owner Partner VP Clear…" at bounding box center [183, 361] width 220 height 289
click at [83, 287] on icon at bounding box center [82, 286] width 18 height 18
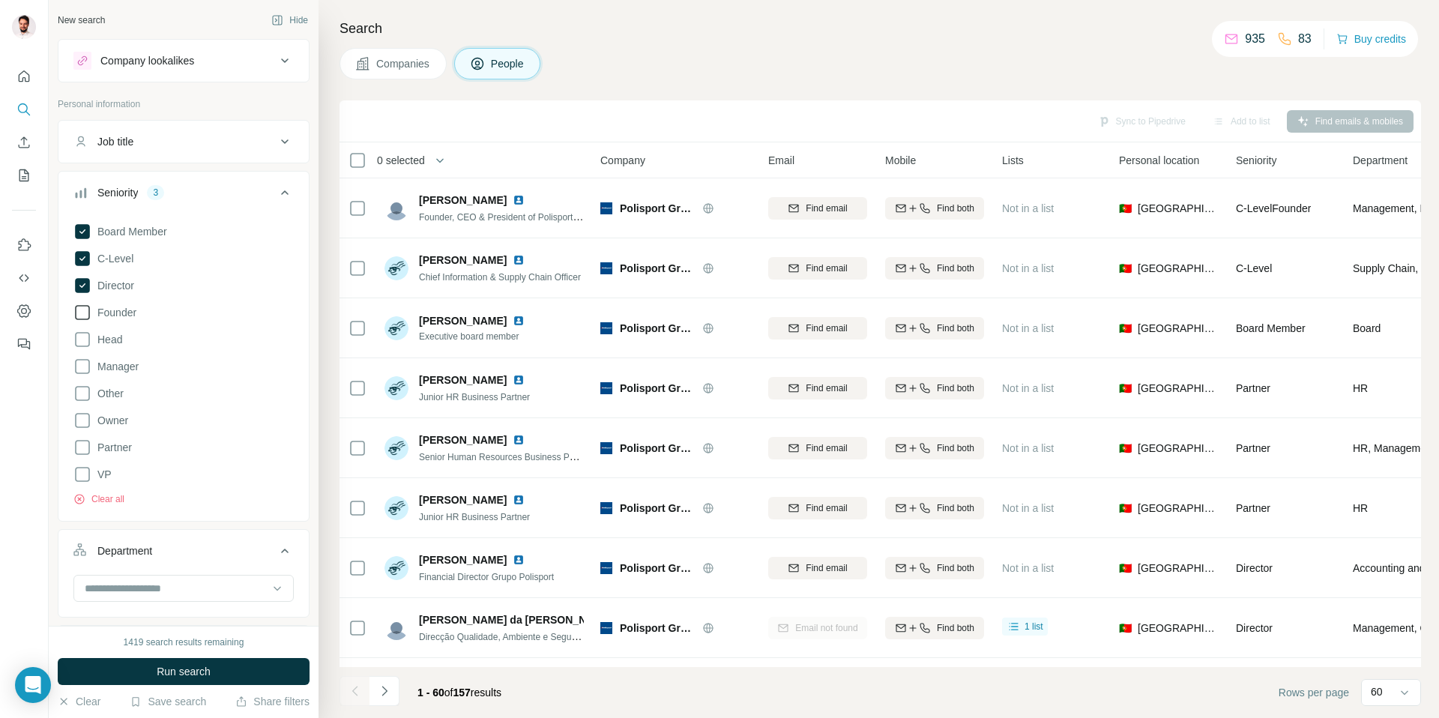
click at [82, 312] on icon at bounding box center [82, 313] width 18 height 18
click at [85, 339] on icon at bounding box center [82, 340] width 18 height 18
drag, startPoint x: 136, startPoint y: 602, endPoint x: 147, endPoint y: 588, distance: 18.1
click at [136, 602] on div at bounding box center [183, 590] width 220 height 30
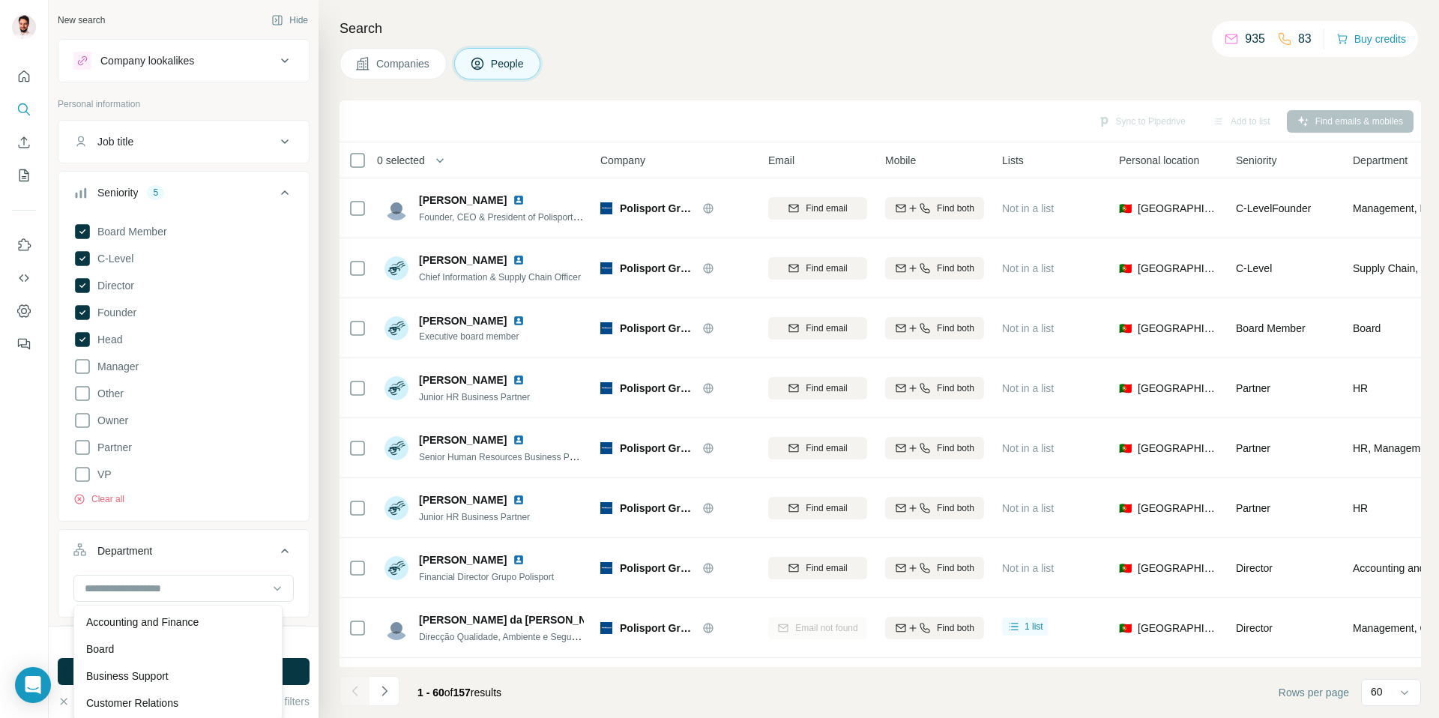
click at [271, 492] on div "Board Member C-Level Director Founder Head Manager Other Owner Partner VP Clear…" at bounding box center [183, 361] width 220 height 289
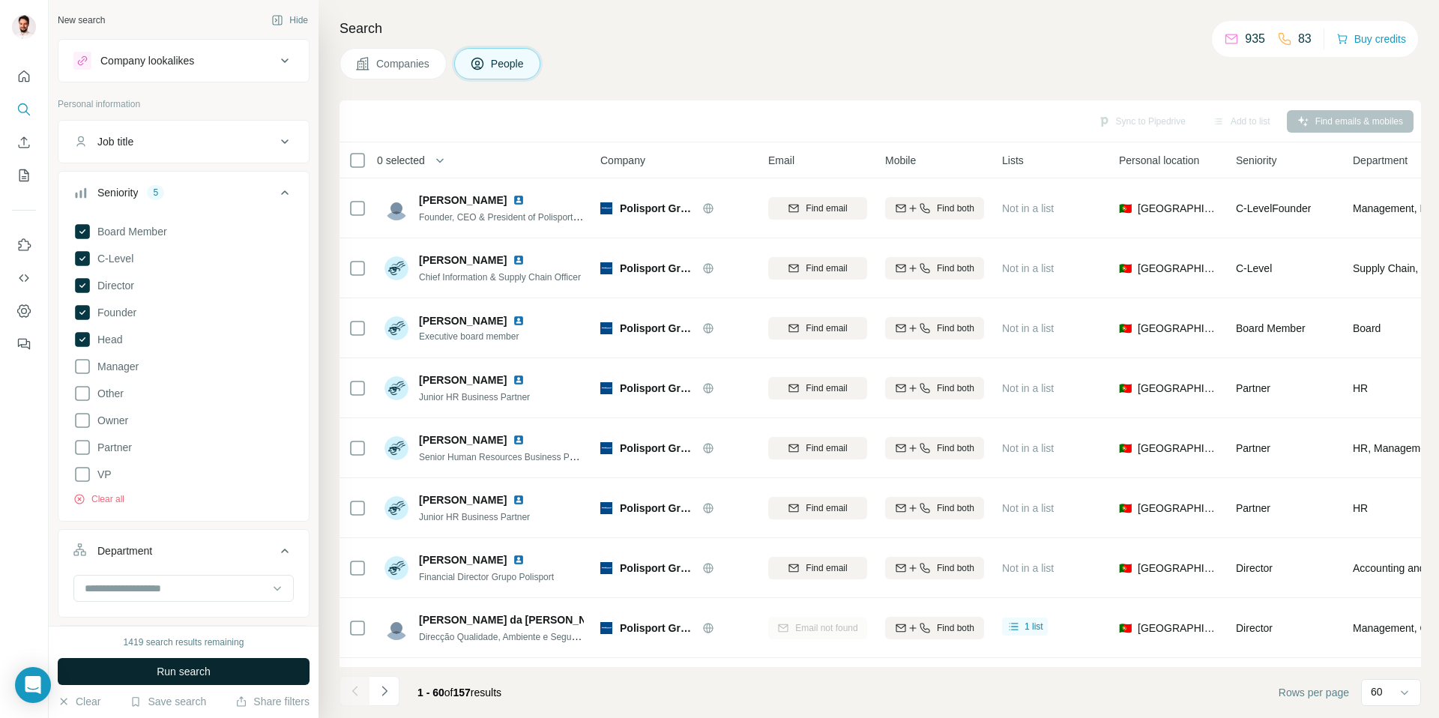
click at [266, 672] on button "Run search" at bounding box center [184, 671] width 252 height 27
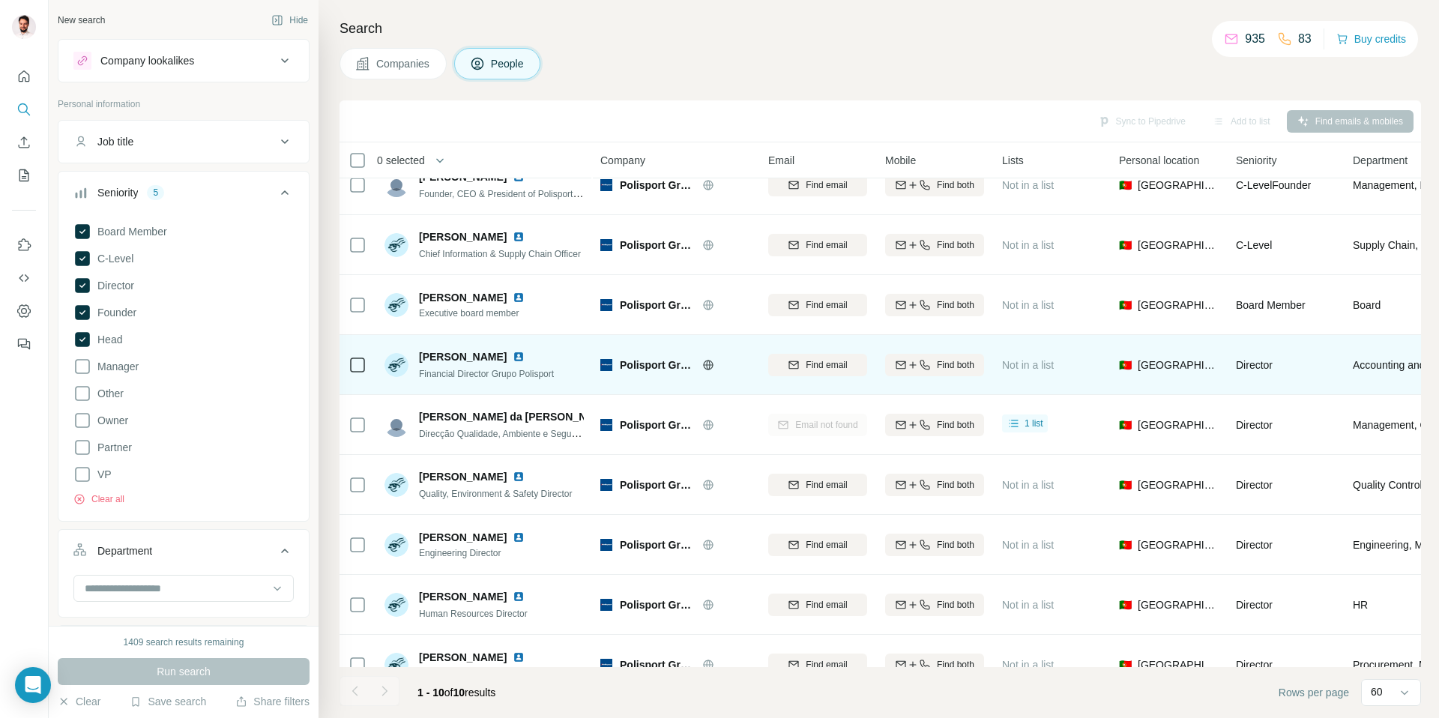
scroll to position [69, 0]
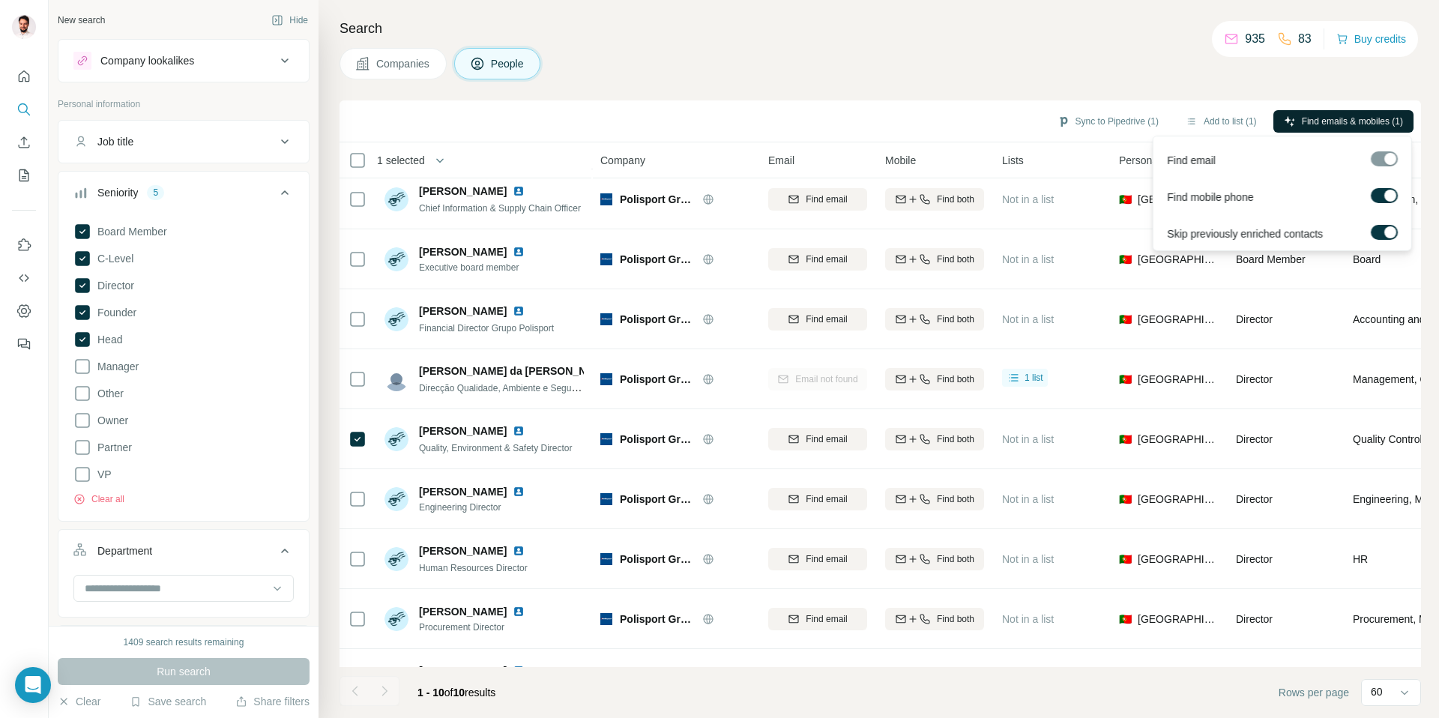
click at [1346, 118] on span "Find emails & mobiles (1)" at bounding box center [1352, 121] width 101 height 13
click at [1344, 116] on span "Find emails & mobiles (2)" at bounding box center [1352, 121] width 101 height 13
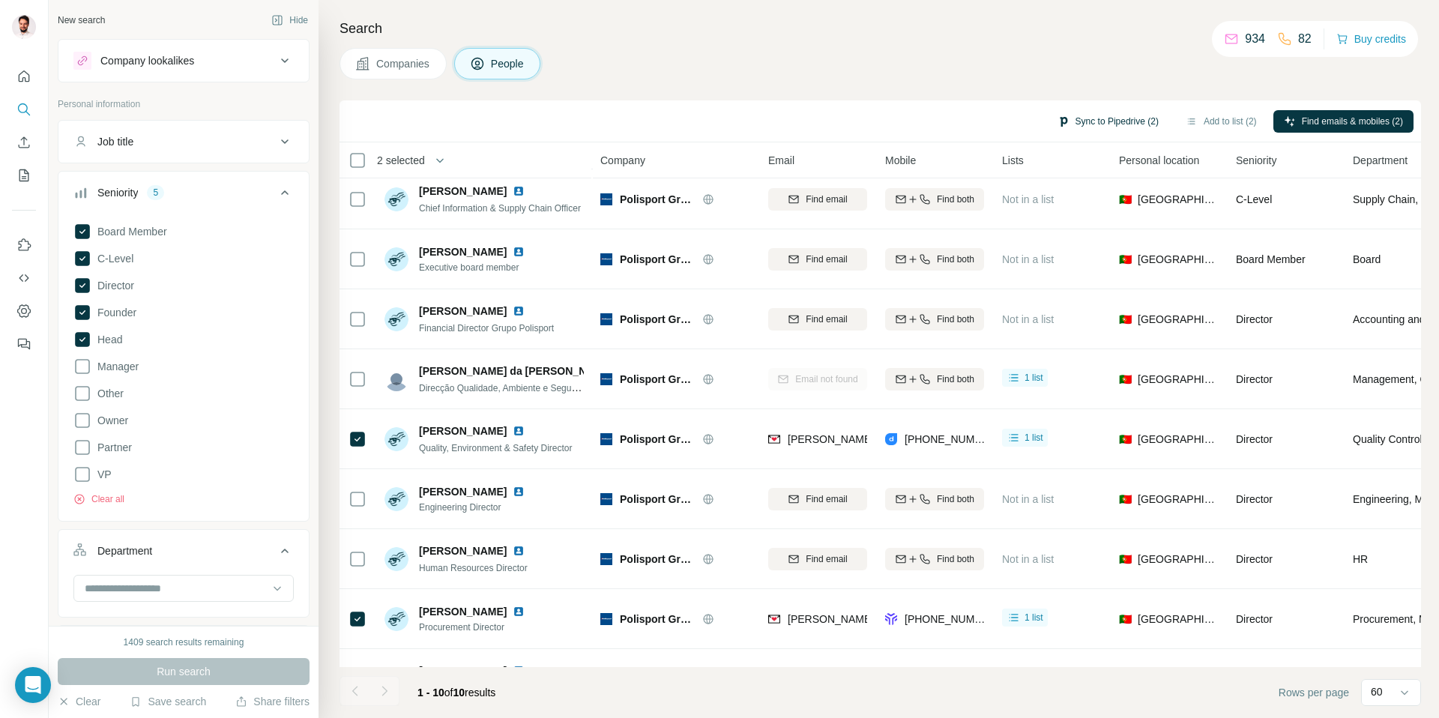
click at [1108, 121] on button "Sync to Pipedrive (2)" at bounding box center [1108, 121] width 122 height 22
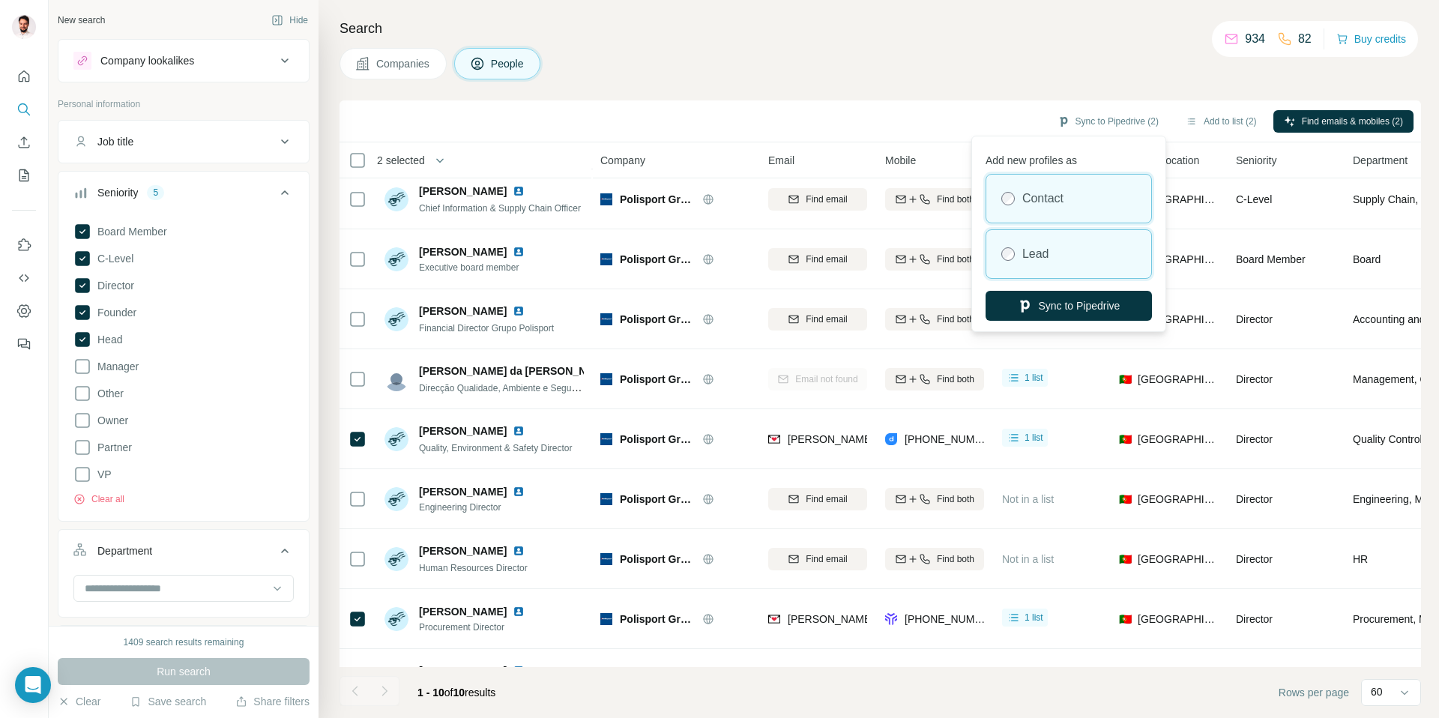
click at [1036, 256] on label "Lead" at bounding box center [1035, 254] width 27 height 18
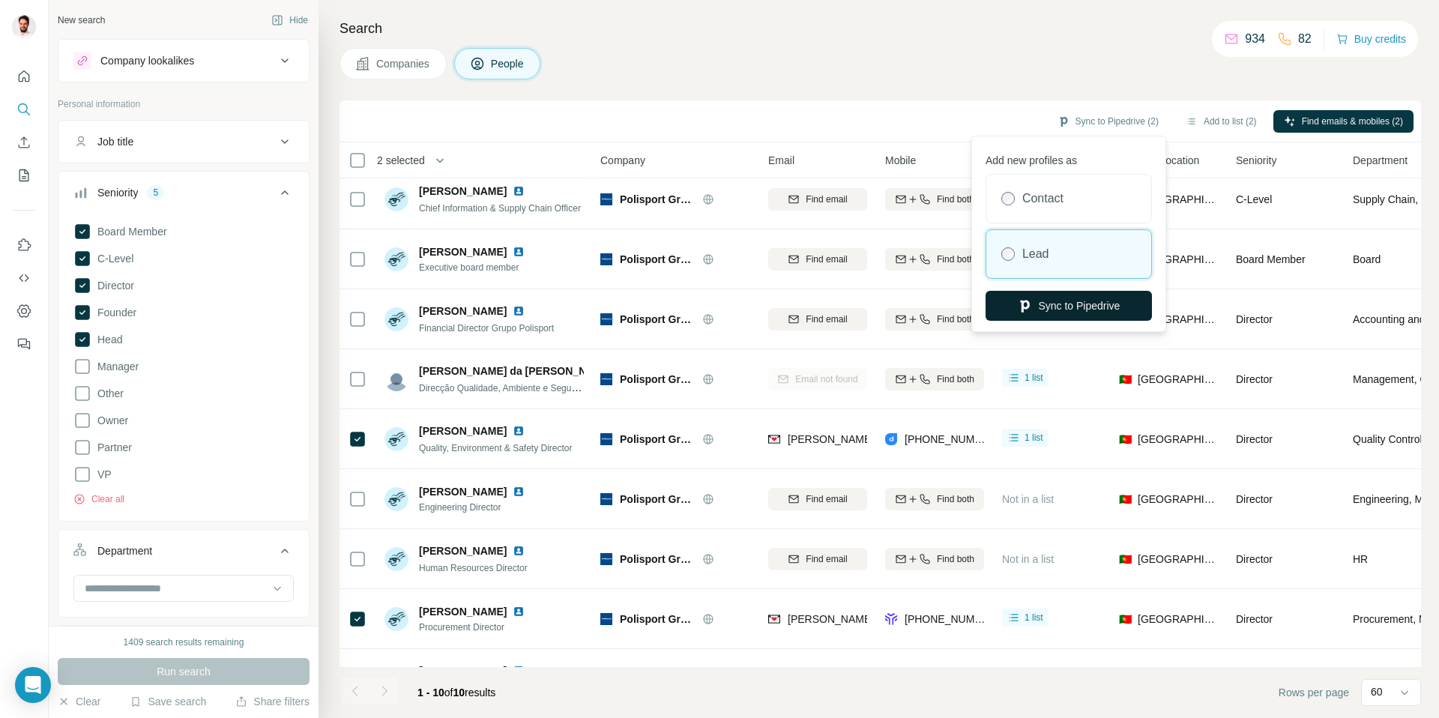
click at [1046, 313] on button "Sync to Pipedrive" at bounding box center [1069, 306] width 166 height 30
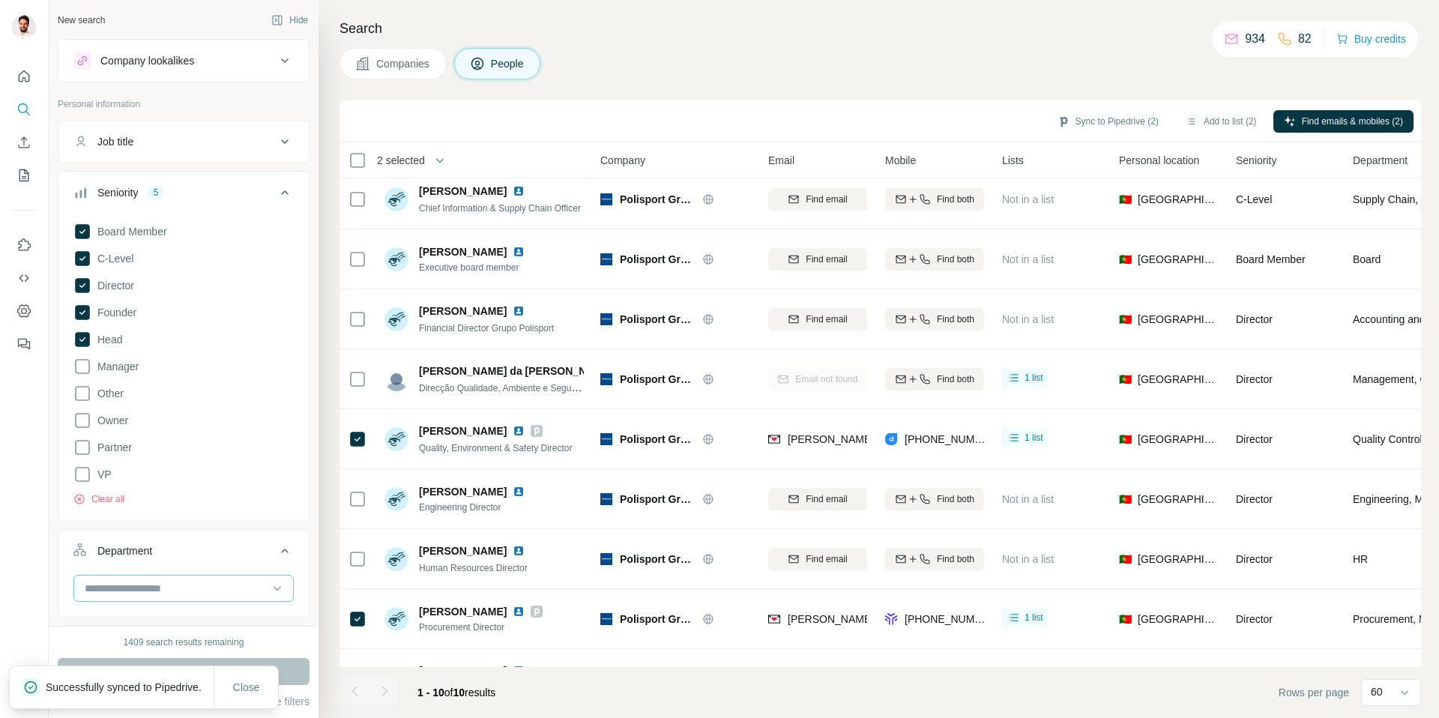
click at [125, 584] on input at bounding box center [175, 588] width 185 height 16
paste input "**********"
type input "**********"
click at [300, 587] on div "New search Hide Company lookalikes Personal information Job title Seniority 5 B…" at bounding box center [184, 313] width 270 height 626
click at [219, 589] on input at bounding box center [175, 588] width 185 height 16
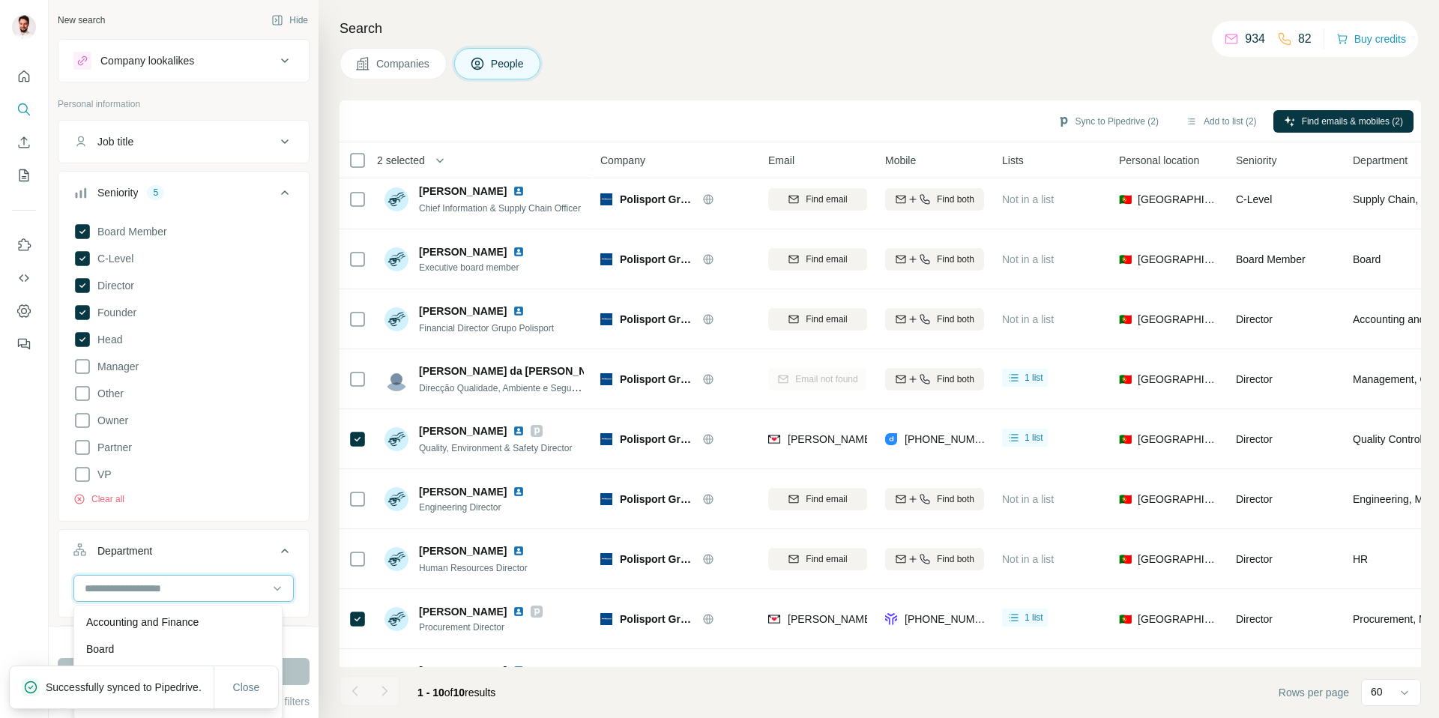
paste input "**********"
type input "**********"
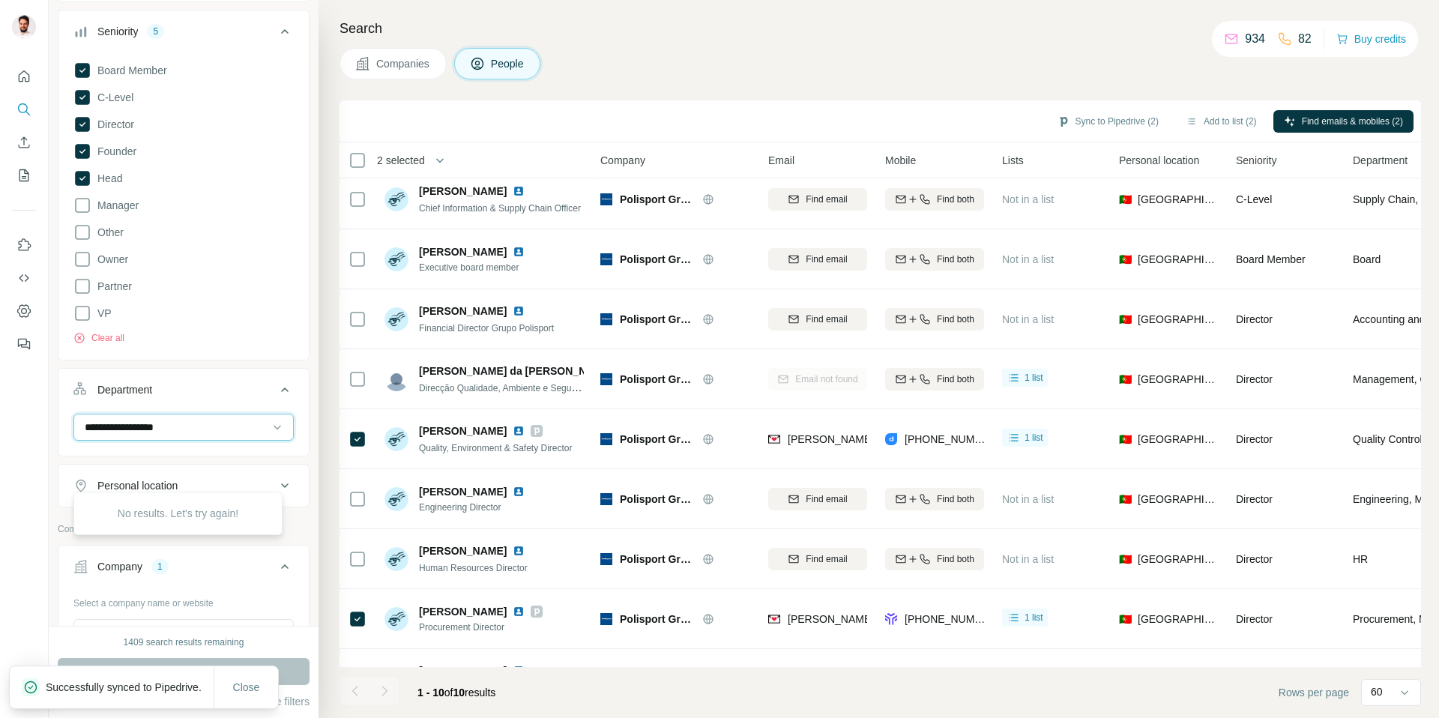
scroll to position [245, 0]
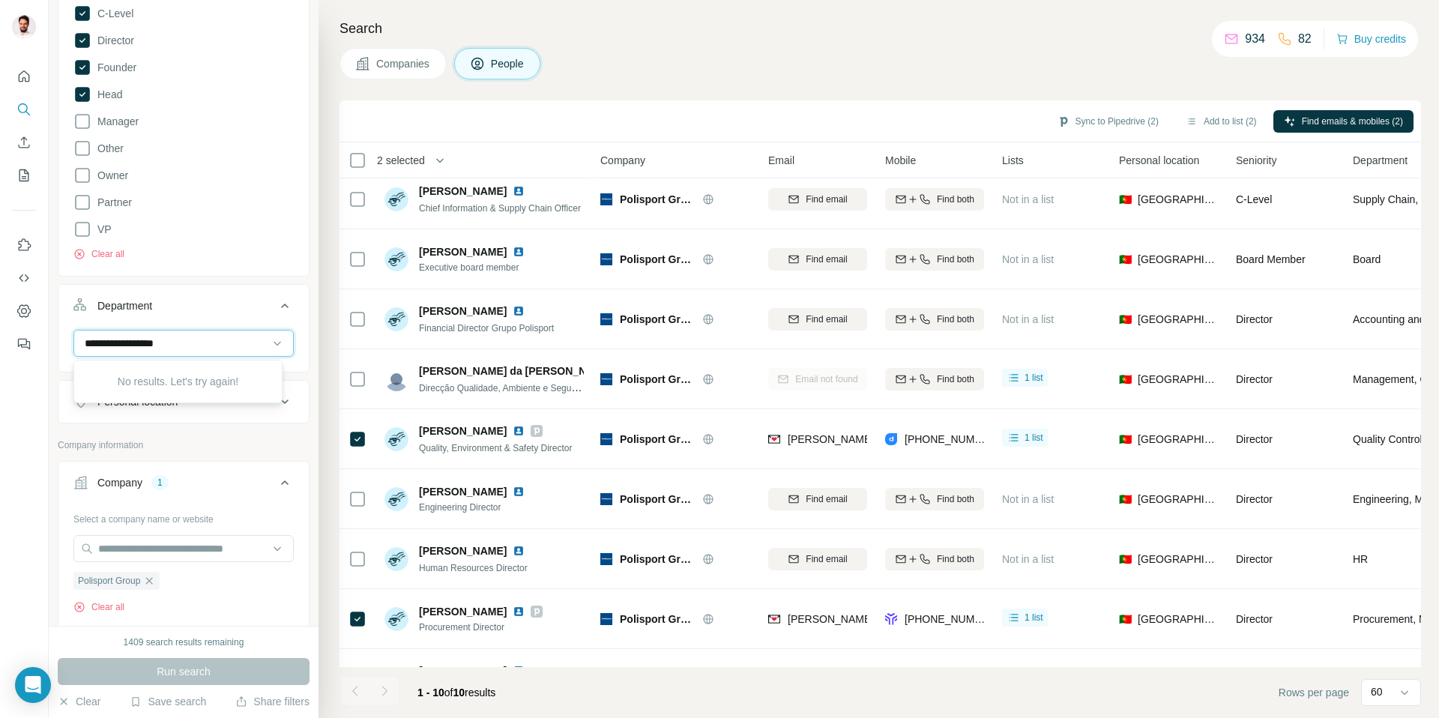
click at [115, 347] on input "**********" at bounding box center [175, 343] width 185 height 16
click at [116, 348] on input at bounding box center [175, 343] width 185 height 16
type input "**********"
click at [159, 345] on input "**********" at bounding box center [175, 343] width 185 height 16
click at [199, 339] on input at bounding box center [175, 343] width 185 height 16
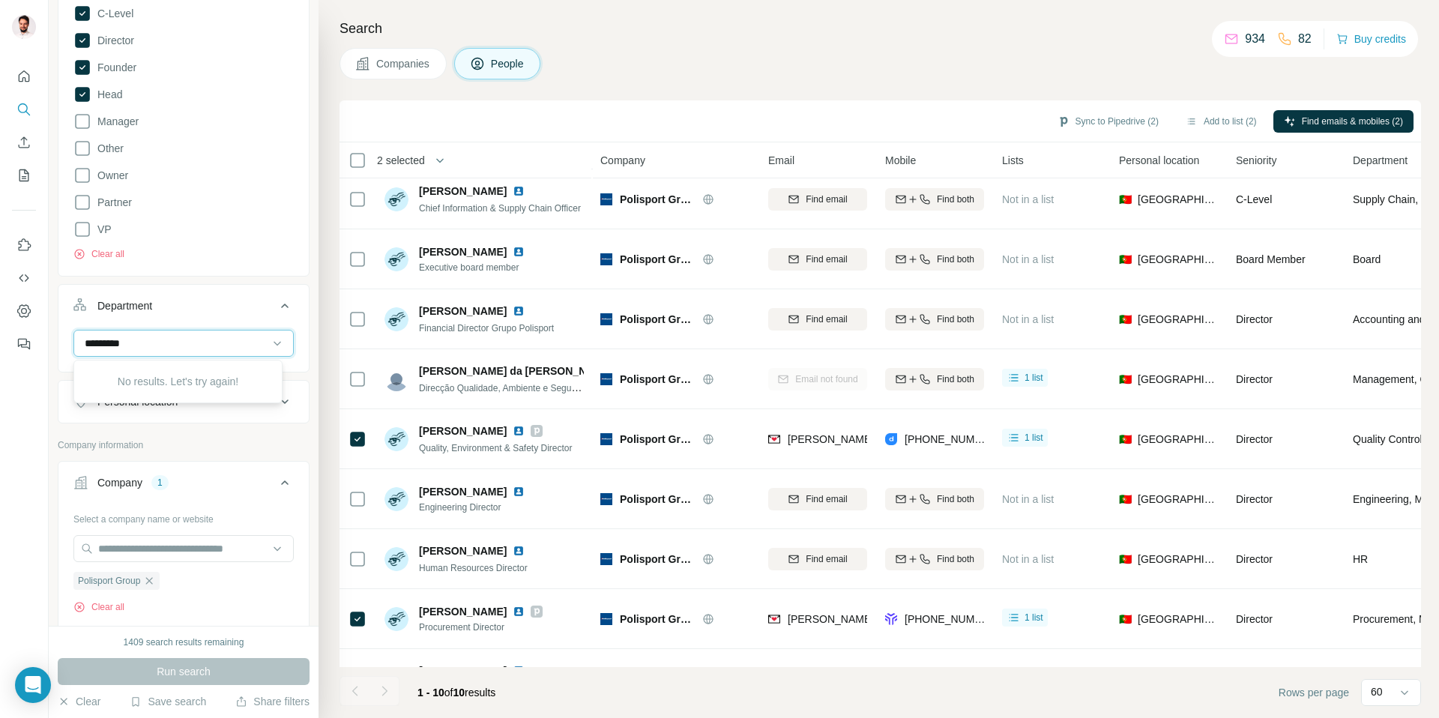
type input "**********"
click at [220, 441] on p "Company information" at bounding box center [184, 444] width 252 height 13
click at [157, 540] on input "text" at bounding box center [183, 548] width 220 height 27
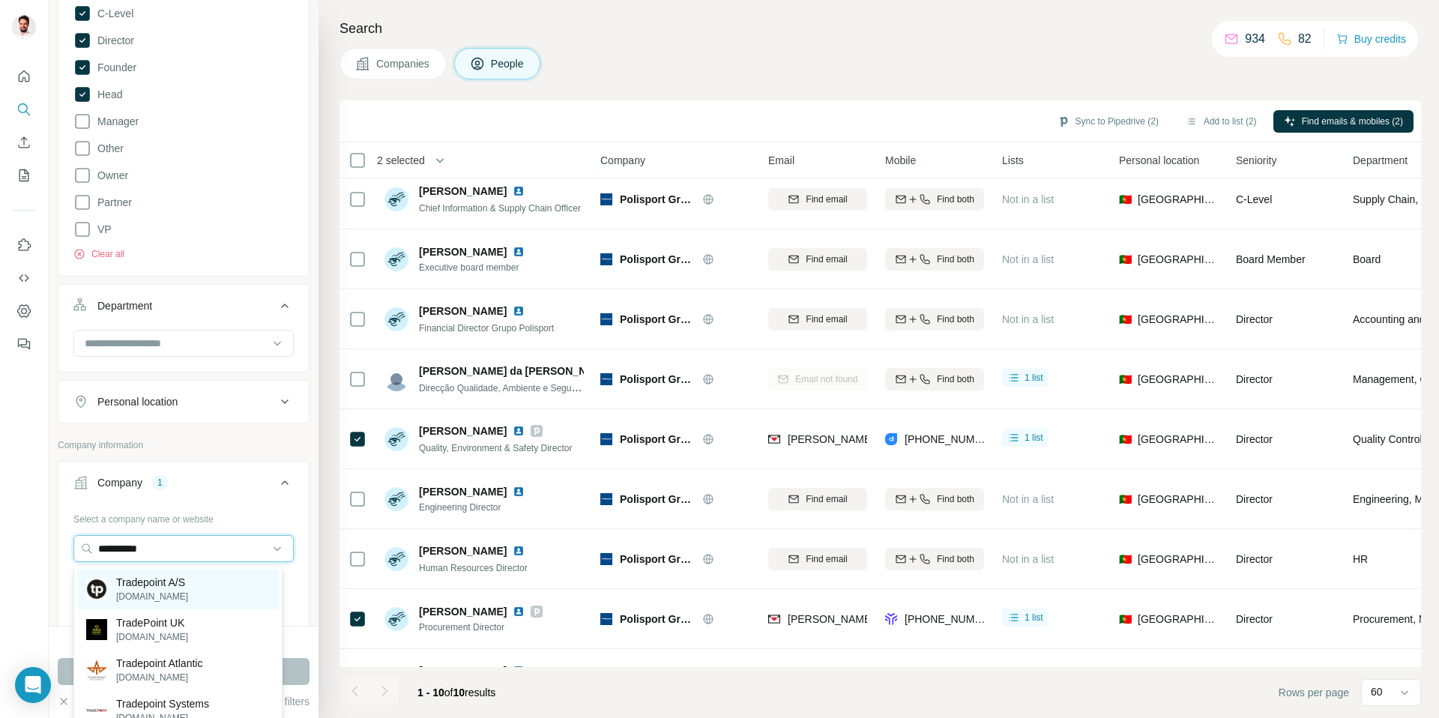
type input "**********"
click at [148, 584] on p "Tradepoint A/S" at bounding box center [152, 582] width 72 height 15
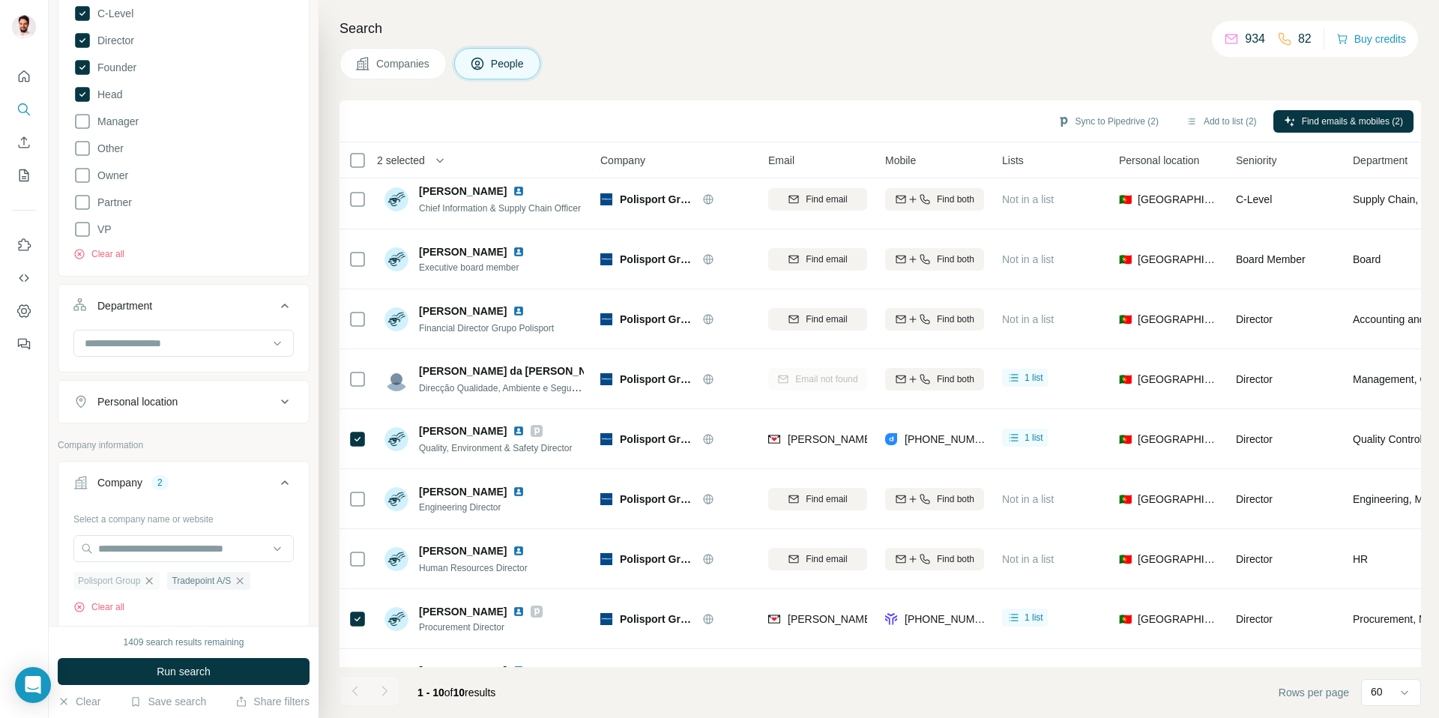
click at [153, 585] on icon "button" at bounding box center [149, 581] width 12 height 12
click at [151, 584] on icon "button" at bounding box center [146, 581] width 12 height 12
click at [161, 562] on div at bounding box center [183, 550] width 220 height 30
click at [163, 554] on input "text" at bounding box center [183, 548] width 220 height 27
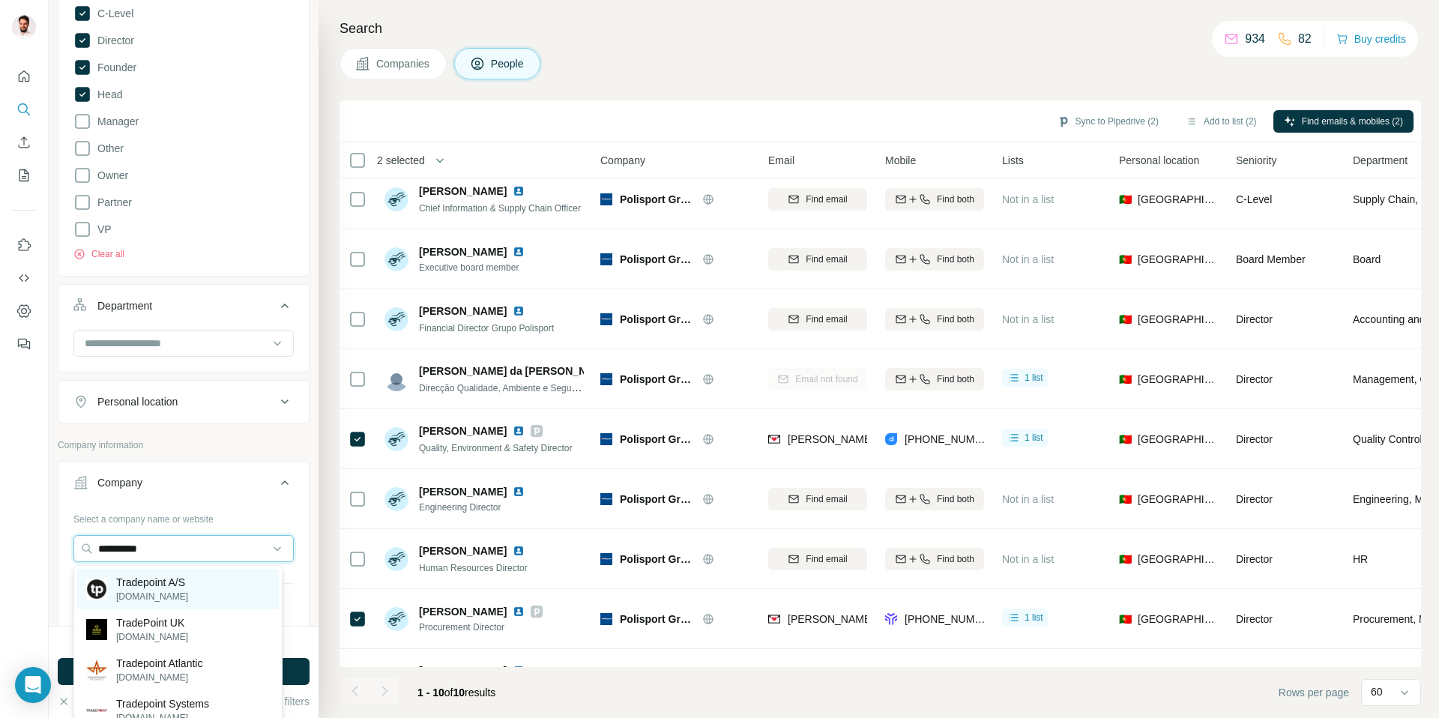
type input "**********"
click at [164, 585] on p "Tradepoint A/S" at bounding box center [152, 582] width 72 height 15
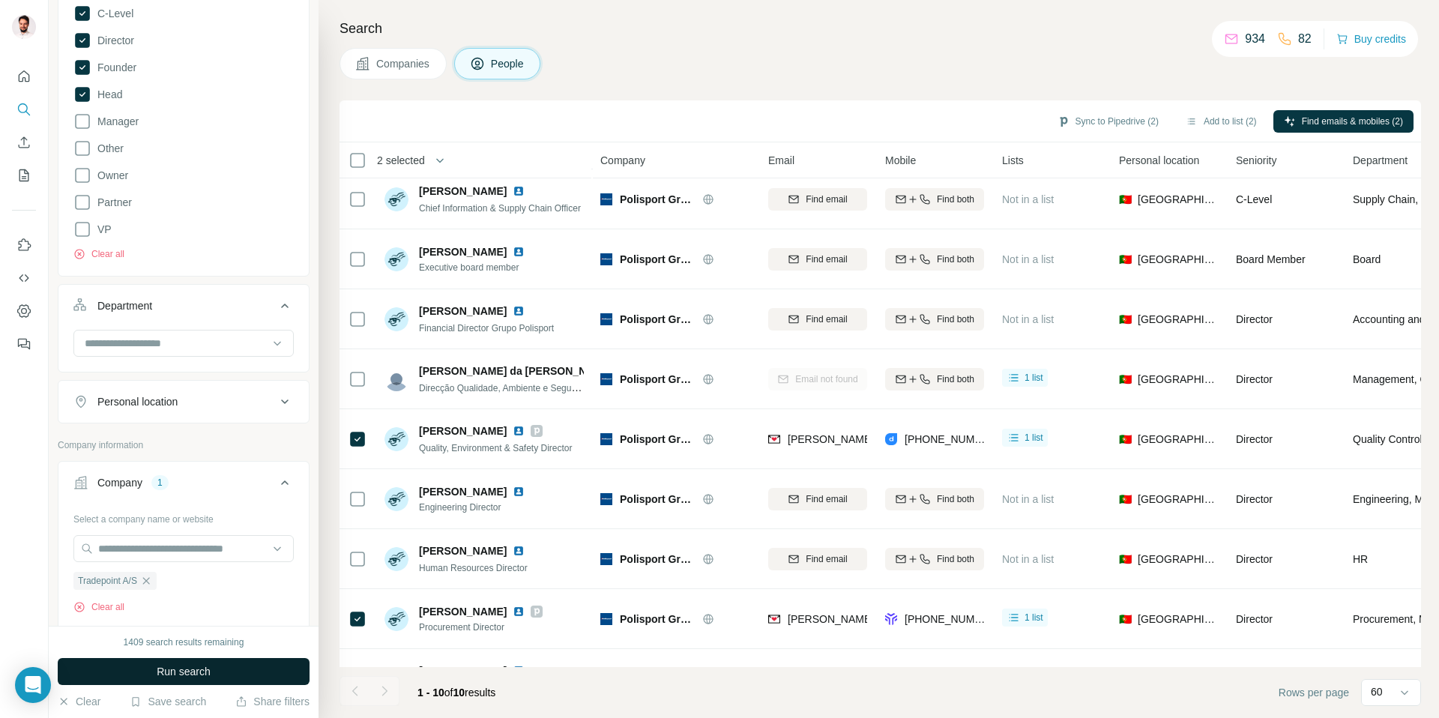
click at [191, 672] on span "Run search" at bounding box center [184, 671] width 54 height 15
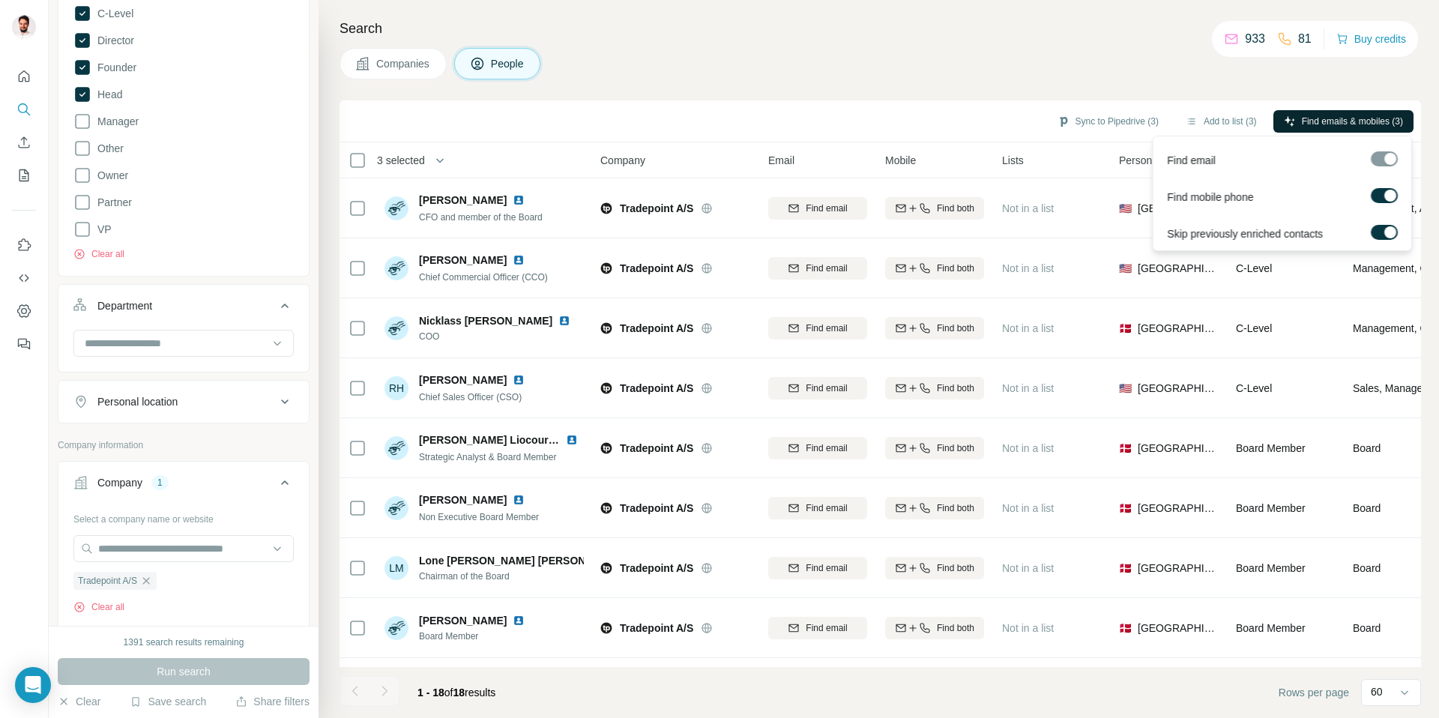
click at [1354, 124] on span "Find emails & mobiles (3)" at bounding box center [1352, 121] width 101 height 13
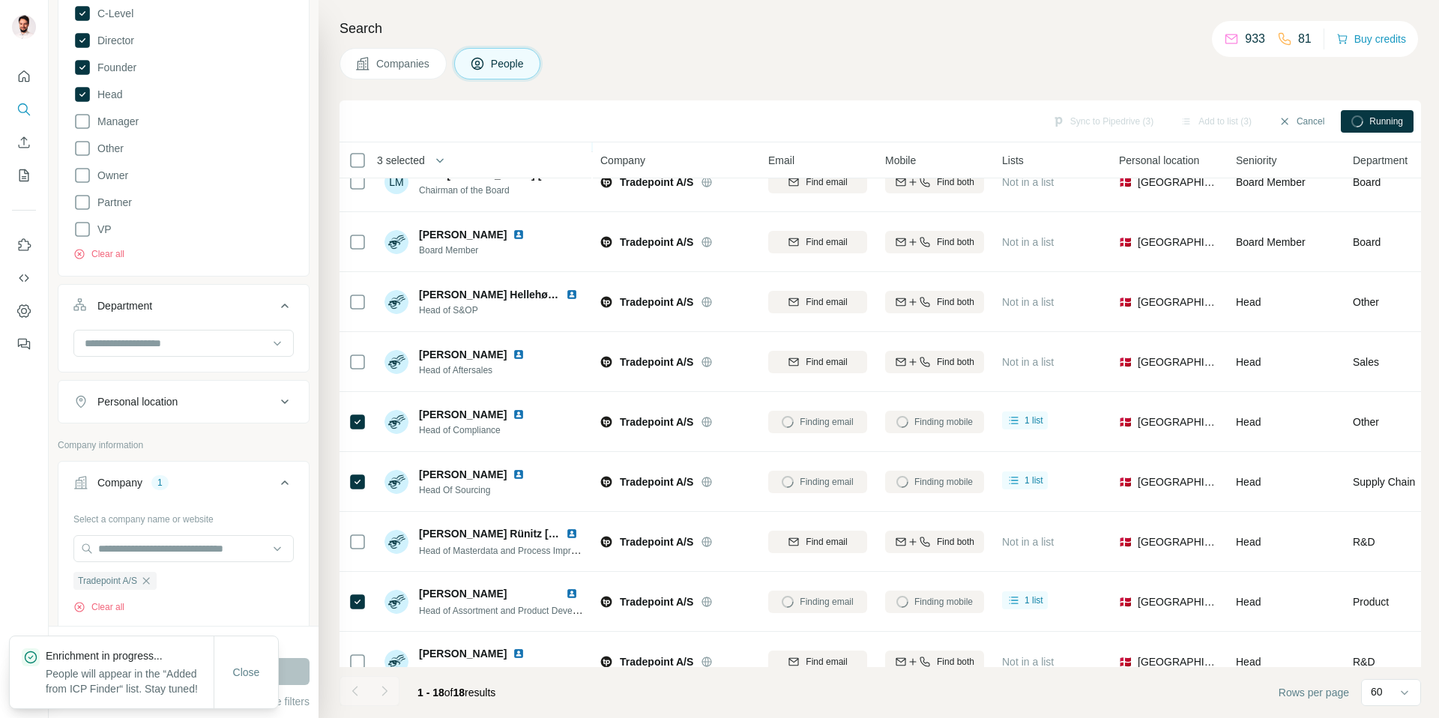
scroll to position [428, 0]
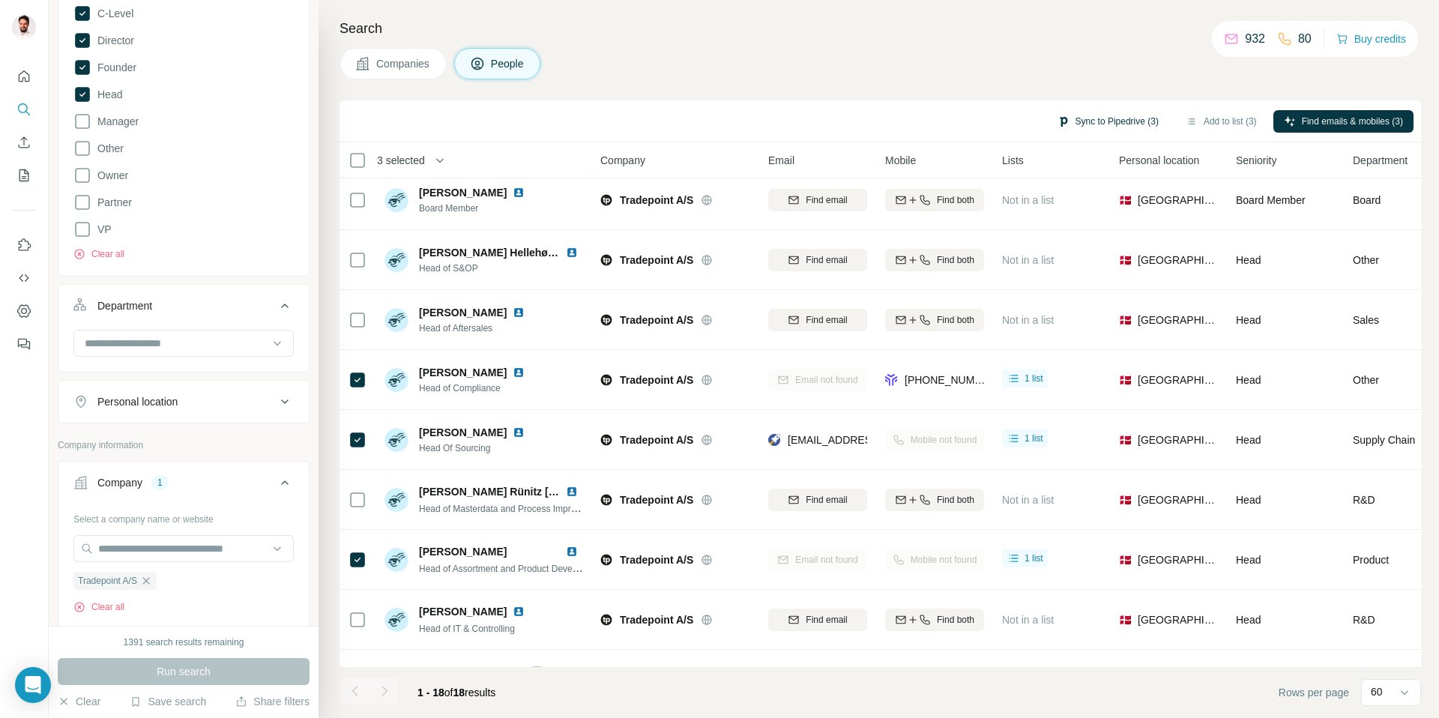
click at [1075, 121] on button "Sync to Pipedrive (3)" at bounding box center [1108, 121] width 122 height 22
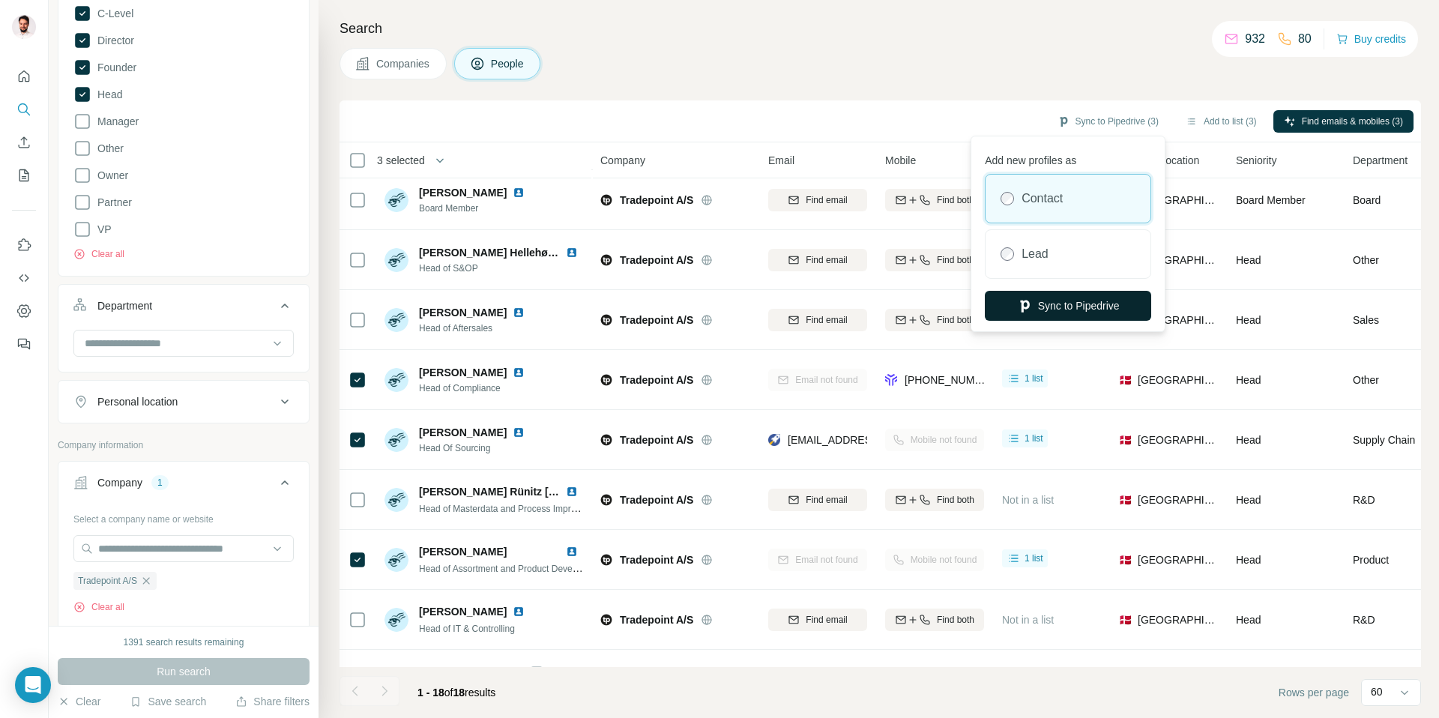
click at [1061, 310] on button "Sync to Pipedrive" at bounding box center [1068, 306] width 166 height 30
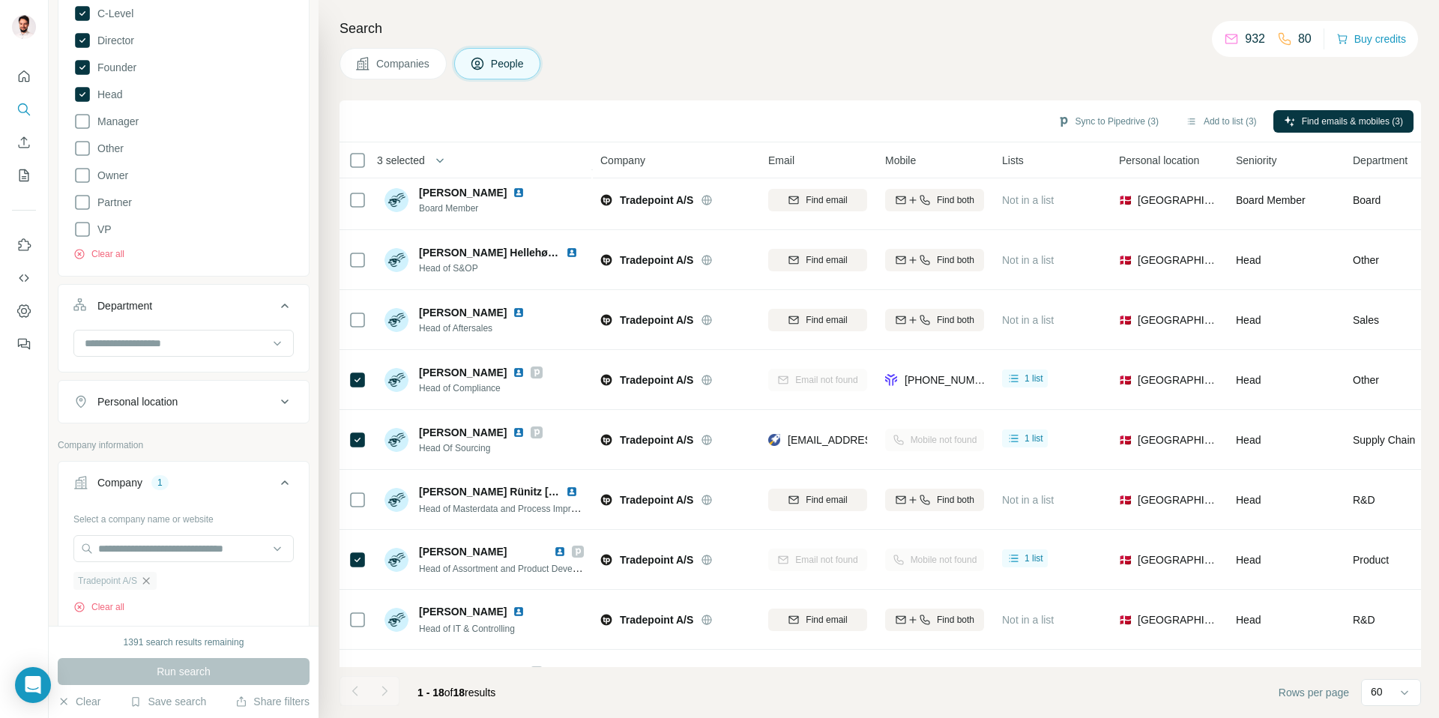
click at [149, 582] on icon "button" at bounding box center [146, 581] width 12 height 12
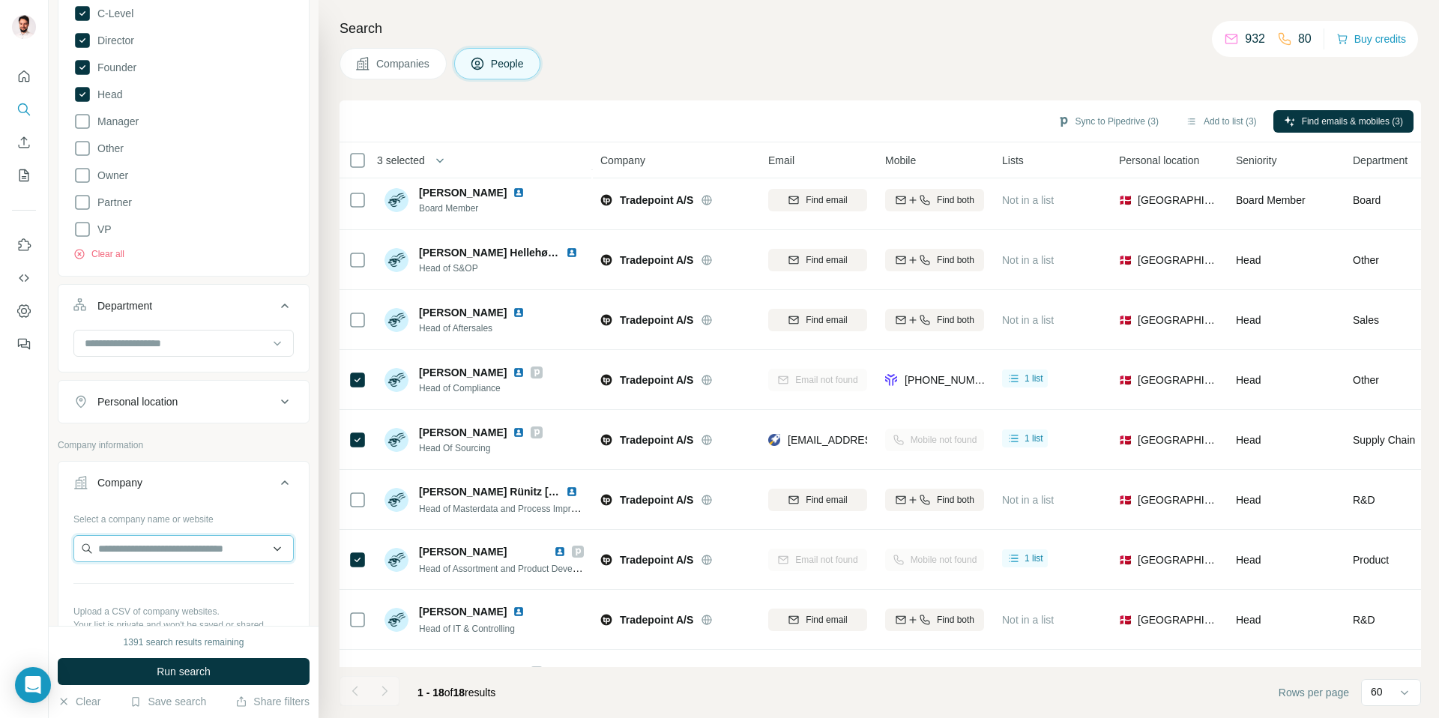
click at [139, 552] on input "text" at bounding box center [183, 548] width 220 height 27
type input "*******"
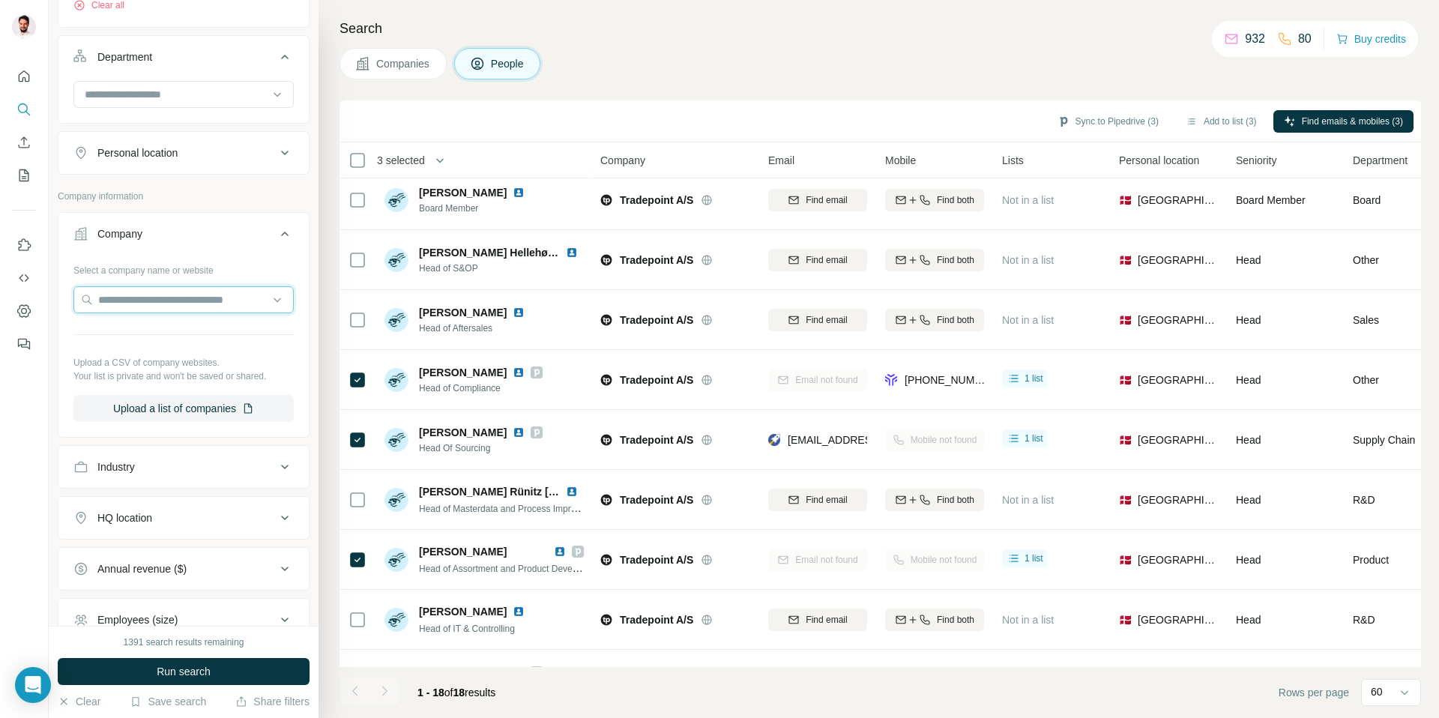
scroll to position [514, 0]
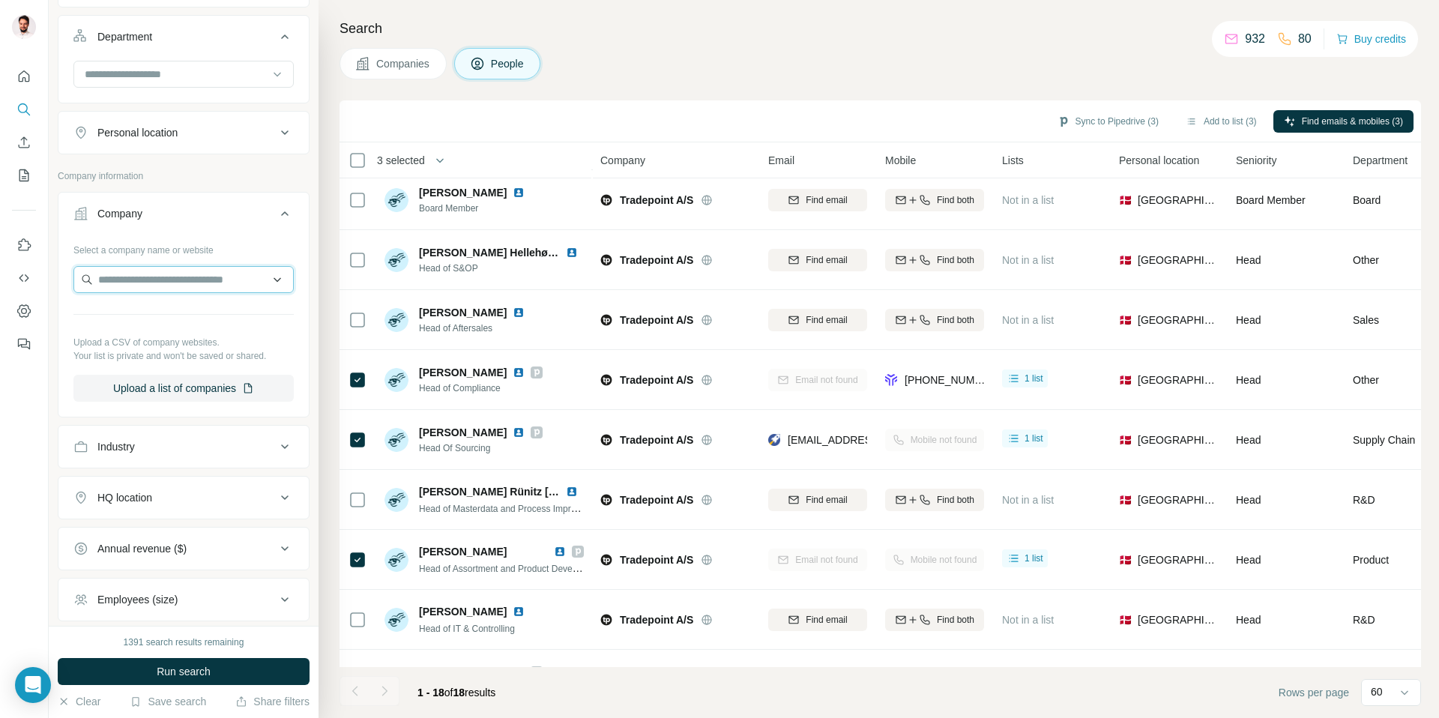
click at [211, 283] on input "text" at bounding box center [183, 279] width 220 height 27
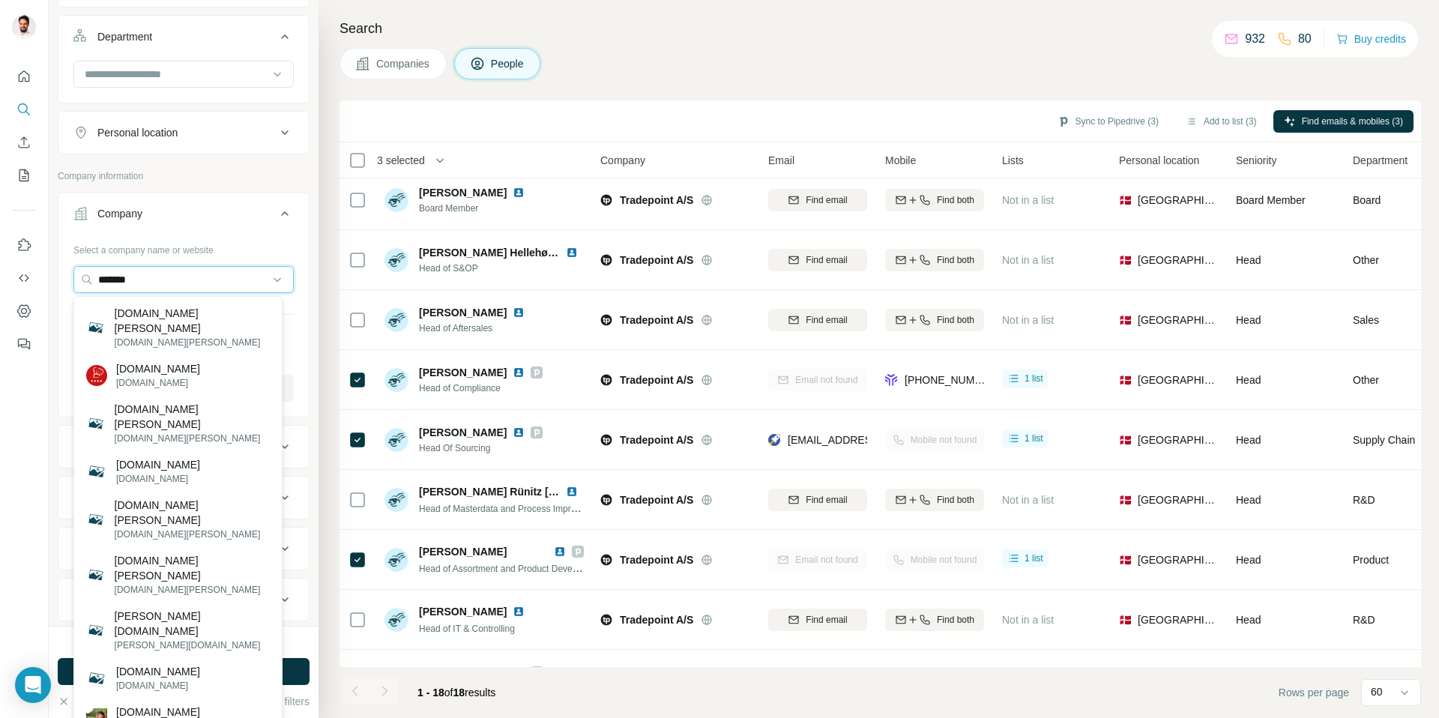
type input "*******"
